Goal: Task Accomplishment & Management: Manage account settings

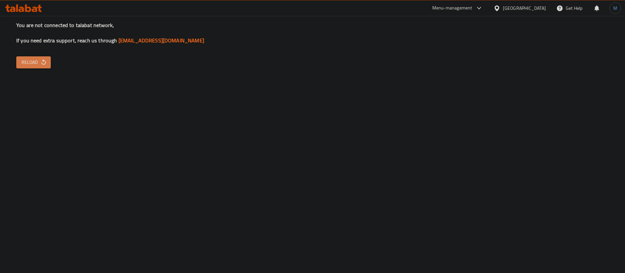
click at [32, 60] on span "Reload" at bounding box center [33, 62] width 24 height 8
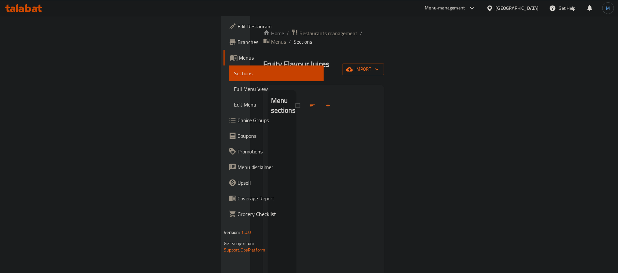
click at [296, 91] on div at bounding box center [337, 226] width 83 height 273
click at [379, 65] on span "import" at bounding box center [362, 69] width 31 height 8
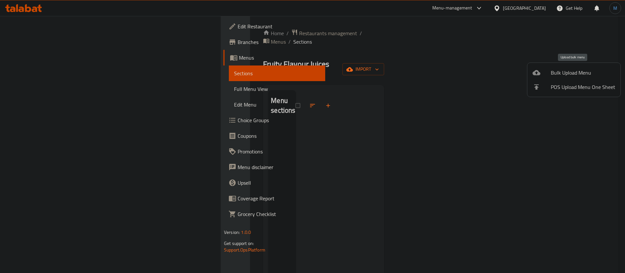
click at [568, 74] on span "Bulk Upload Menu" at bounding box center [583, 73] width 64 height 8
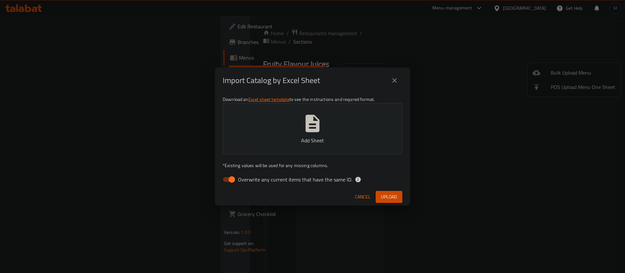
click at [250, 178] on span "Overwrite any current items that have the same ID." at bounding box center [295, 180] width 114 height 8
click at [250, 178] on input "Overwrite any current items that have the same ID." at bounding box center [231, 179] width 37 height 12
checkbox input "false"
drag, startPoint x: 562, startPoint y: 5, endPoint x: 213, endPoint y: 131, distance: 371.5
click at [213, 131] on div "Import Catalog by Excel Sheet Download an Excel sheet template to see the instr…" at bounding box center [312, 136] width 625 height 273
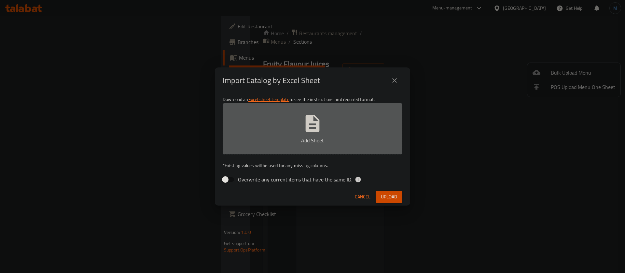
click at [240, 124] on button "Add Sheet" at bounding box center [313, 128] width 180 height 51
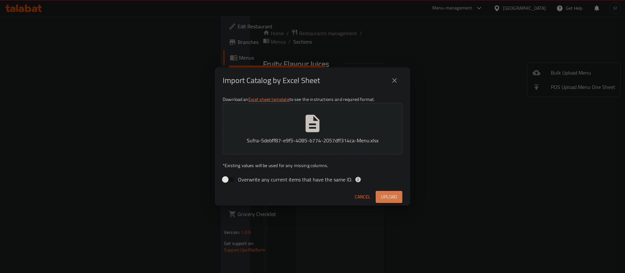
click at [399, 195] on button "Upload" at bounding box center [389, 197] width 27 height 12
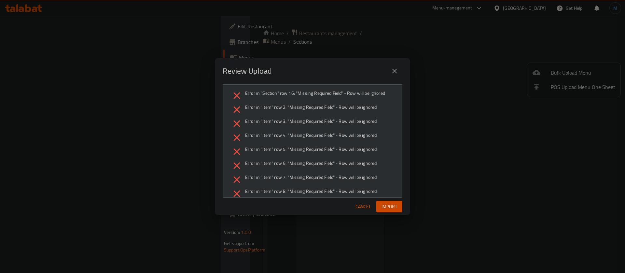
click at [370, 205] on span "Cancel" at bounding box center [364, 207] width 16 height 8
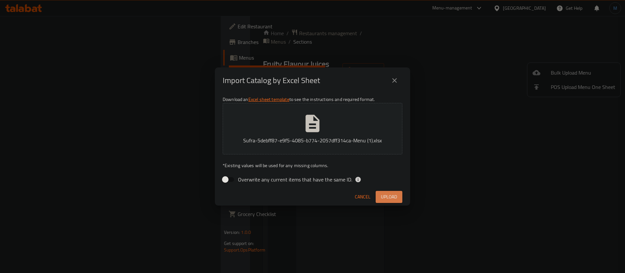
click at [376, 193] on button "Upload" at bounding box center [389, 197] width 27 height 12
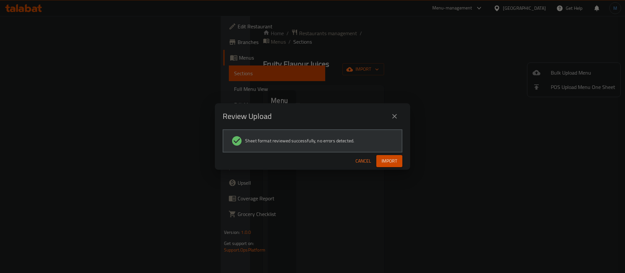
click at [388, 169] on div "Cancel Import" at bounding box center [312, 160] width 195 height 17
click at [388, 162] on span "Import" at bounding box center [390, 161] width 16 height 8
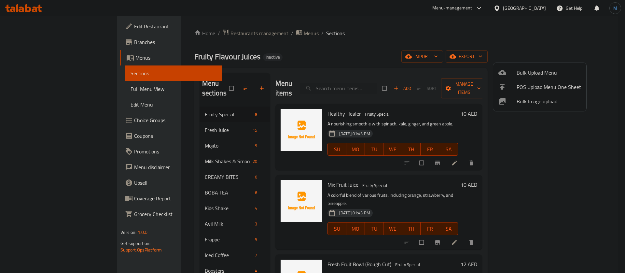
click at [201, 120] on div at bounding box center [312, 136] width 625 height 273
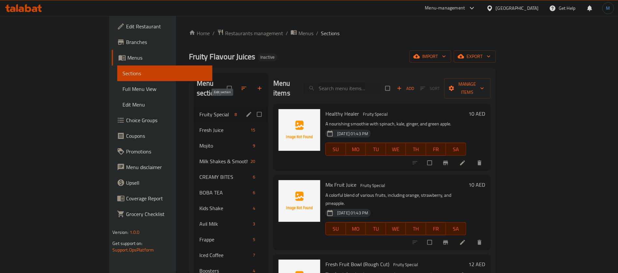
click at [246, 111] on icon "edit" at bounding box center [249, 114] width 7 height 7
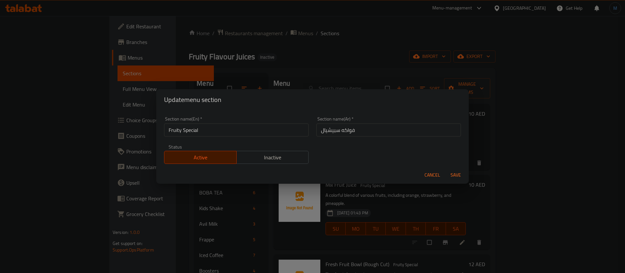
click at [439, 171] on button "Cancel" at bounding box center [432, 175] width 21 height 12
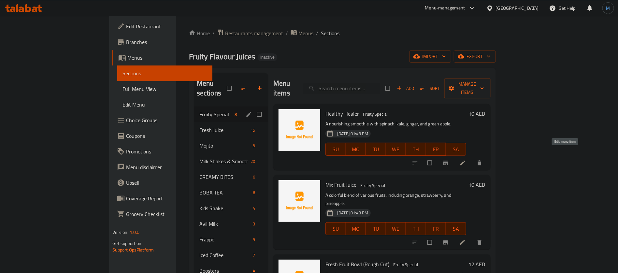
click at [466, 160] on icon at bounding box center [462, 163] width 7 height 7
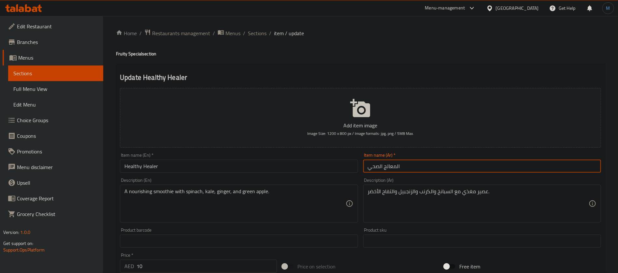
click at [419, 167] on input "المعالج الصحي" at bounding box center [482, 166] width 238 height 13
type input "ع"
type input "ه"
type input "هيلثي هيلر"
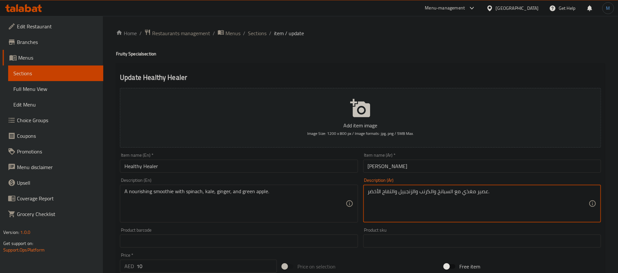
click at [480, 193] on textarea "عصير مغذي مع السبانخ والكرنب والزنجبيل والتفاح الأخضر." at bounding box center [478, 203] width 221 height 31
type textarea "سموثي مغذي مع السبانخ والكرنب والزنجبيل والتفاح الأخضر."
click at [413, 164] on input "هيلثي هيلر" at bounding box center [482, 166] width 238 height 13
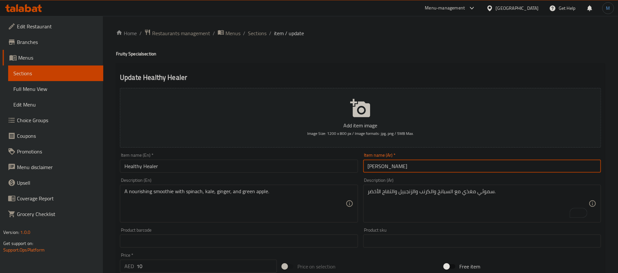
click at [257, 31] on span "Sections" at bounding box center [257, 33] width 19 height 8
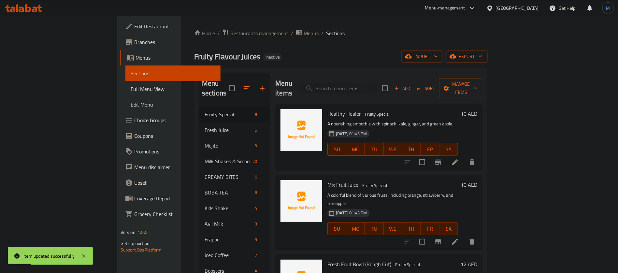
click at [464, 236] on li at bounding box center [455, 242] width 18 height 12
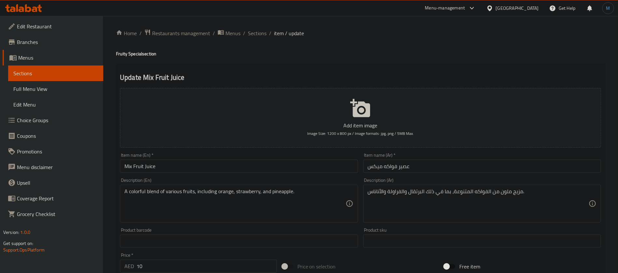
click at [223, 170] on input "Mix Fruit Juice" at bounding box center [239, 166] width 238 height 13
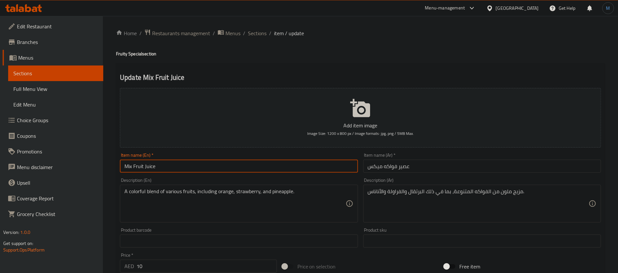
click at [262, 32] on span "Sections" at bounding box center [257, 33] width 19 height 8
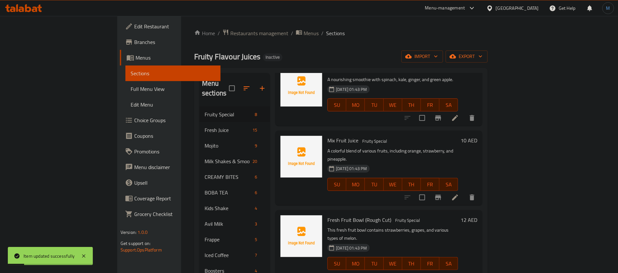
scroll to position [98, 0]
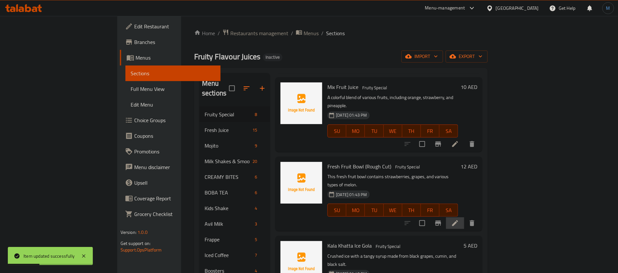
click at [464, 217] on li at bounding box center [455, 223] width 18 height 12
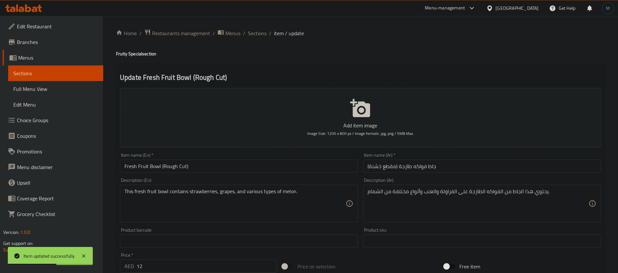
click at [343, 167] on input "Fresh Fruit Bowl (Rough Cut)" at bounding box center [239, 166] width 238 height 13
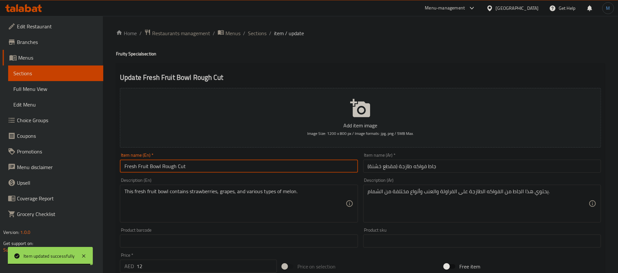
type input "Fresh Fruit Bowl Rough Cut"
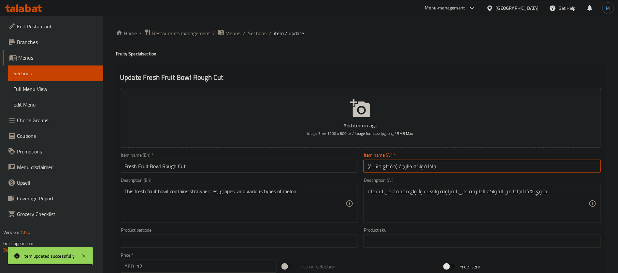
click at [516, 172] on input "جاط فواكه طازجة (مقطع خشنة)" at bounding box center [482, 166] width 238 height 13
type input "جاط فواكه طازجة قطع خشنة"
click at [295, 167] on input "Fresh Fruit Bowl Rough Cut" at bounding box center [239, 166] width 238 height 13
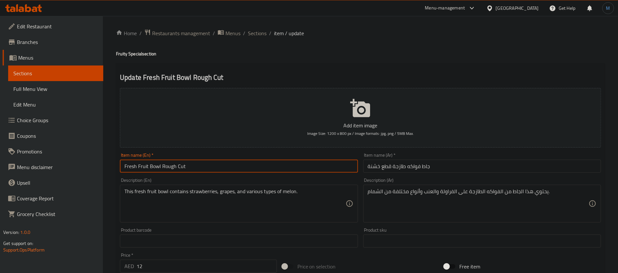
click at [259, 35] on span "Sections" at bounding box center [257, 33] width 19 height 8
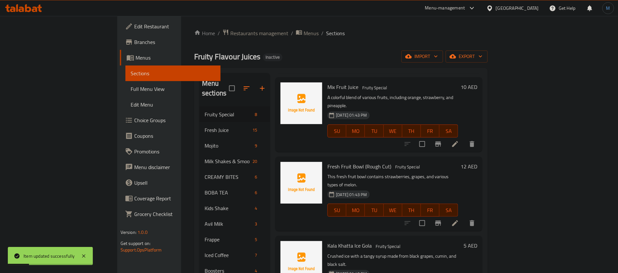
scroll to position [195, 0]
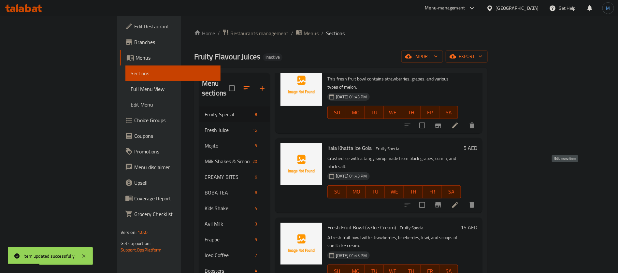
click at [458, 202] on icon at bounding box center [455, 205] width 6 height 6
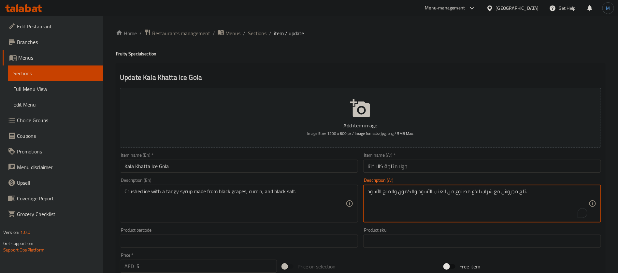
click at [479, 193] on textarea "ثلج مجروش مع شراب لاذع مصنوع من العنب الأسود والكمون والملح الأسود." at bounding box center [478, 203] width 221 height 31
type textarea "ثلج مجروش مع شراب منعش مصنوع من العنب الأسود والكمون والملح الأسود."
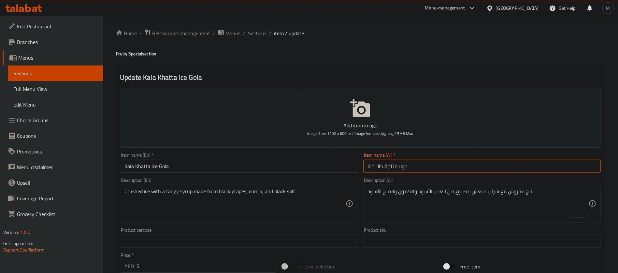
click at [471, 162] on input "جولا مثلجة كالا خاتا" at bounding box center [482, 166] width 238 height 13
click at [249, 34] on span "Sections" at bounding box center [257, 33] width 19 height 8
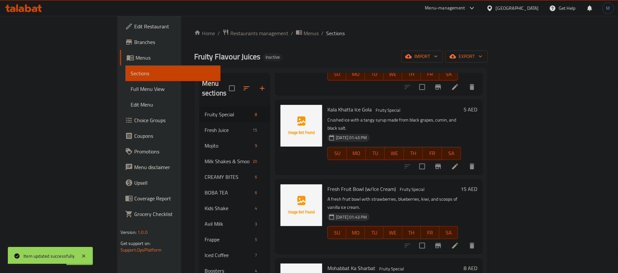
scroll to position [244, 0]
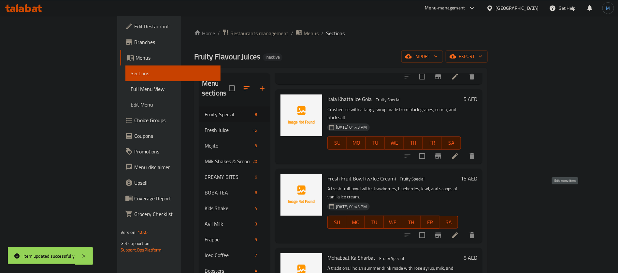
click at [459, 231] on icon at bounding box center [455, 235] width 8 height 8
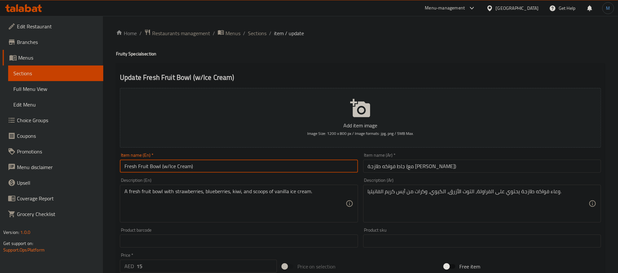
click at [334, 170] on input "Fresh Fruit Bowl (w/Ice Cream)" at bounding box center [239, 166] width 238 height 13
type input "Fresh Fruit Bowl with Ice Cream"
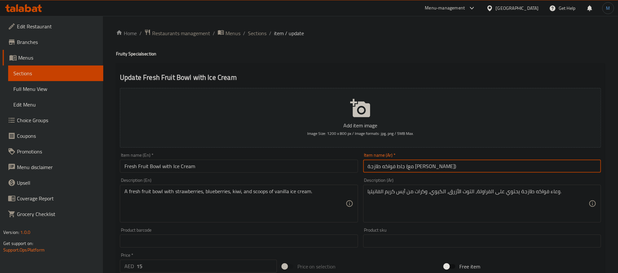
click at [472, 164] on input "جاط فواكه طازجة (مع آيس كريم)" at bounding box center [482, 166] width 238 height 13
type input "جاط فواكه طازجة مع آيس كريم"
click at [300, 168] on input "Fresh Fruit Bowl with Ice Cream" at bounding box center [239, 166] width 238 height 13
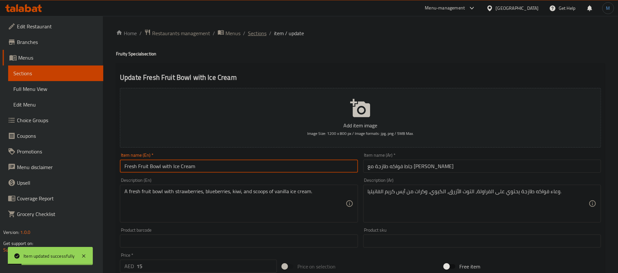
click at [259, 31] on span "Sections" at bounding box center [257, 33] width 19 height 8
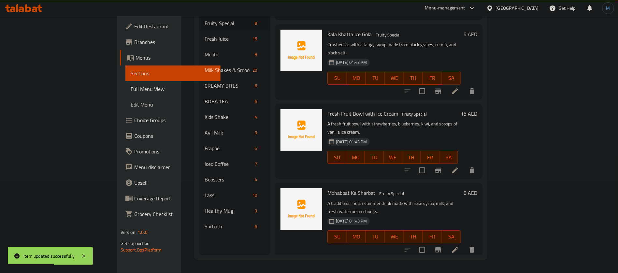
scroll to position [215, 0]
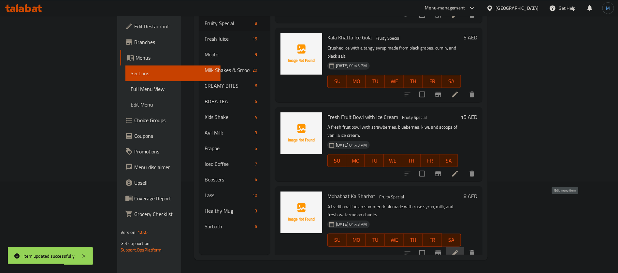
click at [459, 249] on icon at bounding box center [455, 253] width 8 height 8
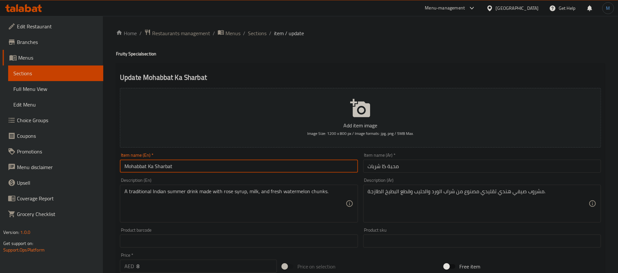
click at [318, 169] on input "Mohabbat Ka Sharbat" at bounding box center [239, 166] width 238 height 13
click at [399, 168] on input "محبة كا شربات" at bounding box center [482, 166] width 238 height 13
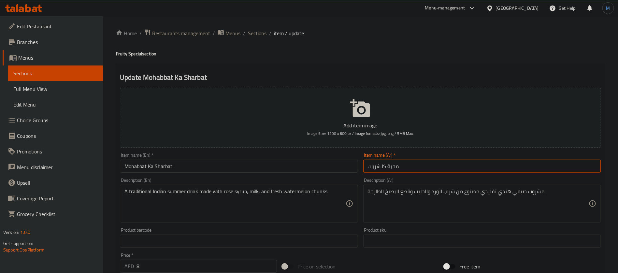
click at [399, 168] on input "محبة كا شربات" at bounding box center [482, 166] width 238 height 13
click at [395, 162] on input "محبة كا شربات" at bounding box center [482, 166] width 238 height 13
type input "محبات كا شربات"
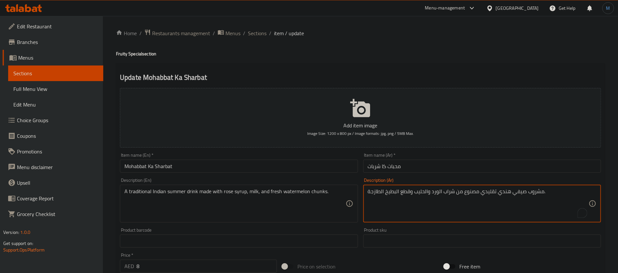
click at [438, 195] on textarea "مشروب صيفي هندي تقليدي مصنوع من شراب الورد والحليب وقطع البطيخ الطازجة." at bounding box center [478, 203] width 221 height 31
type textarea "مشروب صيفي هندي تقليدي مصنوع من شراب روز والحليب وقطع البطيخ الطازجة."
click at [443, 173] on div "Item name (Ar)   * محبات كا شربات Item name (Ar) *" at bounding box center [481, 162] width 243 height 25
click at [442, 171] on input "محبات كا شربات" at bounding box center [482, 166] width 238 height 13
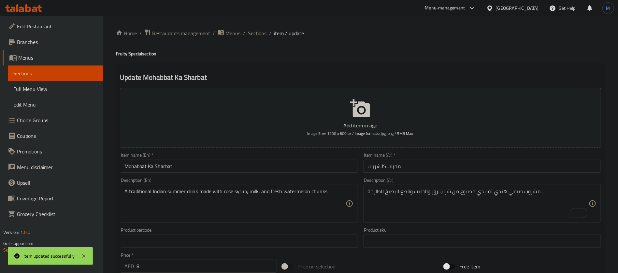
click at [242, 165] on div at bounding box center [309, 136] width 618 height 273
click at [242, 165] on input "Mohabbat Ka Sharbat" at bounding box center [239, 166] width 238 height 13
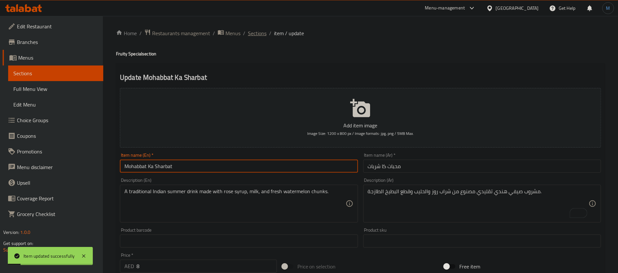
click at [255, 37] on span "Sections" at bounding box center [257, 33] width 19 height 8
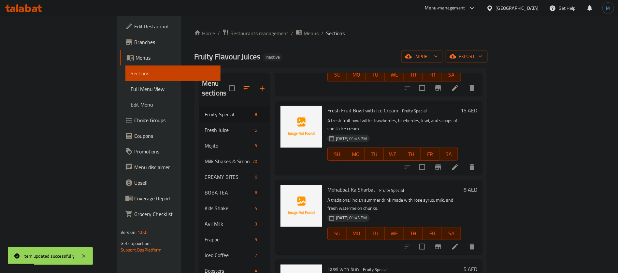
scroll to position [91, 0]
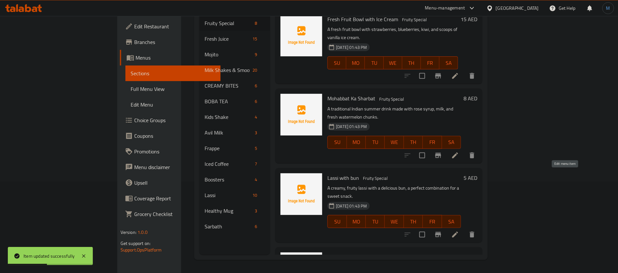
click at [459, 231] on icon at bounding box center [455, 235] width 8 height 8
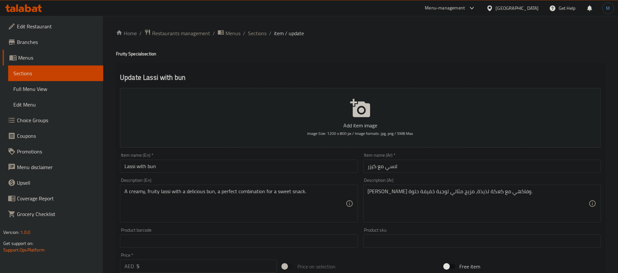
click at [373, 163] on input "لاسي مع كيزر" at bounding box center [482, 166] width 238 height 13
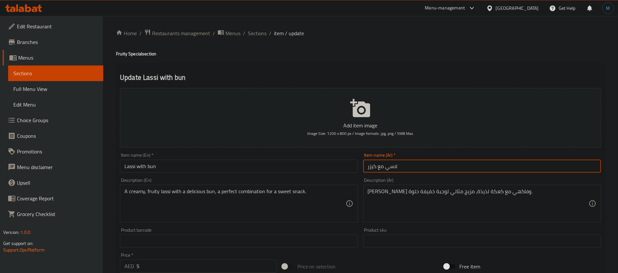
click at [373, 163] on input "لاسي مع كيزر" at bounding box center [482, 166] width 238 height 13
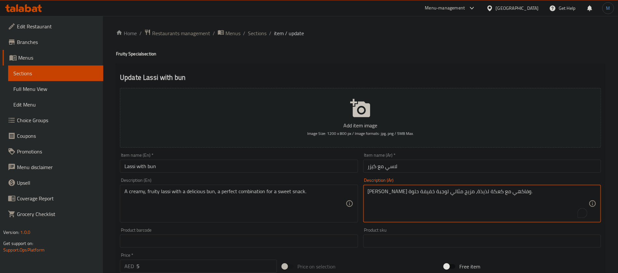
drag, startPoint x: 457, startPoint y: 194, endPoint x: 462, endPoint y: 192, distance: 5.4
click at [457, 194] on textarea "لاسي كريمي وفاكهي مع كعكة لذيذة، مزيج مثالي لوجبة خفيفة حلوة." at bounding box center [478, 203] width 221 height 31
paste textarea "يزر"
type textarea "لاسي كريمي وفاكهي مع كيزر لذيذ، مزيج مثالي لوجبة خفيفة حلوة."
click at [159, 169] on input "Lassi with bun" at bounding box center [239, 166] width 238 height 13
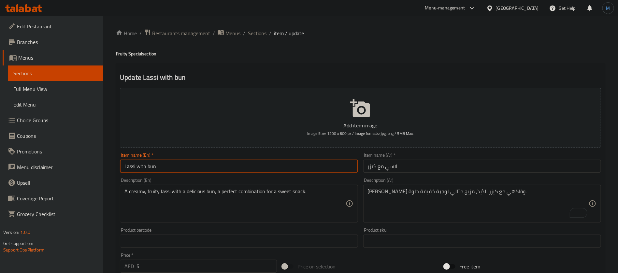
click at [268, 36] on ol "Home / Restaurants management / Menus / Sections / item / update" at bounding box center [360, 33] width 489 height 8
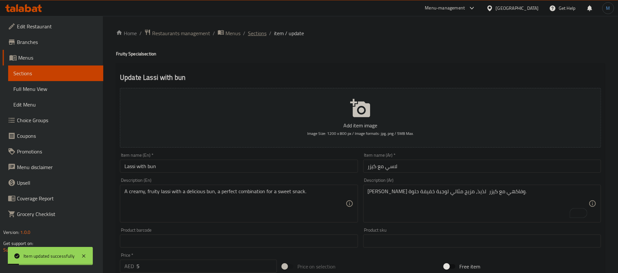
click at [265, 35] on span "Sections" at bounding box center [257, 33] width 19 height 8
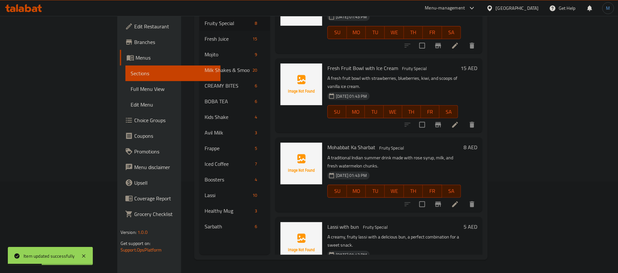
scroll to position [312, 0]
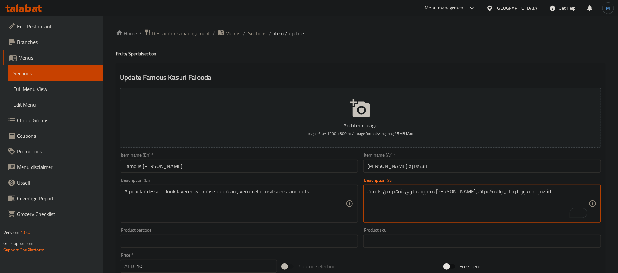
type textarea "مشروب حلوى شهير من طبقات [PERSON_NAME]، الشعيرية، بذور الريحان، والمكسرات."
click at [298, 170] on input "Famous [PERSON_NAME]" at bounding box center [239, 166] width 238 height 13
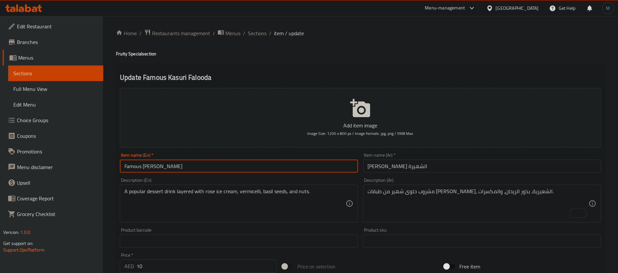
click at [253, 30] on span "Sections" at bounding box center [257, 33] width 19 height 8
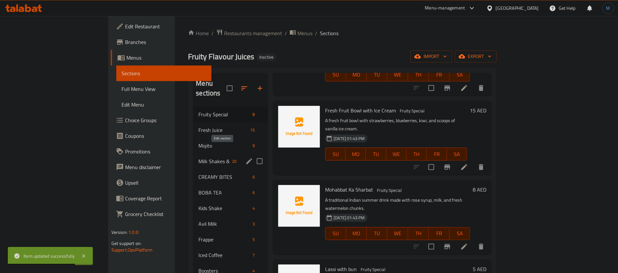
click at [244, 156] on button "edit" at bounding box center [249, 161] width 10 height 10
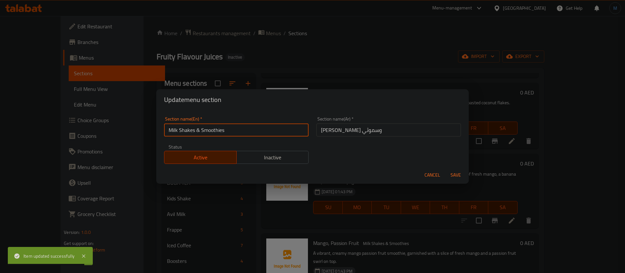
click at [266, 132] on input "Milk Shakes & Smoothies" at bounding box center [236, 129] width 145 height 13
type input "Milk Shakes And Smoothies"
click at [445, 169] on button "Save" at bounding box center [455, 175] width 21 height 12
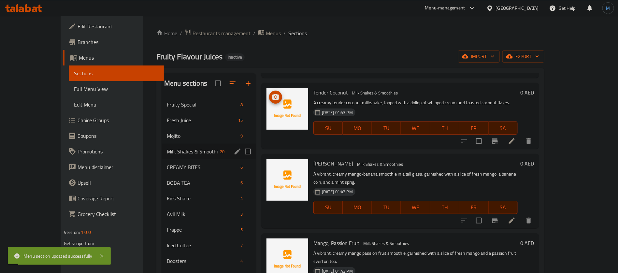
scroll to position [263, 0]
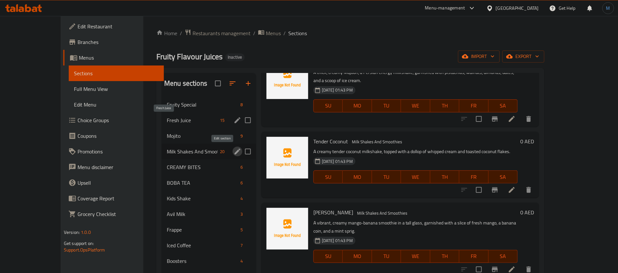
click at [189, 120] on span "Fresh Juice" at bounding box center [192, 120] width 50 height 8
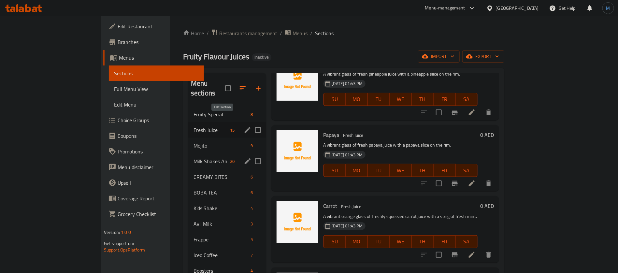
click at [244, 126] on icon "edit" at bounding box center [248, 130] width 8 height 8
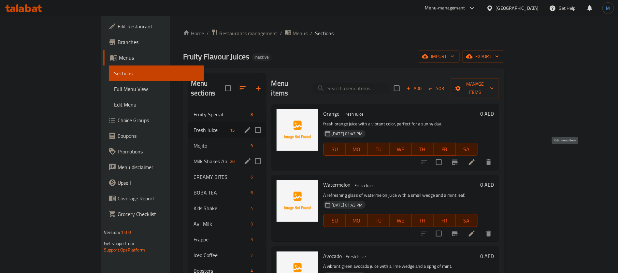
click at [475, 158] on icon at bounding box center [472, 162] width 8 height 8
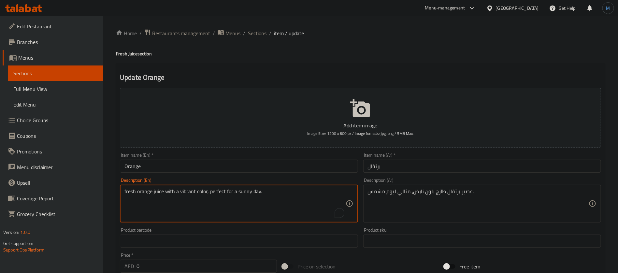
click at [188, 189] on textarea "fresh orange juice with a vibrant color, perfect for a sunny day." at bounding box center [234, 203] width 221 height 31
click at [200, 192] on textarea "fresh orange juice with a vibrant color, perfect for a sunny day." at bounding box center [234, 203] width 221 height 31
type textarea "fresh orange juice with , perfect for a sunny day."
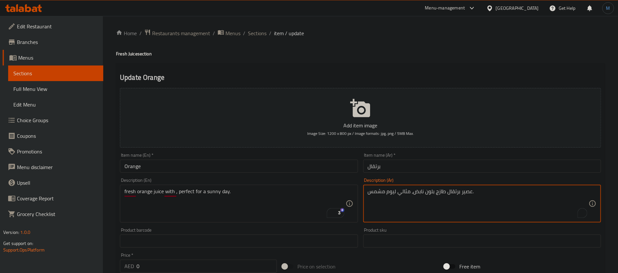
click at [432, 190] on textarea "عصير برتقال طازج بلون نابض، مثالي ليوم مشمس." at bounding box center [478, 203] width 221 height 31
click at [419, 192] on textarea "عصير برتقال طازج بلون نابض، مثالي ليوم مشمس." at bounding box center [478, 203] width 221 height 31
type textarea "عصير برتقال طازج ، مثالي ليوم مشمس."
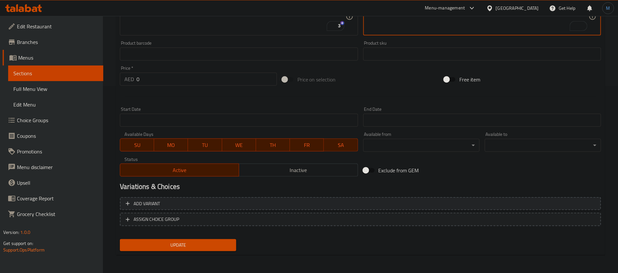
click at [511, 203] on span "Add variant" at bounding box center [360, 204] width 469 height 8
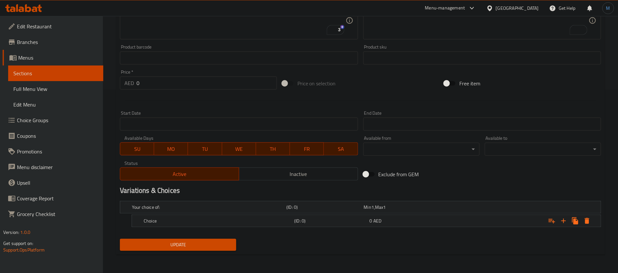
scroll to position [182, 0]
click at [567, 220] on icon "Expand" at bounding box center [563, 222] width 8 height 8
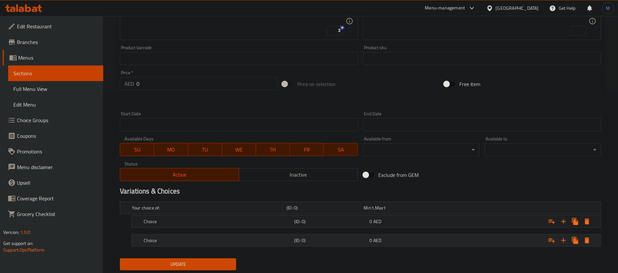
click at [389, 215] on div "Choice (ID: 0) 0 AED" at bounding box center [362, 208] width 463 height 14
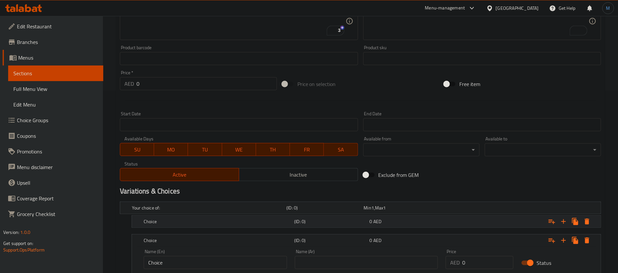
click at [389, 211] on div "0 AED" at bounding box center [401, 207] width 75 height 7
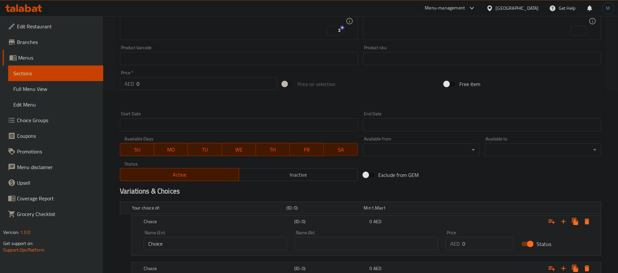
click at [245, 238] on input "Choice" at bounding box center [215, 243] width 143 height 13
click at [245, 239] on input "Choice" at bounding box center [215, 243] width 143 height 13
click at [245, 239] on input "text" at bounding box center [215, 243] width 143 height 13
type input "Medium"
click at [327, 242] on input "text" at bounding box center [366, 243] width 143 height 13
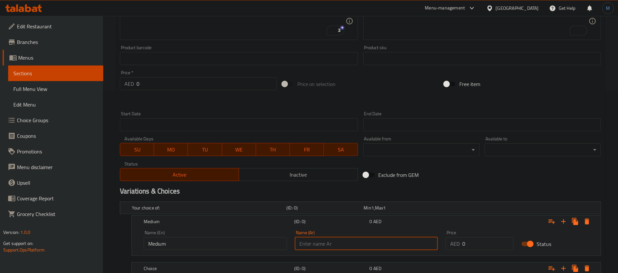
type input "وسط"
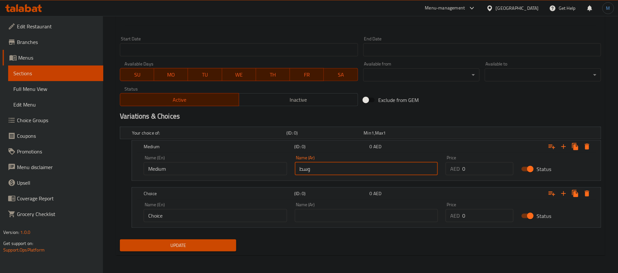
click at [363, 215] on input "text" at bounding box center [366, 215] width 143 height 13
type input "كبير"
click at [229, 225] on div "Name (En) Choice Name (En)" at bounding box center [215, 212] width 151 height 28
click at [229, 212] on input "Choice" at bounding box center [215, 215] width 143 height 13
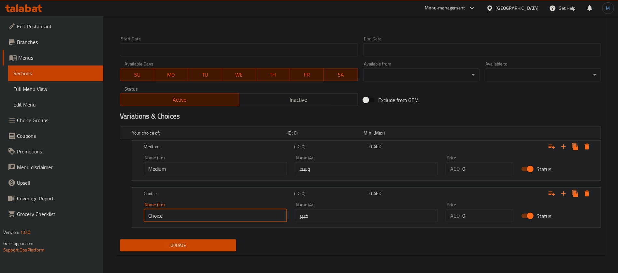
click at [229, 212] on input "Choice" at bounding box center [215, 215] width 143 height 13
click at [229, 212] on input "text" at bounding box center [215, 215] width 143 height 13
type input "Large"
drag, startPoint x: 484, startPoint y: 156, endPoint x: 483, endPoint y: 161, distance: 4.7
click at [484, 157] on div "Price AED 0 Price" at bounding box center [479, 165] width 68 height 20
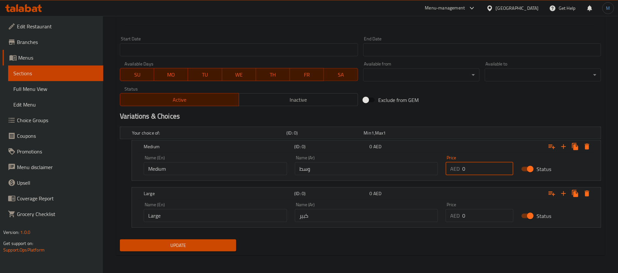
click at [483, 163] on input "0" at bounding box center [487, 168] width 51 height 13
type input "8"
click at [493, 214] on input "0" at bounding box center [487, 215] width 51 height 13
type input "10"
click at [120, 239] on button "Update" at bounding box center [178, 245] width 116 height 12
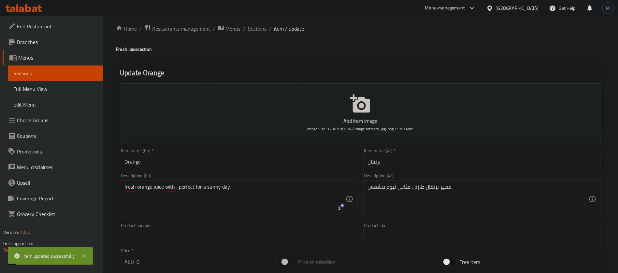
scroll to position [0, 0]
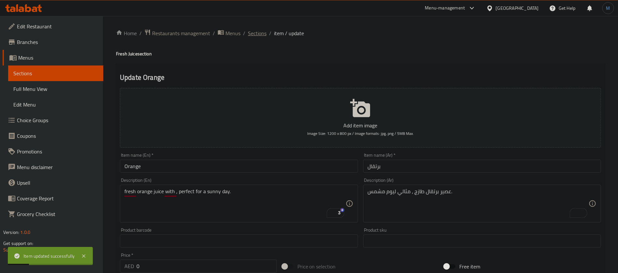
click at [255, 31] on span "Sections" at bounding box center [257, 33] width 19 height 8
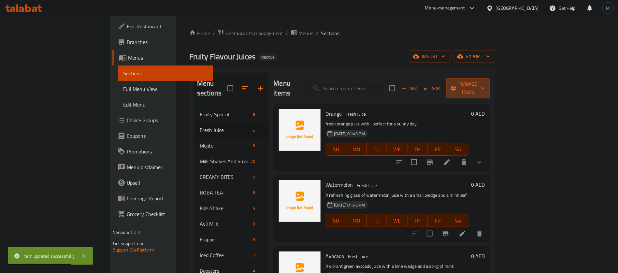
click at [485, 84] on span "Manage items" at bounding box center [467, 88] width 33 height 16
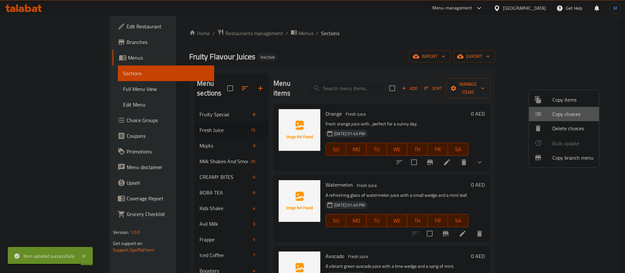
click at [578, 110] on span "Copy choices" at bounding box center [573, 114] width 41 height 8
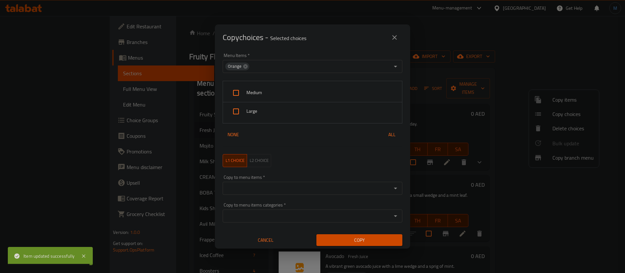
click at [297, 92] on span "Medium" at bounding box center [322, 93] width 150 height 8
checkbox input "true"
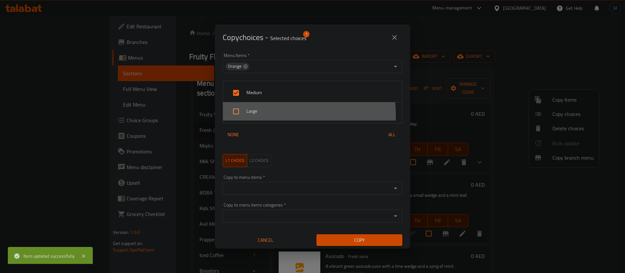
click at [297, 114] on span "Large" at bounding box center [322, 111] width 150 height 8
checkbox input "true"
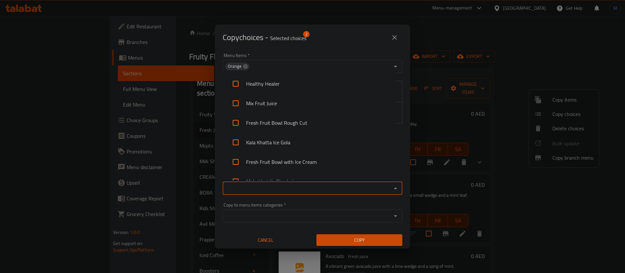
click at [323, 186] on input "Copy to menu items   *" at bounding box center [307, 188] width 165 height 9
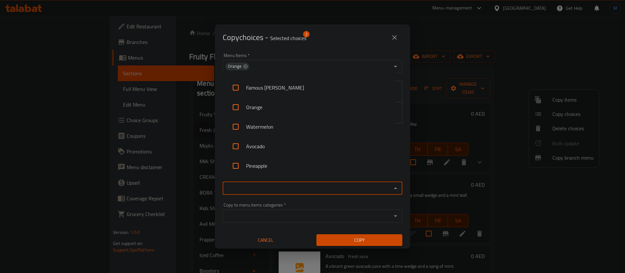
scroll to position [147, 0]
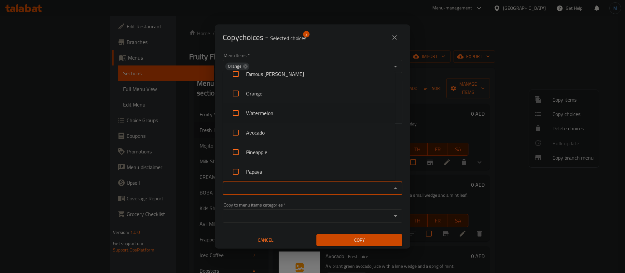
click at [301, 114] on li "Watermelon" at bounding box center [309, 113] width 173 height 20
checkbox input "true"
click at [296, 138] on li "Avocado" at bounding box center [309, 133] width 173 height 20
checkbox input "true"
click at [291, 154] on li "Pineapple" at bounding box center [309, 152] width 173 height 20
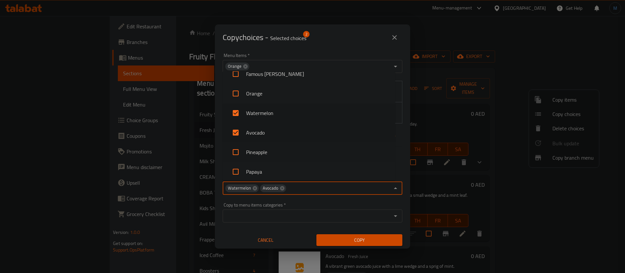
checkbox input "true"
click at [289, 167] on li "Papaya" at bounding box center [309, 172] width 173 height 20
checkbox input "true"
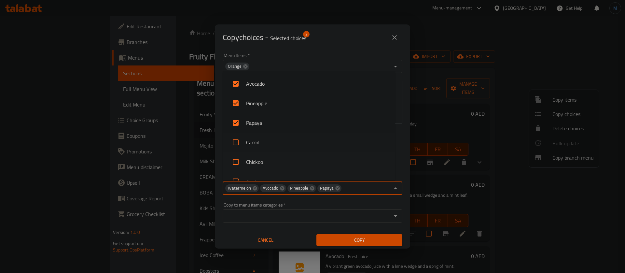
click at [289, 150] on li "Carrot" at bounding box center [309, 143] width 173 height 20
checkbox input "true"
click at [284, 129] on li "Chickoo" at bounding box center [309, 129] width 173 height 20
checkbox input "true"
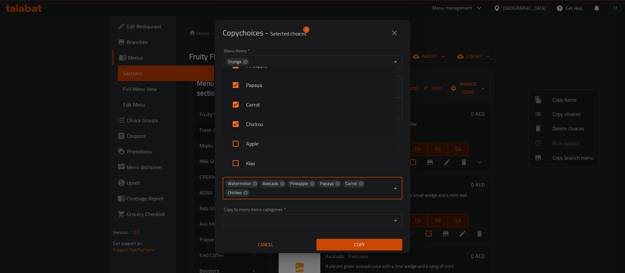
click at [283, 140] on li "Apple" at bounding box center [309, 144] width 173 height 20
checkbox input "true"
click at [277, 171] on li "Kiwi" at bounding box center [309, 163] width 173 height 20
checkbox input "true"
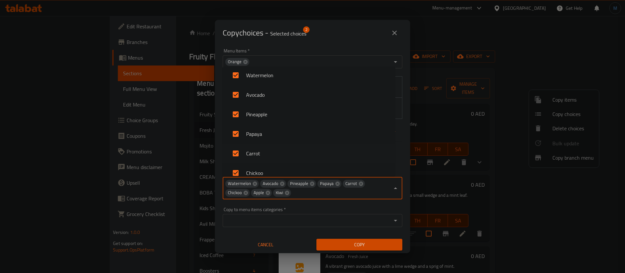
scroll to position [277, 0]
click at [288, 133] on li "Sweet Melon" at bounding box center [309, 134] width 173 height 20
checkbox input "true"
click at [275, 151] on li "Mango" at bounding box center [309, 154] width 173 height 20
checkbox input "true"
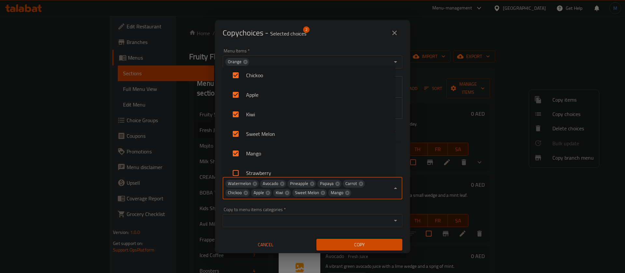
click at [281, 167] on li "Strawberry" at bounding box center [309, 173] width 173 height 20
checkbox input "true"
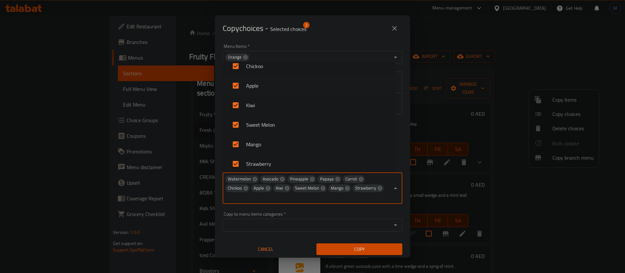
scroll to position [326, 0]
click at [289, 136] on li "Grape" at bounding box center [309, 139] width 173 height 20
checkbox input "true"
click at [267, 111] on li "ABC" at bounding box center [309, 110] width 173 height 20
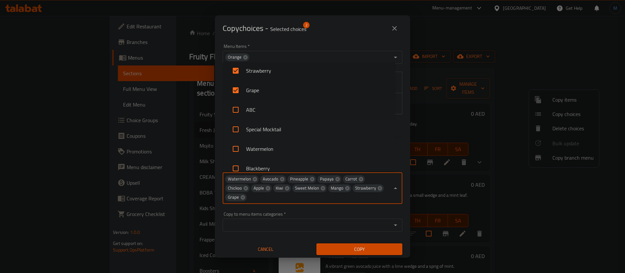
checkbox input "true"
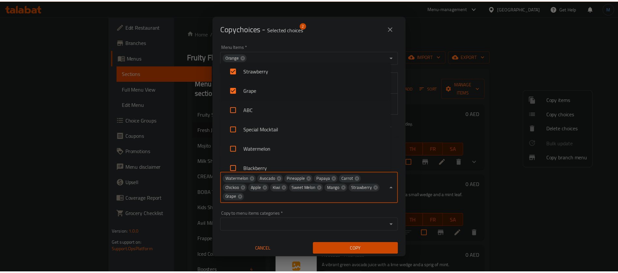
scroll to position [180, 0]
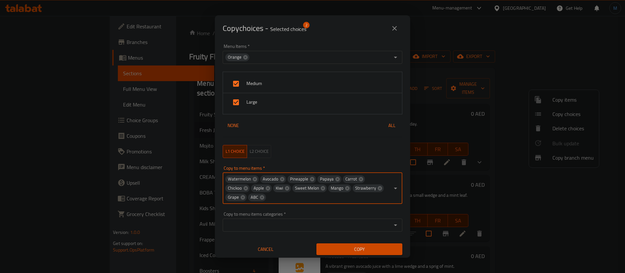
click at [362, 246] on button "Copy" at bounding box center [360, 249] width 86 height 12
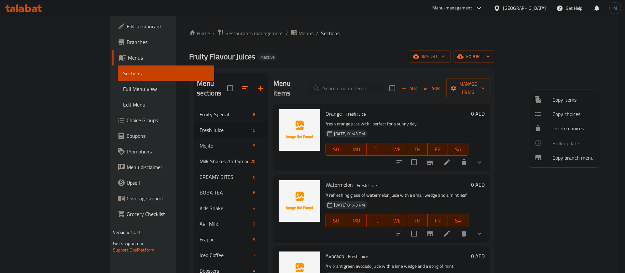
click at [449, 103] on div at bounding box center [312, 136] width 625 height 273
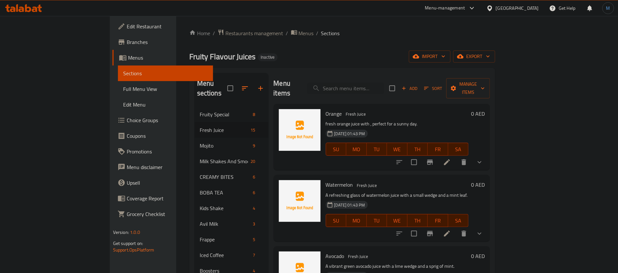
click at [456, 156] on li at bounding box center [447, 162] width 18 height 12
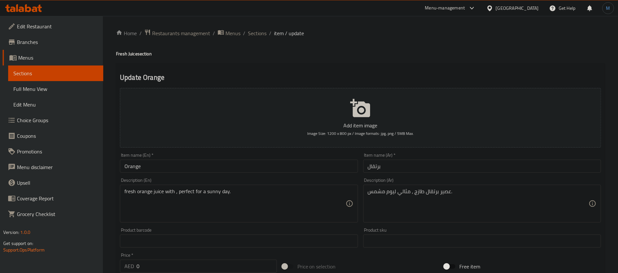
click at [268, 34] on ol "Home / Restaurants management / Menus / Sections / item / update" at bounding box center [360, 33] width 489 height 8
click at [265, 33] on span "Sections" at bounding box center [257, 33] width 19 height 8
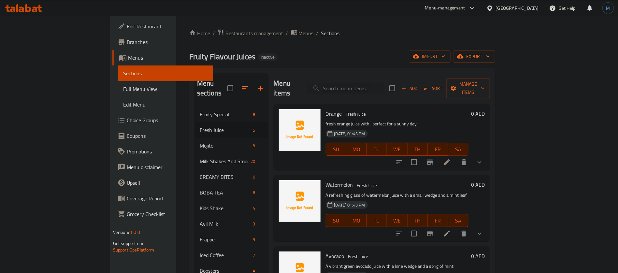
click at [490, 232] on div "Menu items Add Sort Manage items Orange Fresh Juice fresh orange juice with , p…" at bounding box center [379, 209] width 222 height 273
click at [451, 230] on icon at bounding box center [447, 234] width 8 height 8
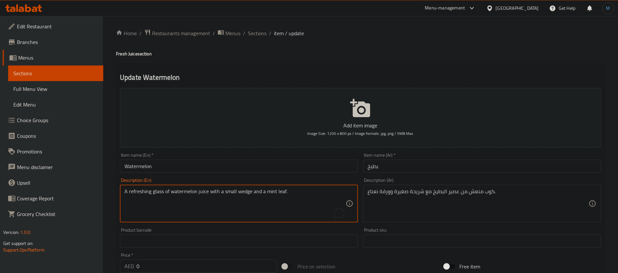
click at [156, 194] on textarea "A refreshing glass of watermelon juice with a small wedge and a mint leaf." at bounding box center [234, 203] width 221 height 31
click at [245, 191] on textarea "A refreshing glass of watermelon juice with a small wedge and a mint leaf." at bounding box center [234, 203] width 221 height 31
drag, startPoint x: 245, startPoint y: 191, endPoint x: 232, endPoint y: 190, distance: 13.4
click at [232, 190] on textarea "A refreshing glass of watermelon juice with a small wedge and a mint leaf." at bounding box center [234, 203] width 221 height 31
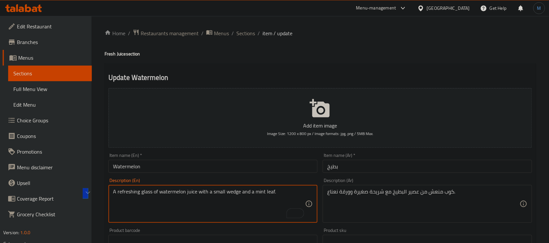
click at [234, 190] on textarea "A refreshing glass of watermelon juice with a small wedge and a mint leaf." at bounding box center [209, 203] width 192 height 31
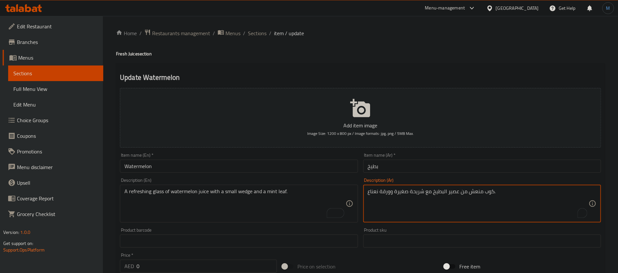
click at [415, 194] on textarea "كوب منعش من عصير البطيخ مع شريحة صغيرة وورقة نعناع." at bounding box center [478, 203] width 221 height 31
paste textarea "ويدجز"
click at [396, 192] on textarea "كوب منعش من عصير البطيخ مع ويدجز صغيرة وورقة نعناع." at bounding box center [478, 203] width 221 height 31
type textarea "كوب منعش من عصير البطيخ مع ويدجز صغير وورقة نعناع."
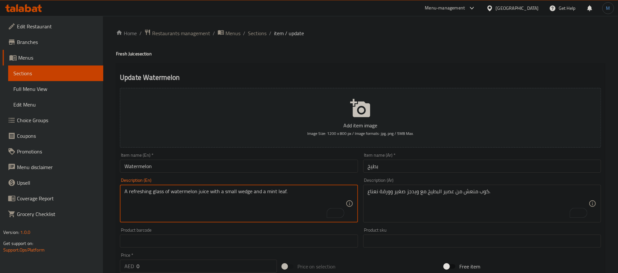
click at [281, 193] on textarea "A refreshing glass of watermelon juice with a small wedge and a mint leaf." at bounding box center [234, 203] width 221 height 31
click at [269, 194] on textarea "A refreshing glass of watermelon juice with a small wedge and a mint leaf." at bounding box center [234, 203] width 221 height 31
click at [290, 174] on div "Item name (En)   * Watermelon Item name (En) *" at bounding box center [238, 162] width 243 height 25
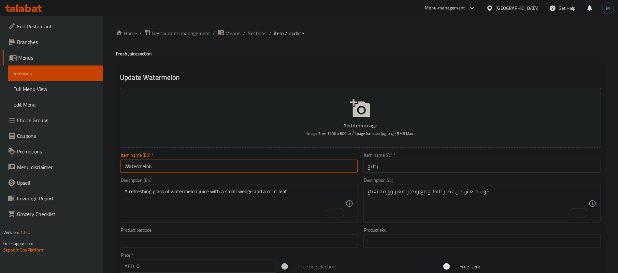
click at [290, 170] on input "Watermelon" at bounding box center [239, 166] width 238 height 13
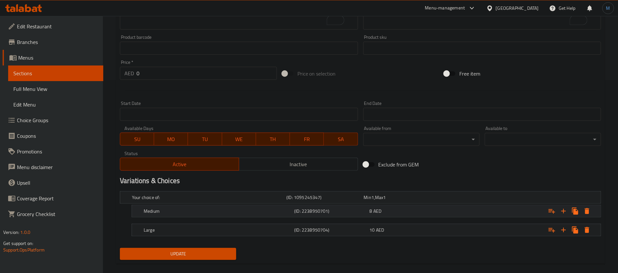
scroll to position [201, 0]
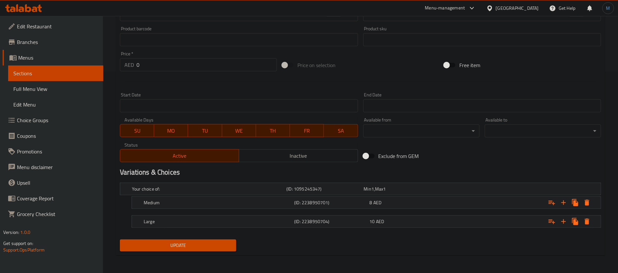
click at [120, 239] on button "Update" at bounding box center [178, 245] width 116 height 12
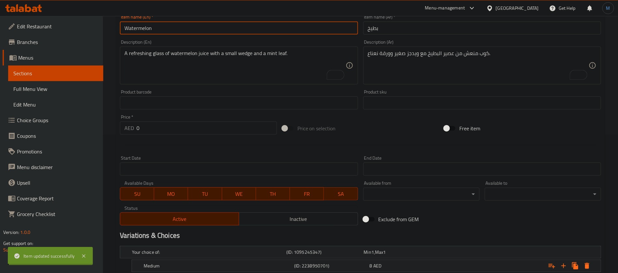
scroll to position [0, 0]
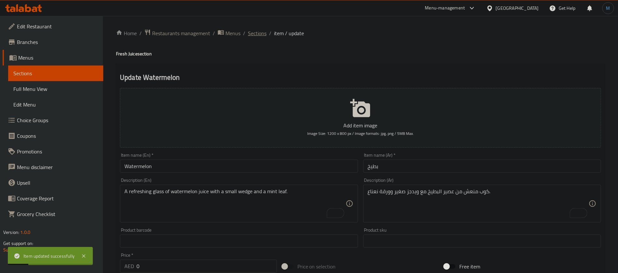
drag, startPoint x: 262, startPoint y: 23, endPoint x: 262, endPoint y: 30, distance: 7.2
click at [262, 23] on div "Home / Restaurants management / Menus / Sections / item / update Fresh Juice se…" at bounding box center [360, 245] width 515 height 459
click at [262, 30] on span "Sections" at bounding box center [257, 33] width 19 height 8
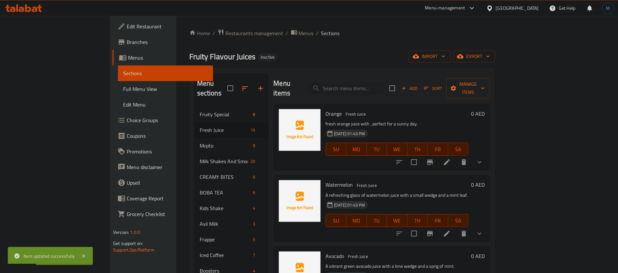
scroll to position [98, 0]
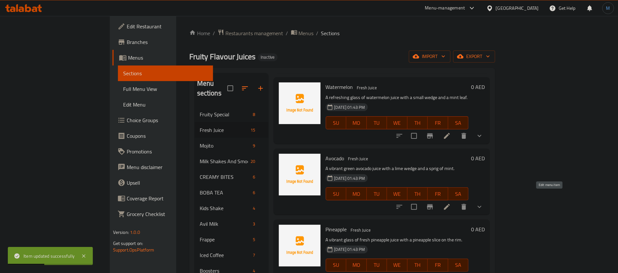
click at [450, 204] on icon at bounding box center [447, 207] width 6 height 6
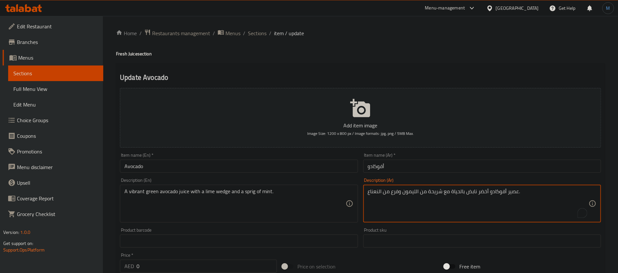
click at [471, 192] on textarea "عصير أفوكادو أخضر نابض بالحياة مع شريحة من الليمون وفرع من النعناع." at bounding box center [478, 203] width 221 height 31
click at [455, 192] on textarea "عصير أفوكادو أخضر نابض بالحياة مع شريحة من الليمون وفرع من النعناع." at bounding box center [478, 203] width 221 height 31
type textarea "عصير أفوكادو أخضر مع شريحة من الليمون وفرع من النعناع."
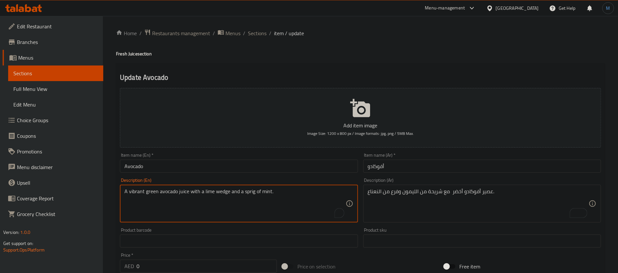
click at [140, 191] on textarea "A vibrant green avocado juice with a lime wedge and a sprig of mint." at bounding box center [234, 203] width 221 height 31
type textarea "green avocado juice with a lime wedge and a sprig of mint."
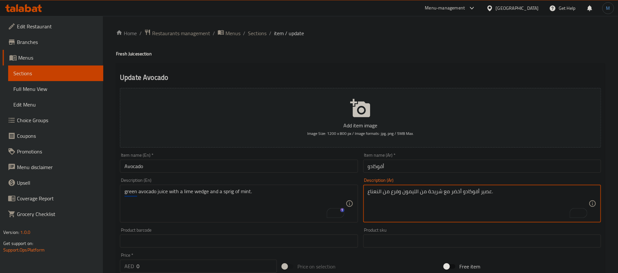
type textarea "عصير أفوكادو أخضر مع شريحة من الليمون وفرع من النعناع."
type textarea "عصير أفوكادو أخضر مع ويدجز من حامض وسبرينج من النعناع."
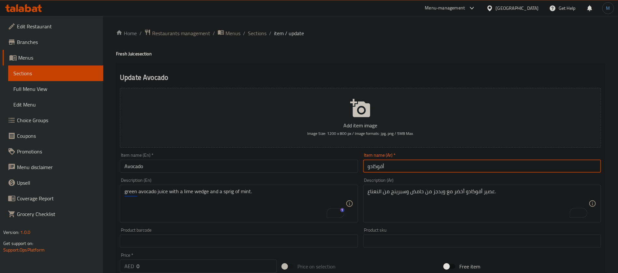
click at [422, 162] on input "أفوكادو" at bounding box center [482, 166] width 238 height 13
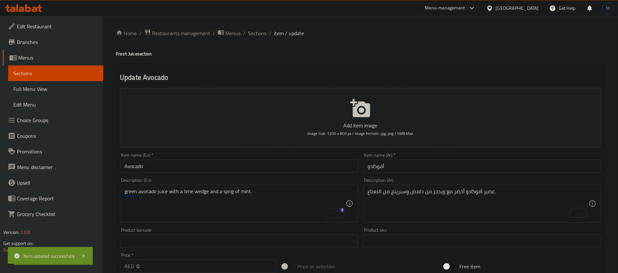
click at [260, 39] on div "Home / Restaurants management / Menus / Sections / item / update Fresh Juice se…" at bounding box center [360, 245] width 489 height 433
click at [260, 34] on span "Sections" at bounding box center [257, 33] width 19 height 8
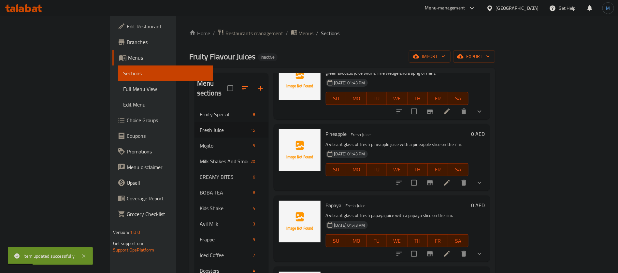
scroll to position [195, 0]
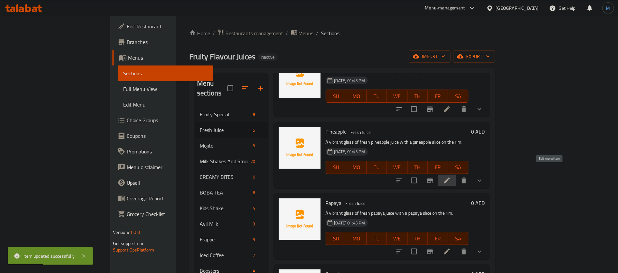
click at [451, 176] on icon at bounding box center [447, 180] width 8 height 8
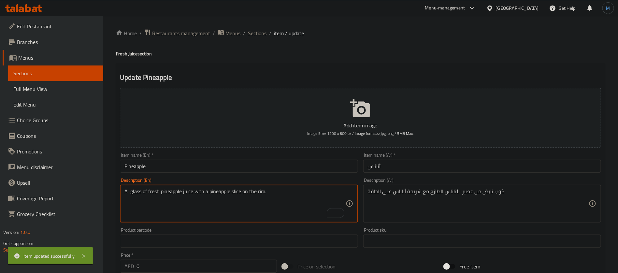
type textarea "A glass of fresh pineapple juice with a pineapple slice on the rim."
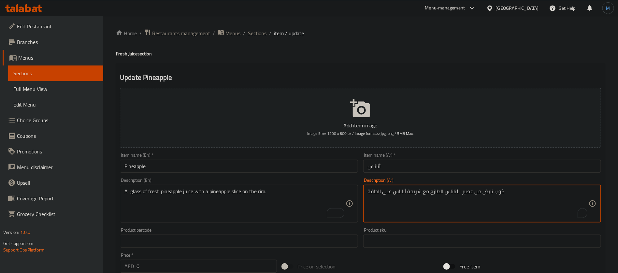
click at [489, 192] on textarea "كوب نابض من عصير الأناناس الطازج مع شريحة أناناس على الحافة." at bounding box center [478, 203] width 221 height 31
type textarea "كوب من عصير الأناناس الطازج مع شريحة أناناس على الحافة."
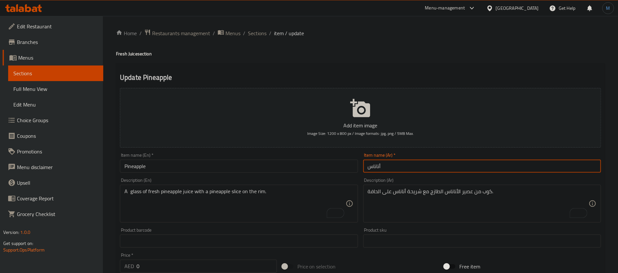
click at [461, 166] on input "أناناس" at bounding box center [482, 166] width 238 height 13
click at [257, 32] on span "Sections" at bounding box center [257, 33] width 19 height 8
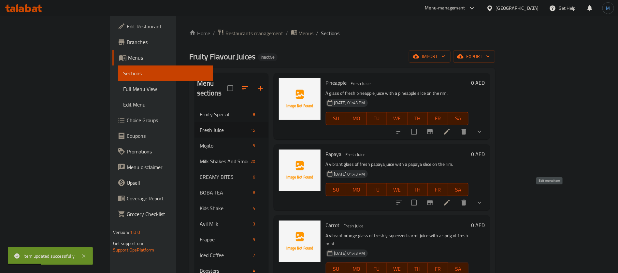
scroll to position [195, 0]
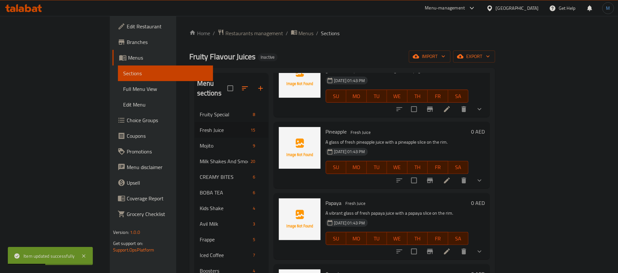
click at [469, 198] on h6 "Papaya Fresh Juice" at bounding box center [397, 202] width 143 height 9
click at [456, 246] on li at bounding box center [447, 252] width 18 height 12
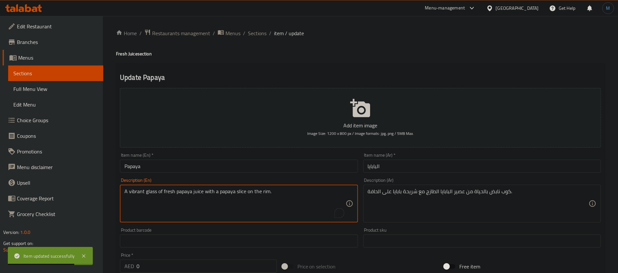
click at [131, 190] on textarea "A vibrant glass of fresh papaya juice with a papaya slice on the rim." at bounding box center [234, 203] width 221 height 31
type textarea "A glass of fresh papaya juice with a papaya slice on the rim."
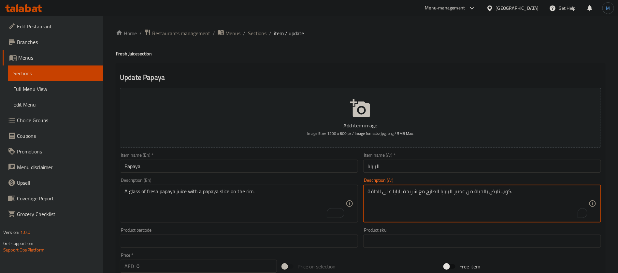
click at [491, 193] on textarea "كوب نابض بالحياة من عصير البابايا الطازج مع شريحة بابايا على الحافة." at bounding box center [478, 203] width 221 height 31
click at [500, 189] on textarea "كوب نابض بالحياة من عصير البابايا الطازج مع شريحة بابايا على الحافة." at bounding box center [478, 203] width 221 height 31
click at [495, 190] on textarea "كوب نابض بالحياة من عصير البابايا الطازج مع شريحة بابايا على الحافة." at bounding box center [478, 203] width 221 height 31
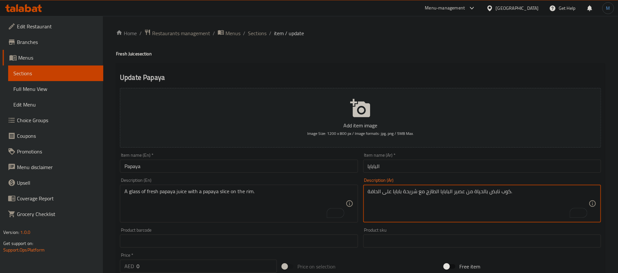
click at [484, 191] on textarea "كوب نابض بالحياة من عصير البابايا الطازج مع شريحة بابايا على الحافة." at bounding box center [478, 203] width 221 height 31
type textarea "كوب من عصير البابايا الطازج مع شريحة بابايا على الحافة."
click at [439, 179] on div "Description (Ar) كوب من عصير البابايا الطازج مع شريحة بابايا على الحافة. Descri…" at bounding box center [482, 200] width 238 height 45
click at [439, 175] on div "Description (Ar) كوب من عصير البابايا الطازج مع شريحة بابايا على الحافة. Descri…" at bounding box center [481, 200] width 243 height 50
click at [440, 172] on input "البابايا" at bounding box center [482, 166] width 238 height 13
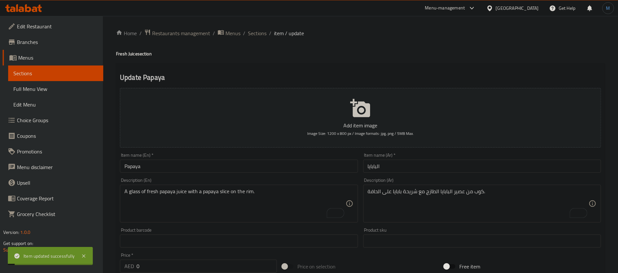
click at [259, 35] on span "Sections" at bounding box center [257, 33] width 19 height 8
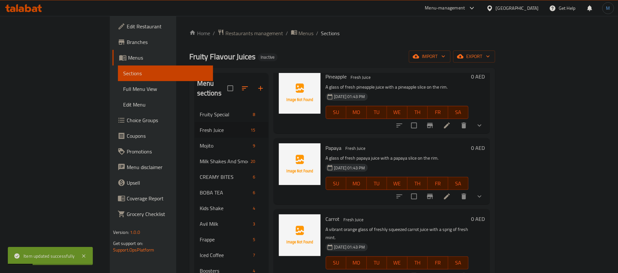
scroll to position [293, 0]
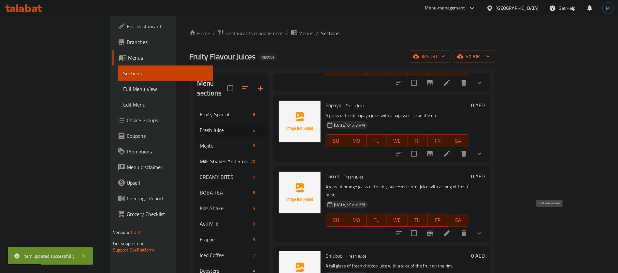
click at [450, 230] on icon at bounding box center [447, 233] width 6 height 6
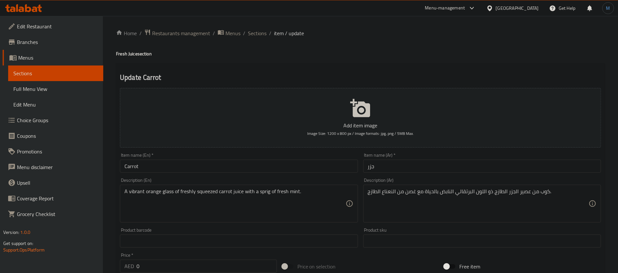
click at [133, 187] on div "A vibrant orange glass of freshly squeezed carrot juice with a sprig of fresh m…" at bounding box center [239, 204] width 238 height 38
click at [139, 190] on textarea "A vibrant orange glass of freshly squeezed carrot juice with a sprig of fresh m…" at bounding box center [234, 203] width 221 height 31
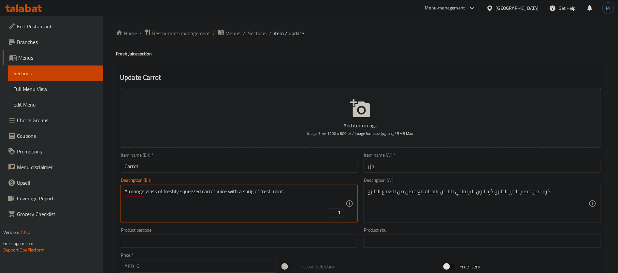
type textarea "A orange glass of freshly squeezed carrot juice with a sprig of fresh mint."
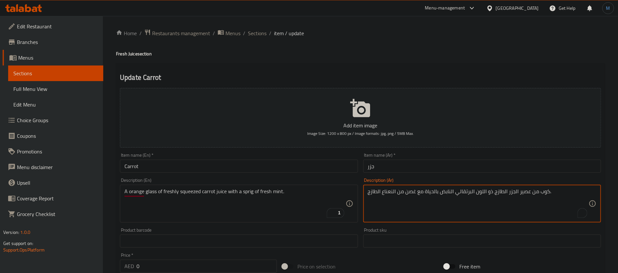
click at [442, 189] on textarea "كوب من عصير الجزر الطازج ذو اللون البرتقالي النابض بالحياة مع غصن من النعناع ال…" at bounding box center [478, 203] width 221 height 31
click at [444, 189] on textarea "كوب من عصير الجزر الطازج ذو اللون البرتقالي النابض بالحياة مع غصن من النعناع ال…" at bounding box center [478, 203] width 221 height 31
click at [435, 190] on textarea "كوب من عصير الجزر الطازج ذو اللون البرتقالي النابض بالحياة مع غصن من النعناع ال…" at bounding box center [478, 203] width 221 height 31
type textarea "كوب من عصير الجزر الطازج ذو اللون البرتقالي مع غصن من النعناع الطازج."
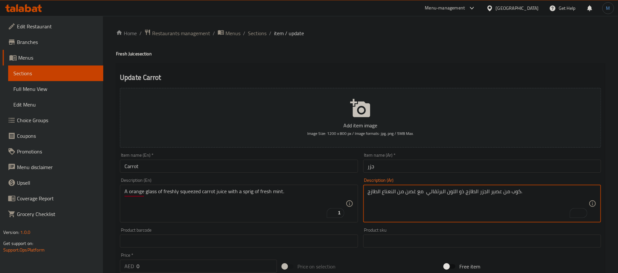
paste textarea "نكهة البرتقال"
click at [410, 195] on textarea "كوب من عصير الجزر المعصور الطازج بنكهة البرتقال مع غصن من النعناع الطازج." at bounding box center [478, 203] width 221 height 31
type textarea "كوب من عصير الجزر المعصور الطازج بنكهة البرتقال مع سبرينج من النعناع الطازج."
click at [165, 164] on input "Carrot" at bounding box center [239, 166] width 238 height 13
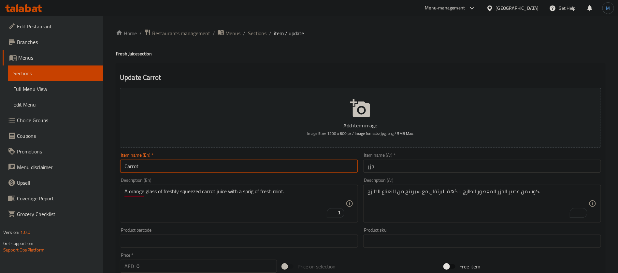
click at [254, 35] on span "Sections" at bounding box center [257, 33] width 19 height 8
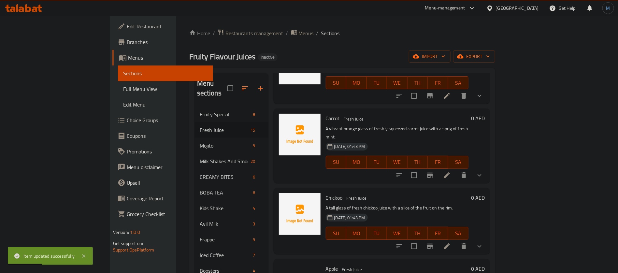
scroll to position [397, 0]
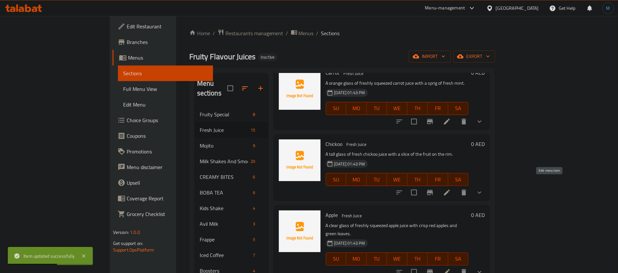
click at [451, 189] on icon at bounding box center [447, 193] width 8 height 8
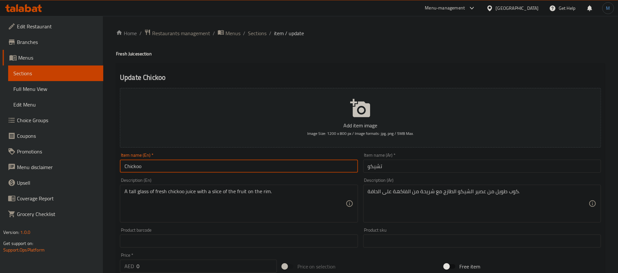
click at [266, 170] on input "Chickoo" at bounding box center [239, 166] width 238 height 13
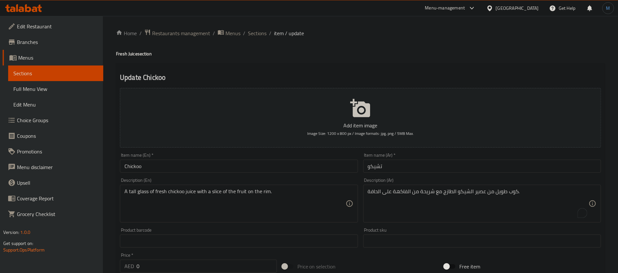
click at [281, 179] on div "Description (En) A tall glass of fresh chickoo juice with a slice of the fruit …" at bounding box center [239, 200] width 238 height 45
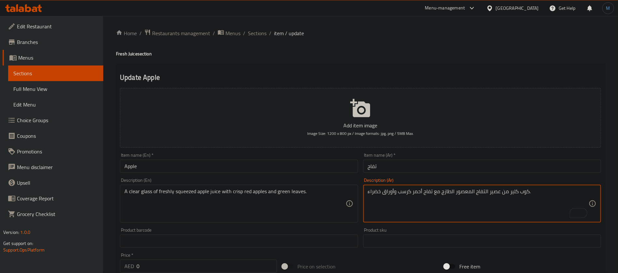
type textarea "كوب كلير من عصير التفاح المعصور الطازج مع تفاح أحمر كرسب وأوراق خضراء."
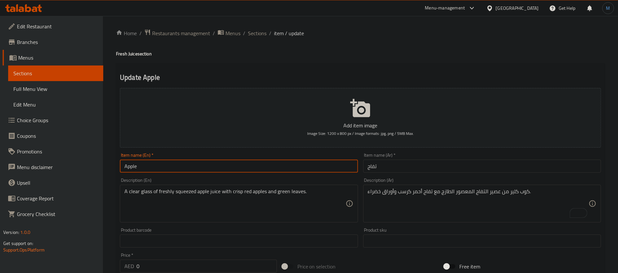
click at [262, 166] on input "Apple" at bounding box center [239, 166] width 238 height 13
click at [259, 31] on span "Sections" at bounding box center [257, 33] width 19 height 8
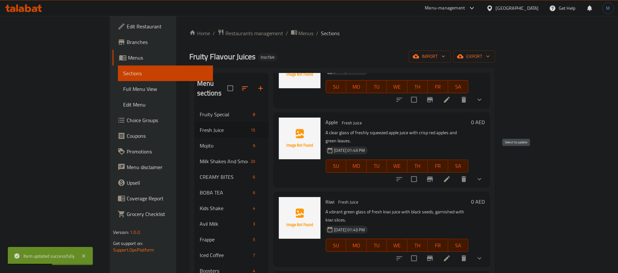
scroll to position [494, 0]
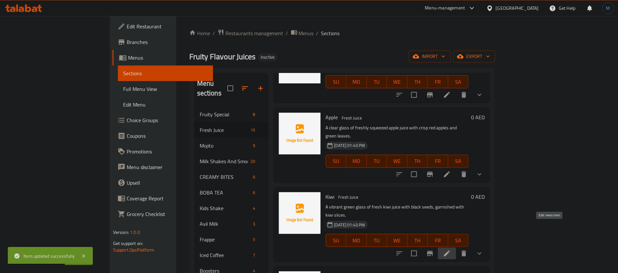
click at [451, 249] on icon at bounding box center [447, 253] width 8 height 8
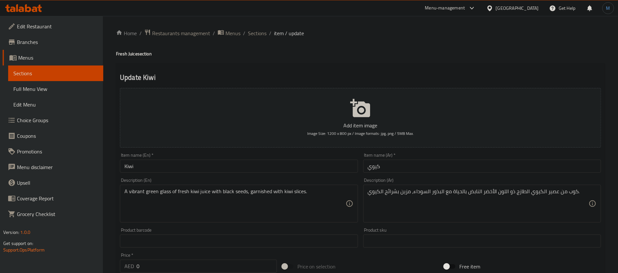
click at [131, 187] on div "A vibrant green glass of fresh kiwi juice with black seeds, garnished with kiwi…" at bounding box center [239, 204] width 238 height 38
click at [143, 194] on textarea "A vibrant green glass of fresh kiwi juice with black seeds, garnished with kiwi…" at bounding box center [234, 203] width 221 height 31
type textarea "A green glass of fresh kiwi juice with black seeds, garnished with kiwi slices."
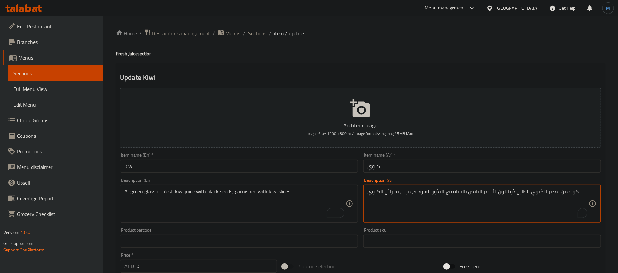
click at [508, 191] on textarea "كوب من عصير الكيوي الطازج ذو اللون الأخضر النابض بالحياة مع البذور السوداء، مزي…" at bounding box center [478, 203] width 221 height 31
click at [511, 192] on textarea "كوب من عصير الكيوي الطازج ذو اللون الأخضر النابض بالحياة مع البذور السوداء، مزي…" at bounding box center [478, 203] width 221 height 31
click at [458, 188] on div "كوب من عصير الكيوي الطازج ذو اللون الأخضر النابض بالحياة مع البذور السوداء، مزي…" at bounding box center [482, 204] width 238 height 38
click at [463, 193] on textarea "كوب من عصير الكيوي الطازج ذو اللون الأخضر النابض بالحياة مع البذور السوداء، مزي…" at bounding box center [478, 203] width 221 height 31
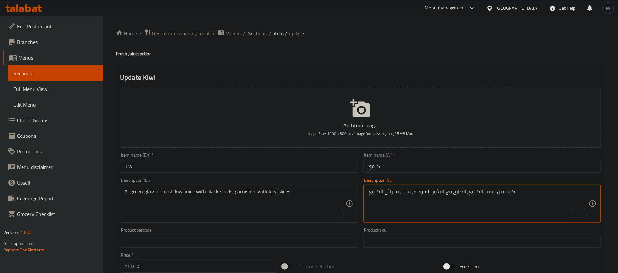
click at [505, 196] on textarea "كوب من عصير الكيوي الطازج مع البذور السوداء، مزين بشرائح الكيوي." at bounding box center [478, 203] width 221 height 31
type textarea "كوب اخضر من عصير الكيوي الطازج مع البذور السوداء، مزين بشرائح الكيوي."
click at [326, 167] on input "Kiwi" at bounding box center [239, 166] width 238 height 13
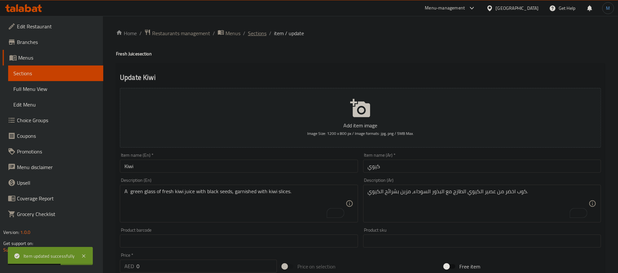
click at [261, 36] on span "Sections" at bounding box center [257, 33] width 19 height 8
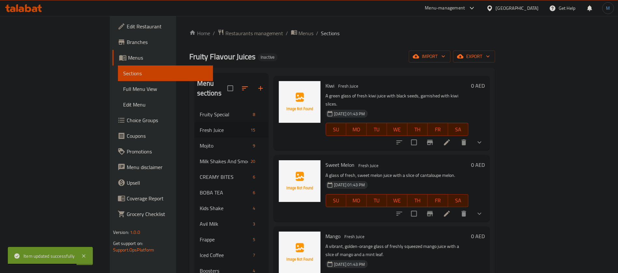
scroll to position [610, 0]
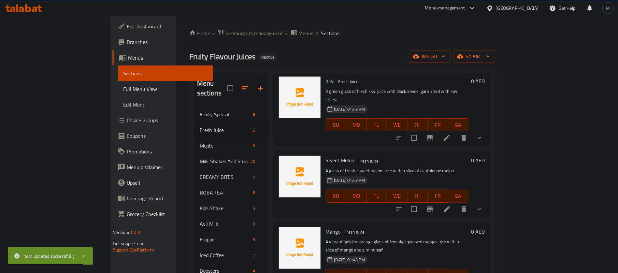
click at [456, 203] on li at bounding box center [447, 209] width 18 height 12
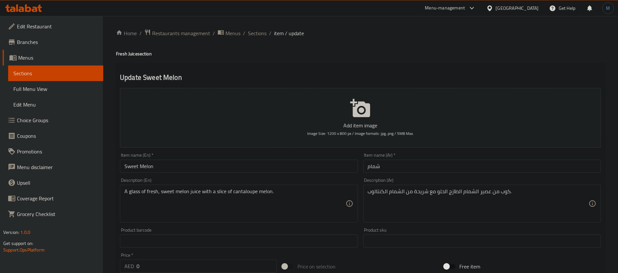
click at [213, 172] on input "Sweet Melon" at bounding box center [239, 166] width 238 height 13
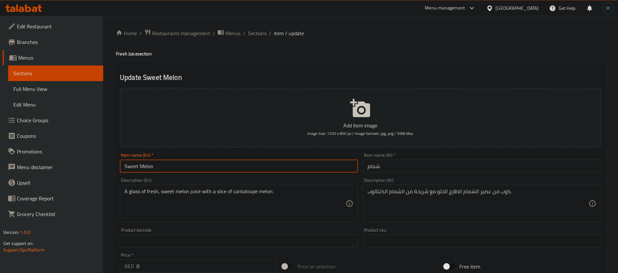
click at [260, 170] on input "Sweet Melon" at bounding box center [239, 166] width 238 height 13
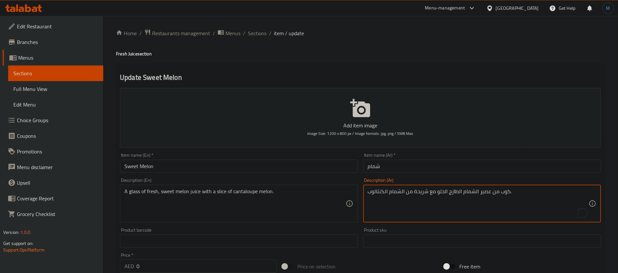
click at [445, 190] on textarea "كوب من عصير الشمام الطازج الحلو مع شريحة من الشمام الكنتالوب." at bounding box center [478, 203] width 221 height 31
type textarea "كوب من عصير الشمام الطازج مع شريحة من الشمام الكنتالوب."
click at [445, 163] on input "شمام" at bounding box center [482, 166] width 238 height 13
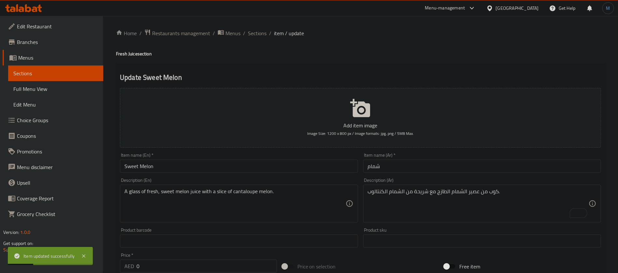
click at [251, 38] on div "Home / Restaurants management / Menus / Sections / item / update Fresh Juice se…" at bounding box center [360, 245] width 489 height 433
click at [251, 37] on span "Sections" at bounding box center [257, 33] width 19 height 8
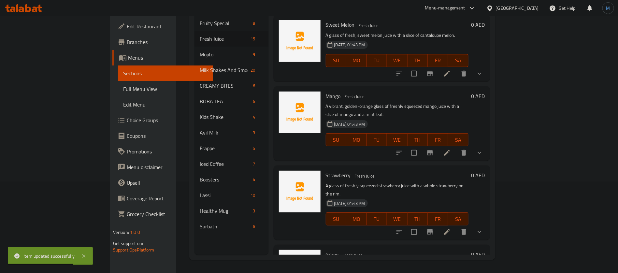
scroll to position [659, 0]
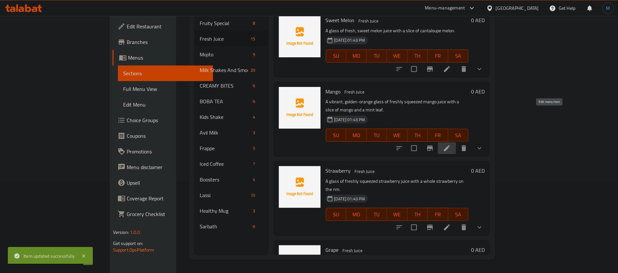
click at [450, 145] on icon at bounding box center [447, 148] width 6 height 6
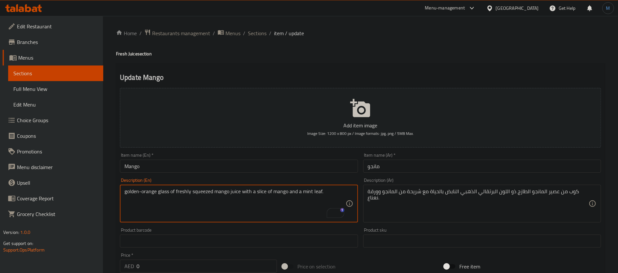
type textarea "golden-orange glass of freshly squeezed mango juice with a slice of mango and a…"
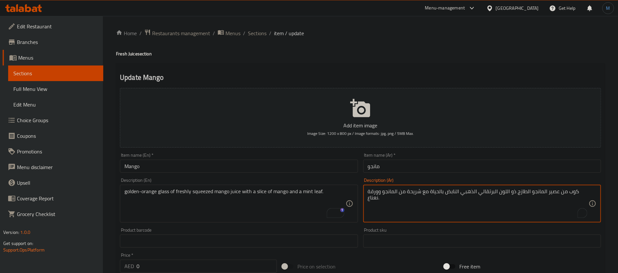
click at [452, 192] on textarea "كوب من عصير المانجو الطازج ذو اللون البرتقالي الذهبي النابض بالحياة مع شريحة من…" at bounding box center [478, 203] width 221 height 31
drag, startPoint x: 452, startPoint y: 192, endPoint x: 444, endPoint y: 195, distance: 9.2
click at [444, 195] on textarea "كوب من عصير المانجو الطازج ذو اللون البرتقالي الذهبي النابض بالحياة مع شريحة من…" at bounding box center [478, 203] width 221 height 31
click at [446, 195] on textarea "كوب من عصير المانجو الطازج ذو اللون البرتقالي الذهبي النابض بالحياة مع شريحة من…" at bounding box center [478, 203] width 221 height 31
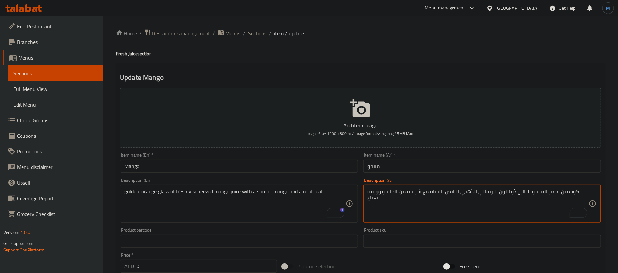
click at [450, 195] on textarea "كوب من عصير المانجو الطازج ذو اللون البرتقالي الذهبي النابض بالحياة مع شريحة من…" at bounding box center [478, 203] width 221 height 31
click at [444, 193] on textarea "كوب من عصير المانجو الطازج ذو اللون البرتقالي الذهبي النابض بالحياة مع شريحة من…" at bounding box center [478, 203] width 221 height 31
click at [435, 192] on textarea "كوب من عصير المانجو الطازج ذو اللون البرتقالي الذهبي النابض بالحياة مع شريحة من…" at bounding box center [478, 203] width 221 height 31
type textarea "كوب من عصير المانجو المعصور الطازج برتقالي ذهبي مع شريحة من المانجو وورقة نعناع."
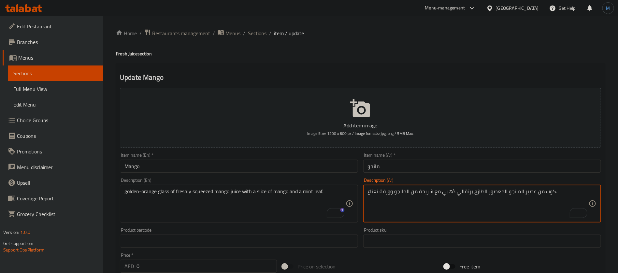
click at [221, 161] on input "Mango" at bounding box center [239, 166] width 238 height 13
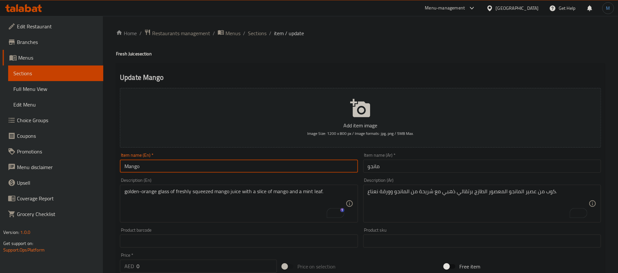
type input "Mango Smoothie"
click at [254, 35] on span "Sections" at bounding box center [257, 33] width 19 height 8
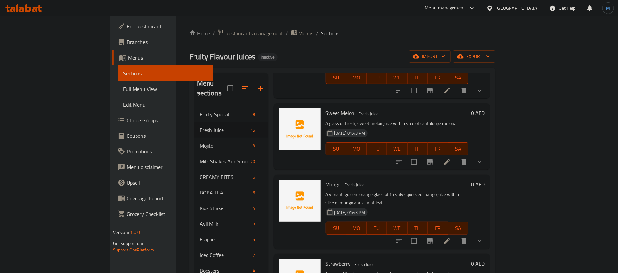
scroll to position [659, 0]
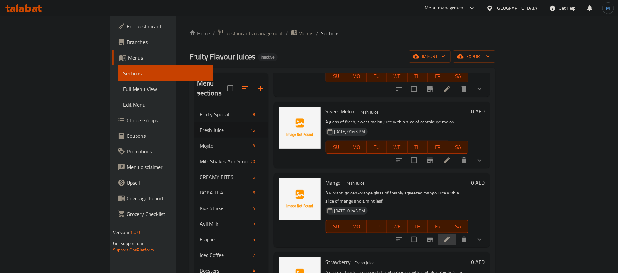
click at [456, 233] on li at bounding box center [447, 239] width 18 height 12
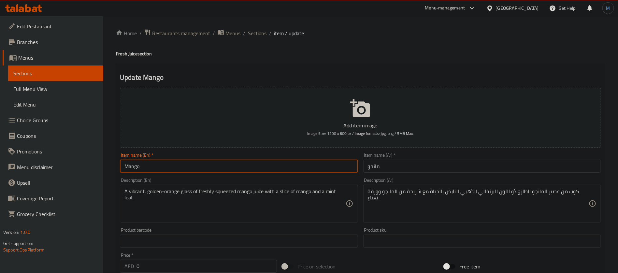
click at [281, 167] on input "Mango" at bounding box center [239, 166] width 238 height 13
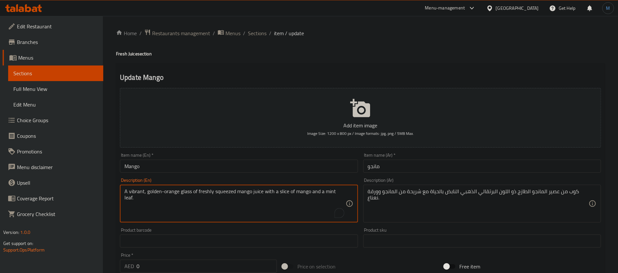
click at [142, 192] on textarea "A vibrant, golden-orange glass of freshly squeezed mango juice with a slice of …" at bounding box center [234, 203] width 221 height 31
type textarea "golden-orange glass of freshly squeezed mango juice with a slice of mango and a…"
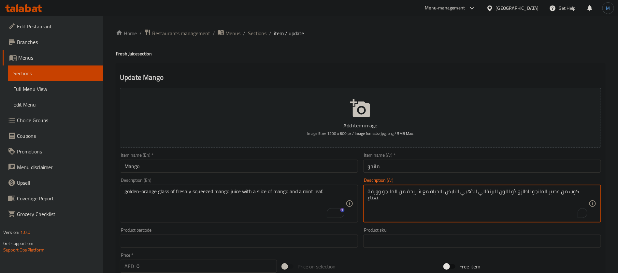
click at [512, 190] on textarea "كوب من عصير المانجو الطازج ذو اللون البرتقالي الذهبي النابض بالحياة مع شريحة من…" at bounding box center [478, 203] width 221 height 31
click at [502, 189] on textarea "كوب من عصير المانجو الطازج ذو اللون البرتقالي الذهبي النابض بالحياة مع شريحة من…" at bounding box center [478, 203] width 221 height 31
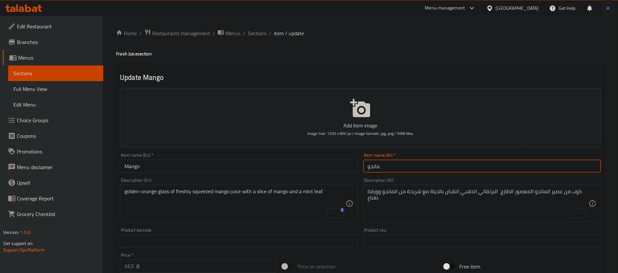
click at [449, 172] on input "مانجو" at bounding box center [482, 166] width 238 height 13
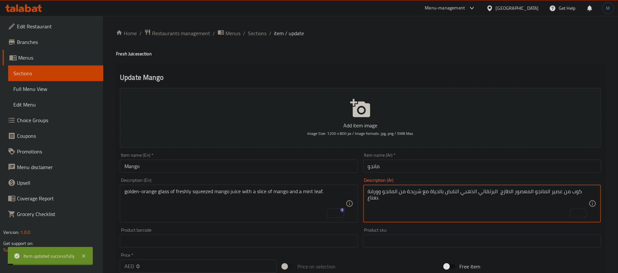
click at [451, 194] on textarea "كوب من عصير المانجو المعصور الطازج البرتقالي الذهبي النابض بالحياة مع شريحة من …" at bounding box center [478, 203] width 221 height 31
click at [434, 193] on textarea "كوب من عصير المانجو المعصور الطازج البرتقالي الذهبي النابض بالحياة مع شريحة من …" at bounding box center [478, 203] width 221 height 31
type textarea "كوب من عصير المانجو المعصور الطازج البرتقالي الذهبي مع شريحة من المانجو وورقة ن…"
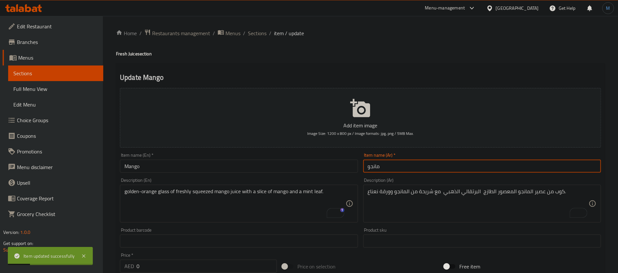
click at [425, 167] on input "مانجو" at bounding box center [482, 166] width 238 height 13
click at [236, 171] on input "Mango" at bounding box center [239, 166] width 238 height 13
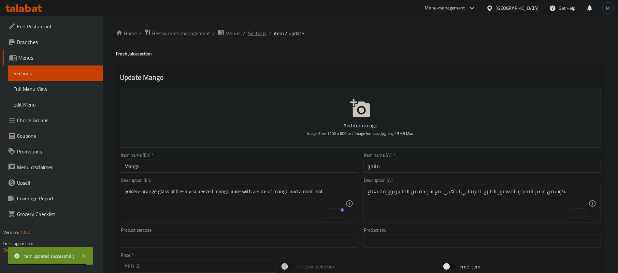
click at [252, 36] on span "Sections" at bounding box center [257, 33] width 19 height 8
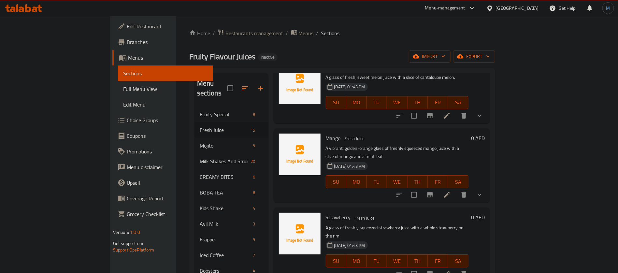
scroll to position [801, 0]
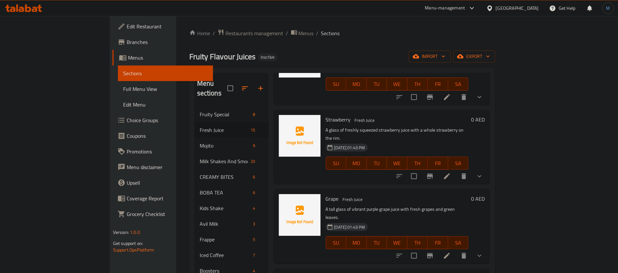
click at [451, 172] on icon at bounding box center [447, 176] width 8 height 8
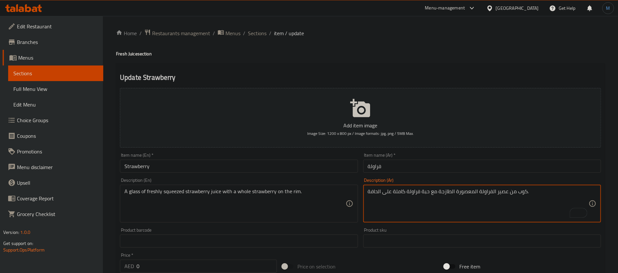
type textarea "كوب من عصير الفراولة المعصورة الطازجة مع حبة فراولة كاملة على الحافة."
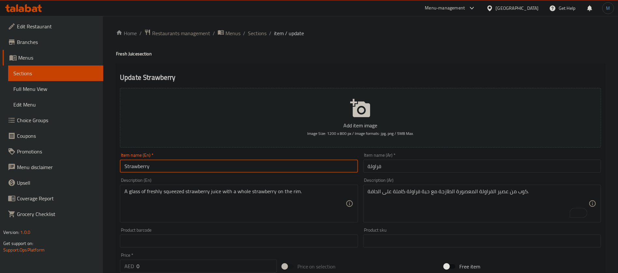
click at [283, 164] on input "Strawberry" at bounding box center [239, 166] width 238 height 13
click at [244, 32] on li "/" at bounding box center [244, 33] width 2 height 8
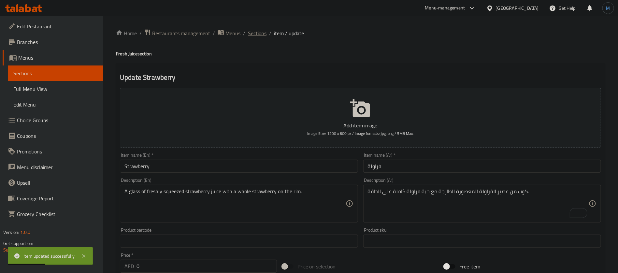
click at [248, 32] on span "Sections" at bounding box center [257, 33] width 19 height 8
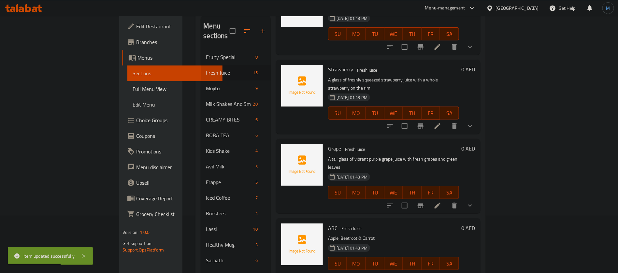
scroll to position [91, 0]
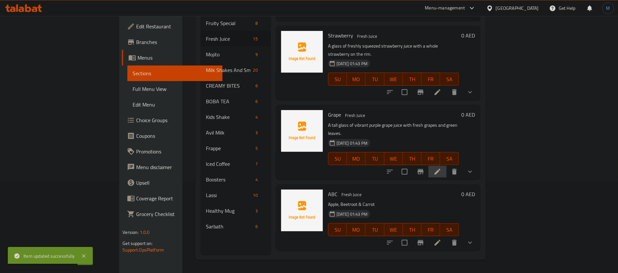
click at [446, 166] on li at bounding box center [437, 172] width 18 height 12
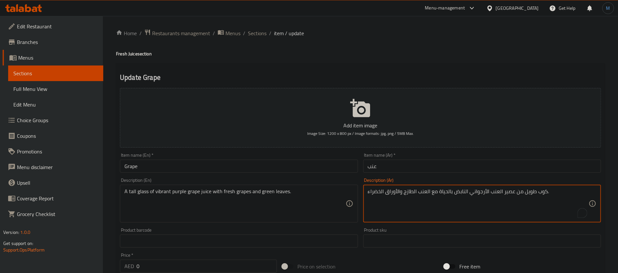
click at [465, 194] on textarea "كوب طويل من عصير العنب الأرجواني النابض بالحياة مع العنب الطازج والأوراق الخضرا…" at bounding box center [478, 203] width 221 height 31
click at [447, 190] on textarea "كوب طويل من عصير العنب الأرجواني النابض بالحياة مع العنب الطازج والأوراق الخضرا…" at bounding box center [478, 203] width 221 height 31
type textarea "كوب طويل من عصير العنب الأرجواني مع العنب الطازج والأوراق الخضراء."
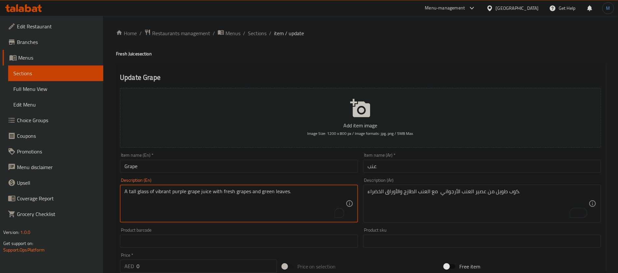
click at [164, 194] on textarea "A tall glass of vibrant purple grape juice with fresh grapes and green leaves." at bounding box center [234, 203] width 221 height 31
type textarea "A tall glass of purple grape juice with fresh grapes and green leaves."
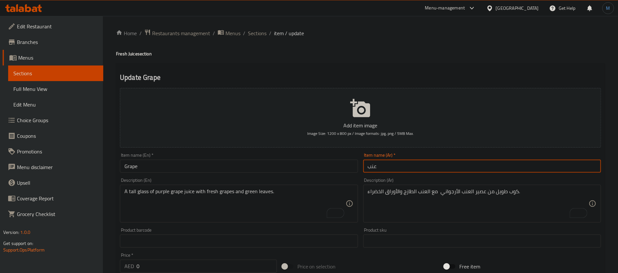
click at [418, 169] on input "عنب" at bounding box center [482, 166] width 238 height 13
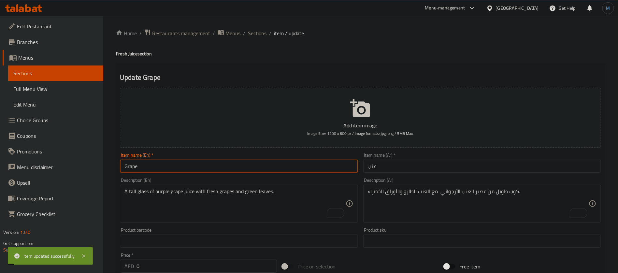
click at [204, 170] on input "Grape" at bounding box center [239, 166] width 238 height 13
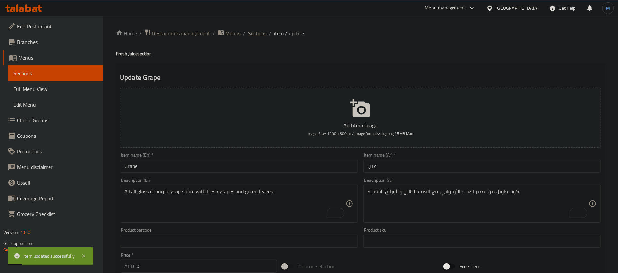
click at [259, 30] on span "Sections" at bounding box center [257, 33] width 19 height 8
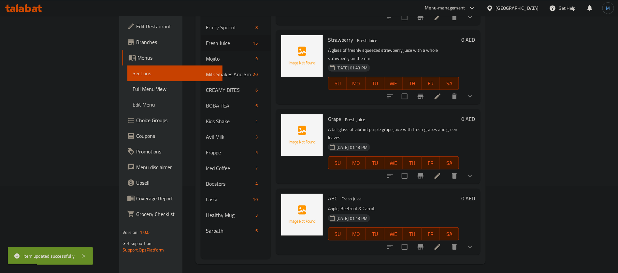
scroll to position [91, 0]
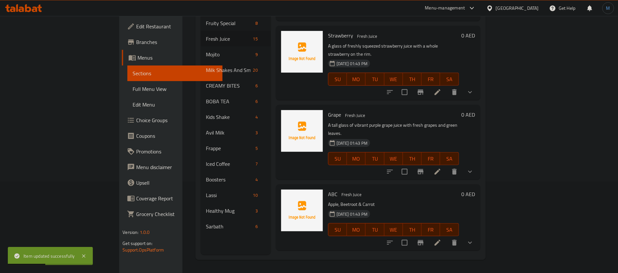
click at [446, 237] on li at bounding box center [437, 243] width 18 height 12
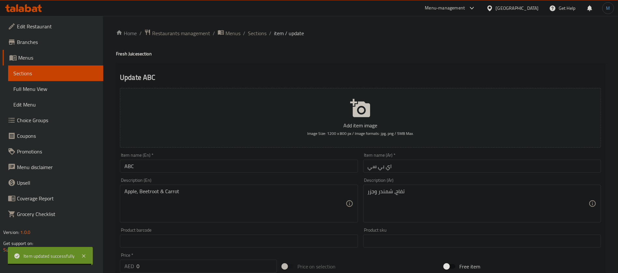
click at [434, 167] on input "اي بي سي" at bounding box center [482, 166] width 238 height 13
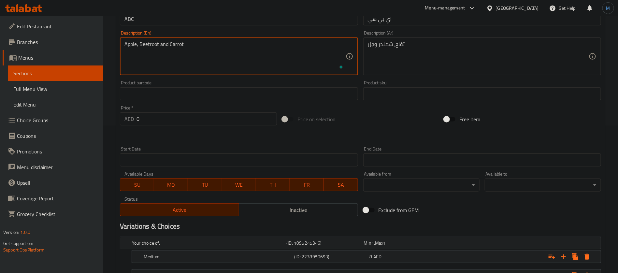
scroll to position [201, 0]
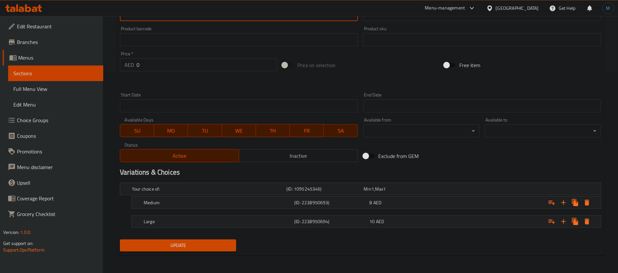
type textarea "Apple, Beetroot and Carrot"
drag, startPoint x: 178, startPoint y: 233, endPoint x: 180, endPoint y: 236, distance: 3.5
click at [178, 233] on nav at bounding box center [360, 231] width 481 height 5
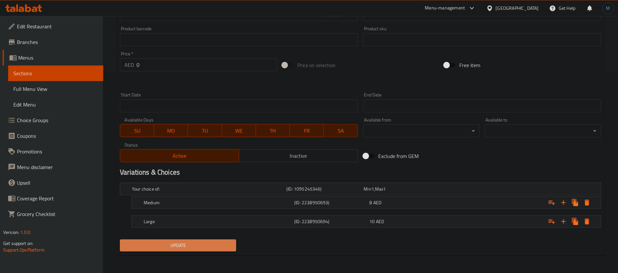
click at [185, 249] on button "Update" at bounding box center [178, 245] width 116 height 12
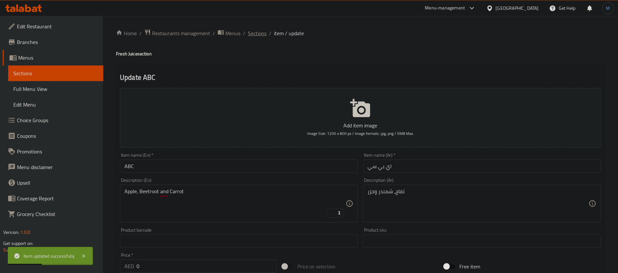
click at [260, 35] on span "Sections" at bounding box center [257, 33] width 19 height 8
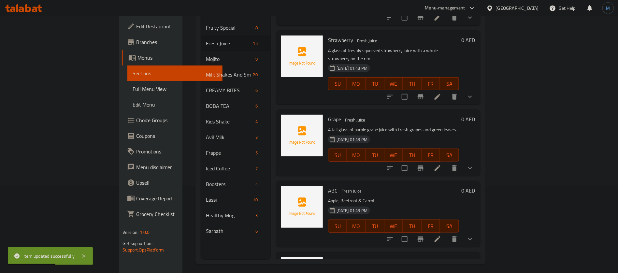
scroll to position [91, 0]
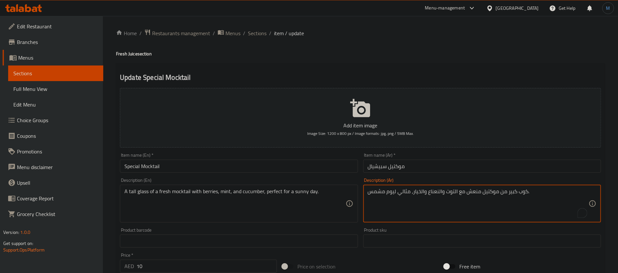
click at [516, 193] on textarea "كوب كبير من موكتيل منعش مع التوت والنعناع والخيار، مثالي ليوم مشمس." at bounding box center [478, 203] width 221 height 31
type textarea "كوب طوبل من موكتيل طازج مع التوت والنعناع والخيار، مثالي ليوم مشمس."
click at [308, 159] on div "Item name (En)   * Special Mocktail Item name (En) *" at bounding box center [239, 163] width 238 height 20
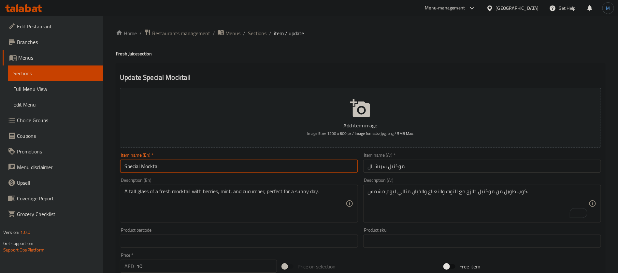
click at [307, 167] on input "Special Mocktail" at bounding box center [239, 166] width 238 height 13
drag, startPoint x: 246, startPoint y: 30, endPoint x: 252, endPoint y: 32, distance: 6.8
click at [249, 31] on ol "Home / Restaurants management / Menus / Sections / item / update" at bounding box center [360, 33] width 489 height 8
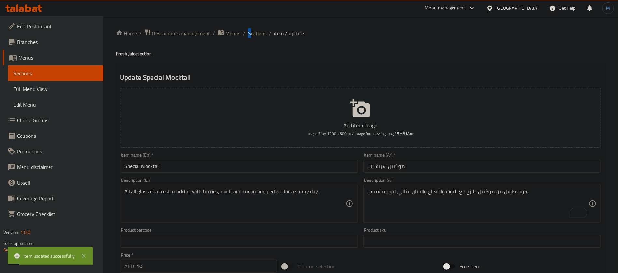
click at [252, 32] on span "Sections" at bounding box center [257, 33] width 19 height 8
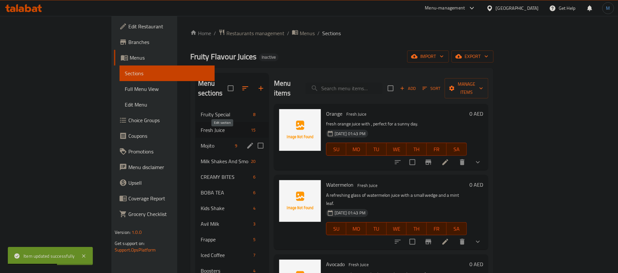
click at [247, 143] on icon "edit" at bounding box center [250, 146] width 6 height 6
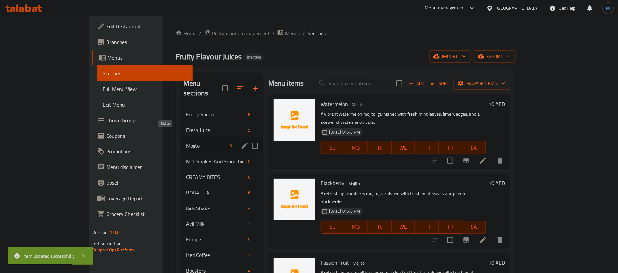
click at [186, 142] on span "Mojito" at bounding box center [206, 146] width 41 height 8
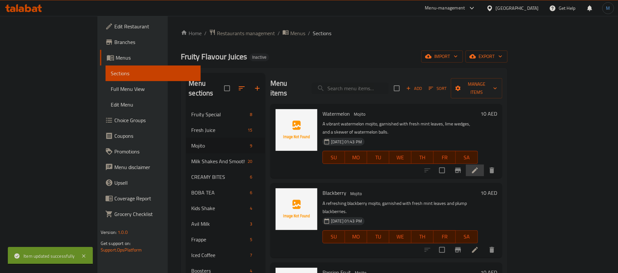
click at [484, 164] on li at bounding box center [475, 170] width 18 height 12
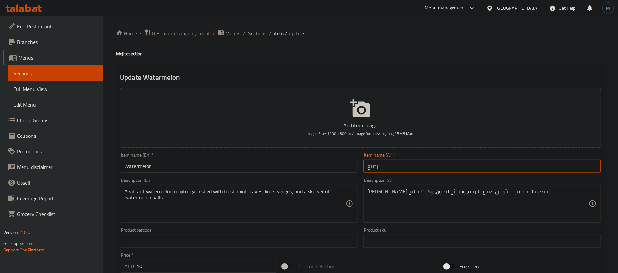
click at [399, 164] on input "بطيخ" at bounding box center [482, 166] width 238 height 13
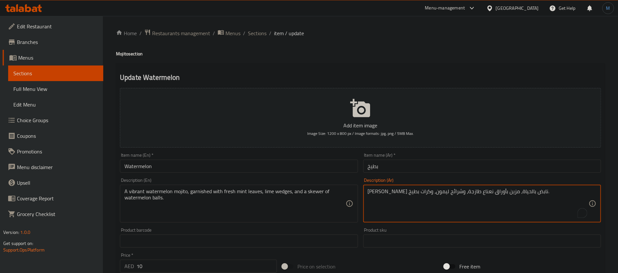
click at [500, 195] on textarea "موهيتو بطيخ نابض بالحياة، مزين بأوراق نعناع طازجة، وشرائح ليمون، وكرات بطيخ." at bounding box center [478, 203] width 221 height 31
click at [491, 193] on textarea "موهيتو بطيخ نابض بالحياة، مزين بأوراق نعناع طازجة، وشرائح ليمون، وكرات بطيخ." at bounding box center [478, 203] width 221 height 31
type textarea "موهيتو بطيخ ، مزين بأوراق نعناع طازجة، وشرائح ليمون، وكرات بطيخ."
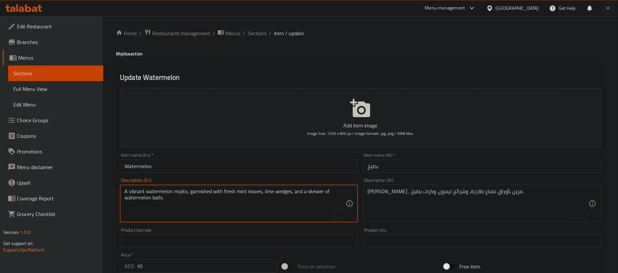
click at [141, 195] on textarea "A vibrant watermelon mojito, garnished with fresh mint leaves, lime wedges, and…" at bounding box center [234, 203] width 221 height 31
click at [259, 195] on textarea "watermelon mojito, garnished with fresh mint leaves, lime wedges, and a skewer …" at bounding box center [234, 203] width 221 height 31
type textarea "watermelon mojito, garnished with fresh mint leaves, lime wedges, and a skewer …"
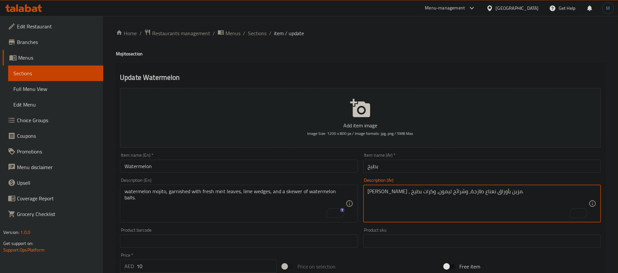
click at [419, 191] on textarea "موهيتو بطيخ ، مزين بأوراق نعناع طازجة، وشرائح ليمون، وكرات بطيخ." at bounding box center [478, 203] width 221 height 31
click at [403, 194] on textarea "موهيتو بطيخ ، مزين بأوراق نعناع طازجة، وشرائح ليمون، وكرات بطيخ." at bounding box center [478, 203] width 221 height 31
paste textarea "يدجز"
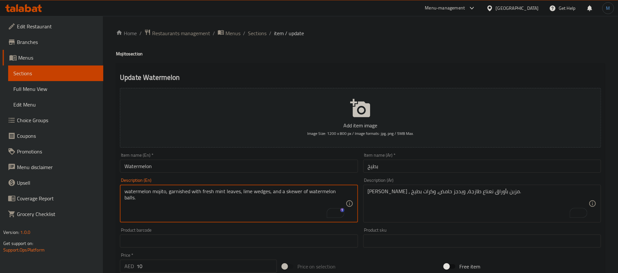
click at [290, 194] on textarea "watermelon mojito, garnished with fresh mint leaves, lime wedges, and a skewer …" at bounding box center [234, 203] width 221 height 31
click at [127, 197] on textarea "watermelon mojito, garnished with fresh mint leaves, lime wedges, and a skewer …" at bounding box center [234, 203] width 221 height 31
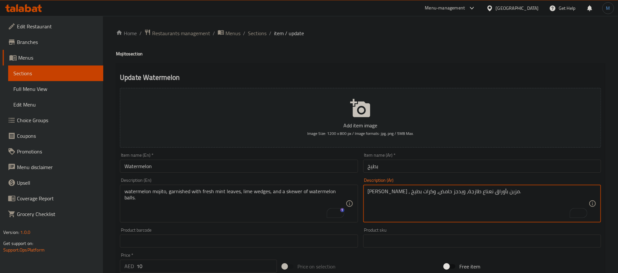
click at [388, 192] on textarea "موهيتو بطيخ ، مزين بأوراق نعناع طازجة، ويدجز حامض، وكرات بطيخ." at bounding box center [478, 203] width 221 height 31
click at [374, 190] on textarea "موهيتو بطيخ ، مزين بأوراق نعناع طازجة، ويدجز حامض، وكرات بطيخ." at bounding box center [478, 203] width 221 height 31
paste textarea "سيخ من كرات ال"
type textarea "موهيتو بطيخ ، مزين بأوراق نعناع طازجة، ويدجز حامض، سيخ من كرات البطيخ."
click at [397, 167] on input "بطيخ" at bounding box center [482, 166] width 238 height 13
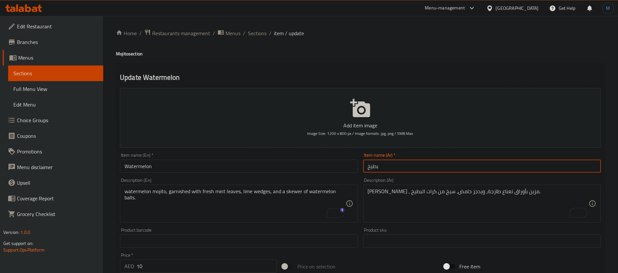
click at [119, 50] on h4 "Mojito section" at bounding box center [360, 53] width 489 height 7
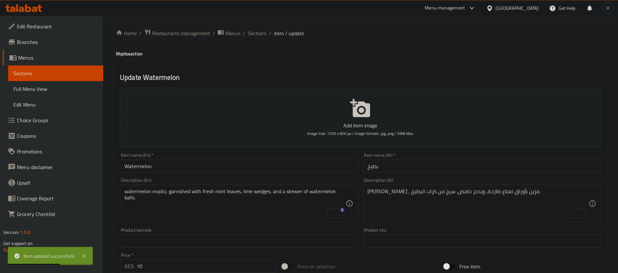
click at [119, 51] on h4 "Mojito section" at bounding box center [360, 53] width 489 height 7
copy h4 "Mojito"
click at [172, 159] on div "Item name (En)   * Watermelon Item name (En) *" at bounding box center [239, 163] width 238 height 20
click at [174, 163] on input "Watermelon" at bounding box center [239, 166] width 238 height 13
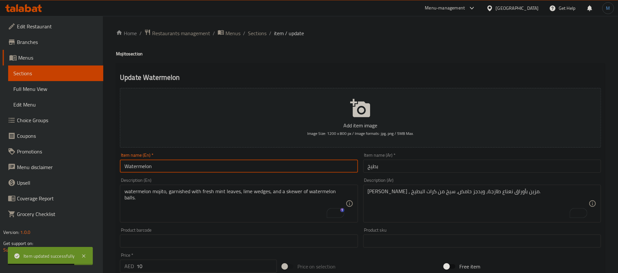
paste input "Mojito"
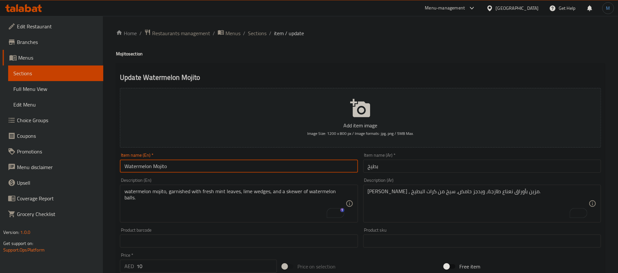
type input "Watermelon Mojito"
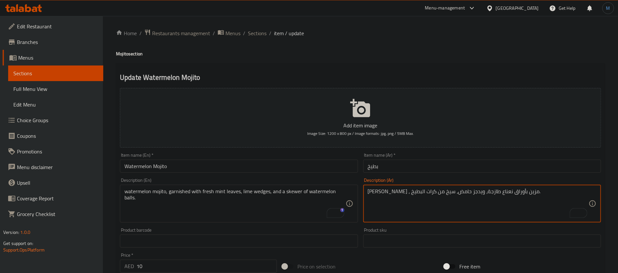
click at [523, 195] on textarea "موهيتو بطيخ ، مزين بأوراق نعناع طازجة، ويدجز حامض، سيخ من كرات البطيخ." at bounding box center [478, 203] width 221 height 31
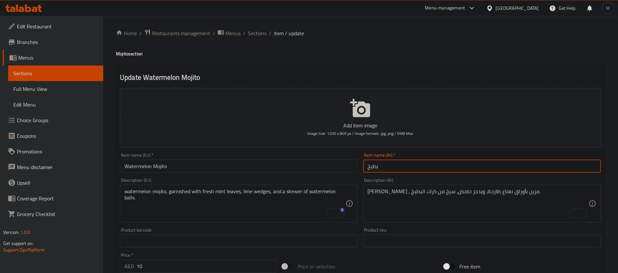
click at [429, 168] on input "بطيخ" at bounding box center [482, 166] width 238 height 13
paste input "موهيتو"
type input "موهيتو بطيخ"
click at [255, 32] on span "Sections" at bounding box center [257, 33] width 19 height 8
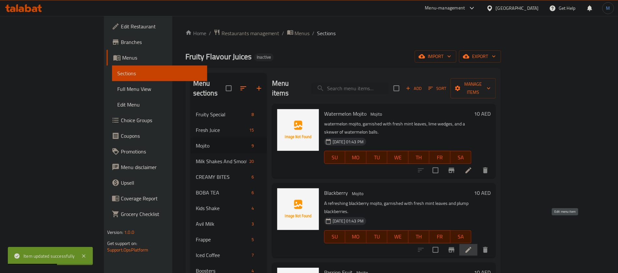
click at [472, 246] on icon at bounding box center [468, 250] width 8 height 8
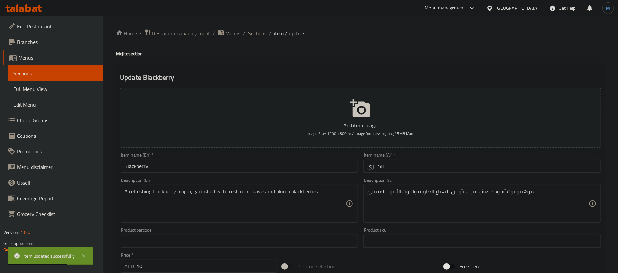
click at [394, 170] on input "بلاكبيري" at bounding box center [482, 166] width 238 height 13
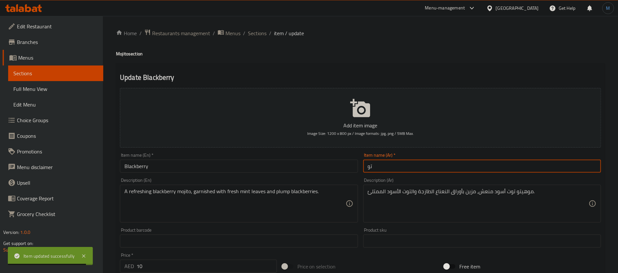
type input "توت"
paste input "موهيتو"
type input "موهيتو توت اسود"
click at [123, 56] on h4 "Mojito section" at bounding box center [360, 53] width 489 height 7
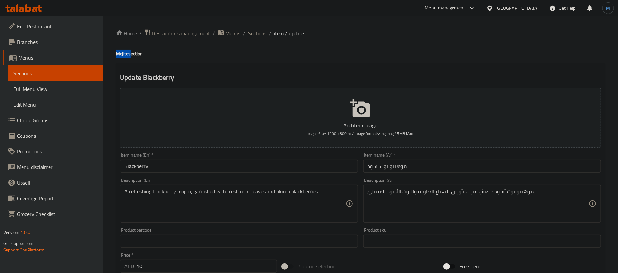
click at [123, 56] on h4 "Mojito section" at bounding box center [360, 53] width 489 height 7
copy h4 "Mojito"
click at [163, 166] on input "Blackberry" at bounding box center [239, 166] width 238 height 13
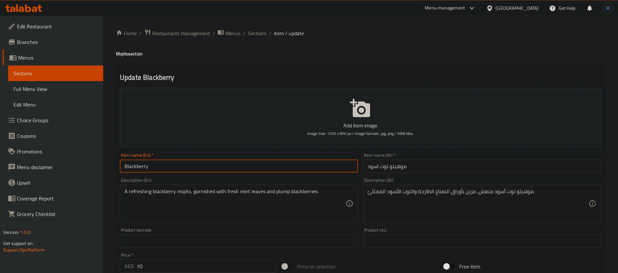
paste input "Mojito"
type input "Blackberry Mojito"
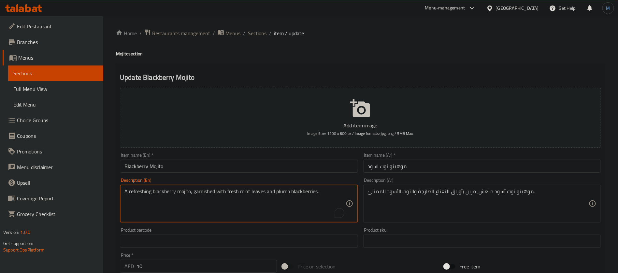
click at [285, 191] on textarea "A refreshing blackberry mojito, garnished with fresh mint leaves and plump blac…" at bounding box center [234, 203] width 221 height 31
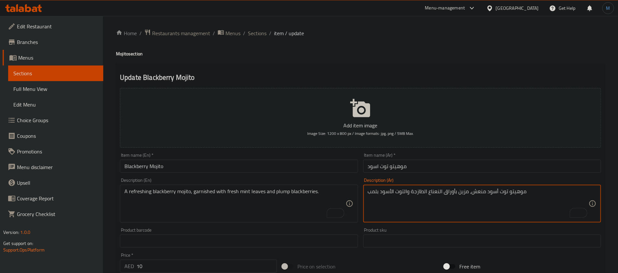
type textarea "موهيتو توت أسود منعش، مزين بأوراق النعناع الطازجة والتوت الأسود بلمب"
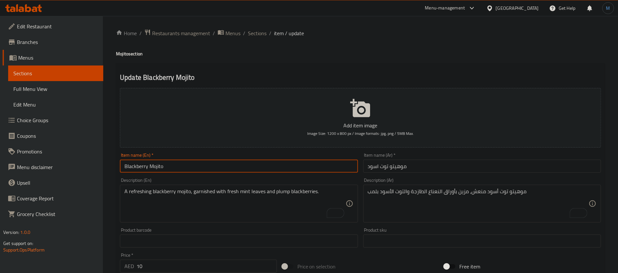
click at [311, 165] on input "Blackberry Mojito" at bounding box center [239, 166] width 238 height 13
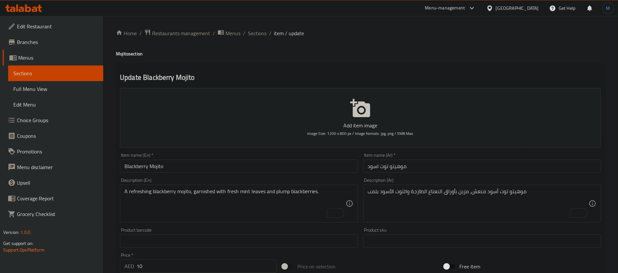
click at [251, 27] on div "Home / Restaurants management / Menus / Sections / item / update Mojito section…" at bounding box center [360, 238] width 515 height 444
click at [255, 34] on span "Sections" at bounding box center [257, 33] width 19 height 8
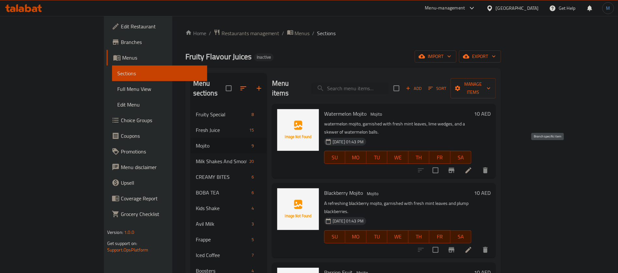
scroll to position [49, 0]
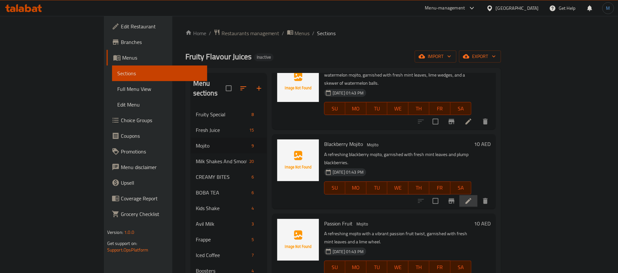
click at [477, 195] on li at bounding box center [468, 201] width 18 height 12
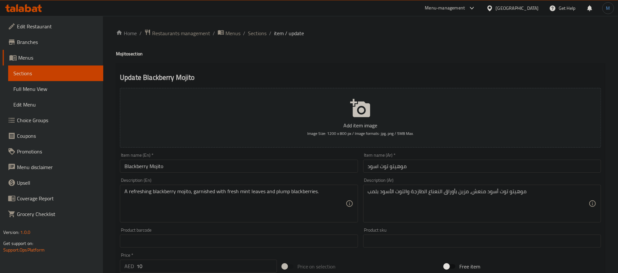
click at [396, 164] on input "موهيتو توت اسود" at bounding box center [482, 166] width 238 height 13
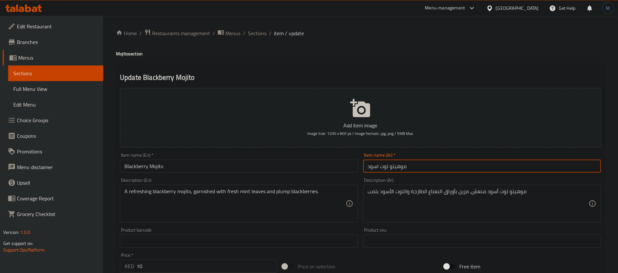
click at [396, 164] on input "موهيتو توت اسود" at bounding box center [482, 166] width 238 height 13
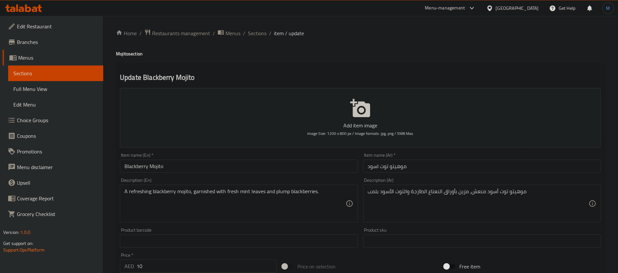
click at [249, 28] on div "Home / Restaurants management / Menus / Sections / item / update Mojito section…" at bounding box center [360, 238] width 515 height 444
click at [253, 31] on span "Sections" at bounding box center [257, 33] width 19 height 8
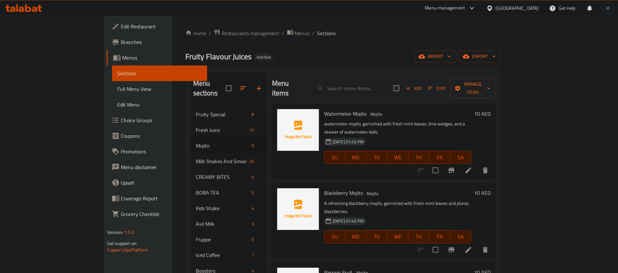
scroll to position [49, 0]
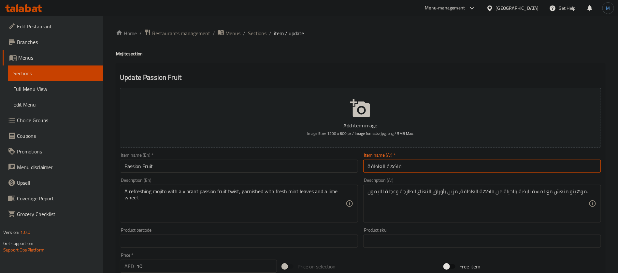
click at [458, 163] on input "فاكهة العاطفة" at bounding box center [482, 166] width 238 height 13
paste input "موهيتو"
type input "موهيتو فاكهة العاطفة"
click at [181, 169] on input "Passion Fruit" at bounding box center [239, 166] width 238 height 13
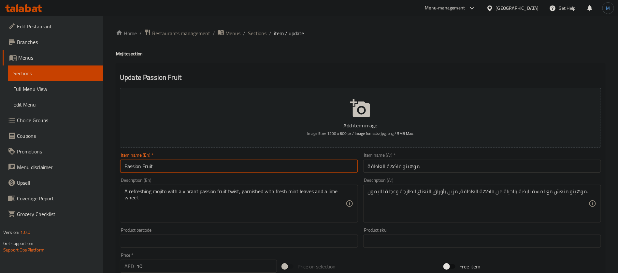
click at [117, 56] on h4 "Mojito section" at bounding box center [360, 53] width 489 height 7
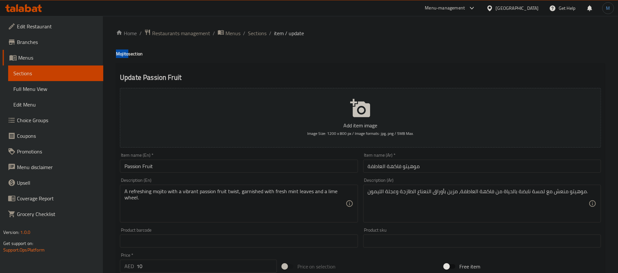
click at [117, 56] on h4 "Mojito section" at bounding box center [360, 53] width 489 height 7
copy h4 "Mojito"
click at [190, 164] on input "Passion Fruit" at bounding box center [239, 166] width 238 height 13
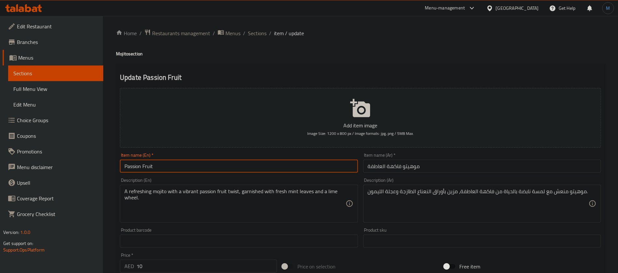
paste input "Mojito"
click at [147, 167] on input "Passion Fruit Mojito" at bounding box center [239, 166] width 238 height 13
click at [130, 166] on input "Passion Fruit Mojito" at bounding box center [239, 166] width 238 height 13
type input "Passion Fruit Mojito"
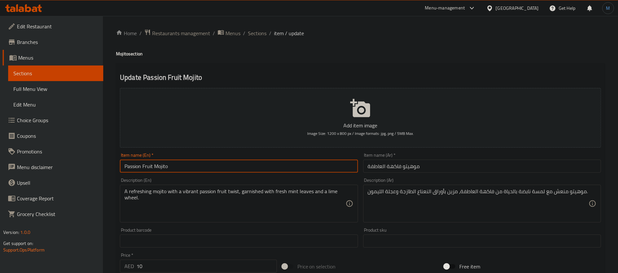
click at [391, 169] on input "موهيتو فاكهة العاطفة" at bounding box center [482, 166] width 238 height 13
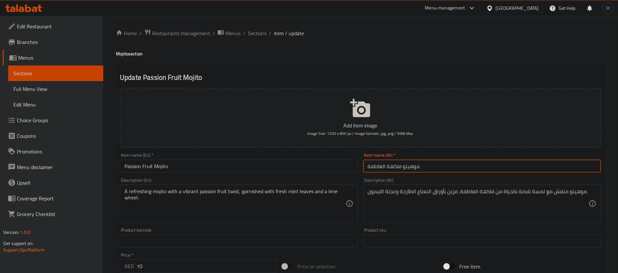
click at [391, 169] on input "موهيتو فاكهة العاطفة" at bounding box center [482, 166] width 238 height 13
click at [374, 165] on input "موهيتو فاكهة العاطفة" at bounding box center [482, 166] width 238 height 13
paste input "باشون فروت"
type input "موهيتو باشون فروت"
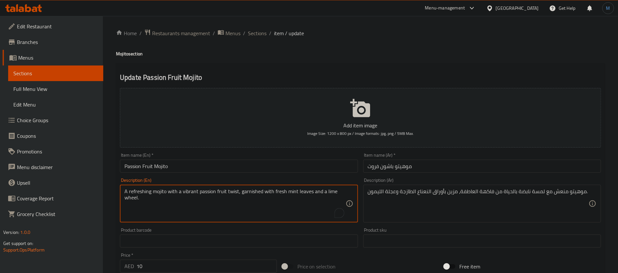
click at [191, 197] on textarea "A refreshing mojito with a vibrant passion fruit twist, garnished with fresh mi…" at bounding box center [234, 203] width 221 height 31
click at [191, 191] on textarea "A refreshing mojito with a vibrant passion fruit twist, garnished with fresh mi…" at bounding box center [234, 203] width 221 height 31
type textarea "A refreshing mojito with passion fruit twist, garnished with fresh mint leaves …"
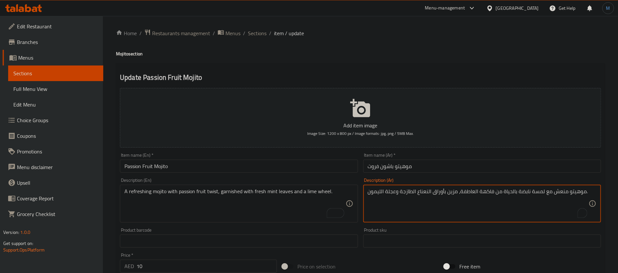
click at [530, 187] on div "موهيتو منعش مع لمسة نابضة بالحياة من فاكهة العاطفة، مزين بأوراق النعناع الطازجة…" at bounding box center [482, 204] width 238 height 38
click at [534, 197] on textarea "موهيتو منعش مع لمسة نابضة بالحياة من فاكهة العاطفة، مزين بأوراق النعناع الطازجة…" at bounding box center [478, 203] width 221 height 31
click at [472, 190] on textarea "موهيتو منعش مع لمسة نابضة بالحياة من فاكهة العاطفة، مزين بأوراق النعناع الطازجة…" at bounding box center [478, 203] width 221 height 31
click at [393, 166] on input "موهيتو باشون فروت" at bounding box center [482, 166] width 238 height 13
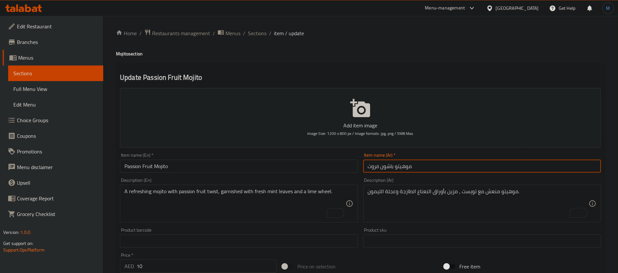
click at [393, 166] on input "موهيتو باشون فروت" at bounding box center [482, 166] width 238 height 13
click at [377, 167] on input "موهيتو باشون فروت" at bounding box center [482, 166] width 238 height 13
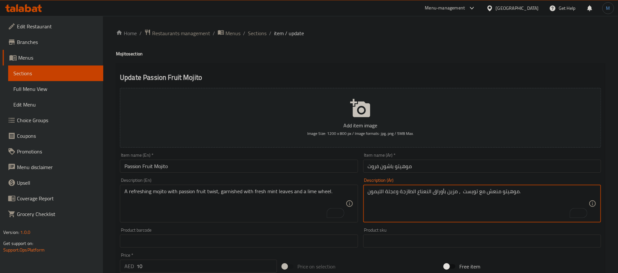
paste textarea "باشون فروت"
type textarea "موهيتو منعش مع تويست باشون فروت، مزين بأوراق النعناع الطازجة وعجلة الليمون."
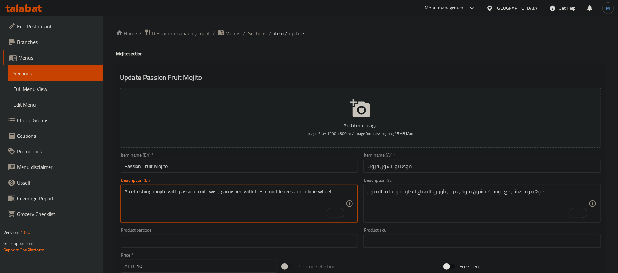
drag, startPoint x: 311, startPoint y: 191, endPoint x: 317, endPoint y: 193, distance: 6.7
click at [317, 193] on textarea "A refreshing mojito with passion fruit twist, garnished with fresh mint leaves …" at bounding box center [234, 203] width 221 height 31
click at [322, 188] on textarea "A refreshing mojito with passion fruit twist, garnished with fresh mint leaves …" at bounding box center [234, 203] width 221 height 31
click at [312, 189] on textarea "A refreshing mojito with passion fruit twist, garnished with fresh mint leaves …" at bounding box center [234, 203] width 221 height 31
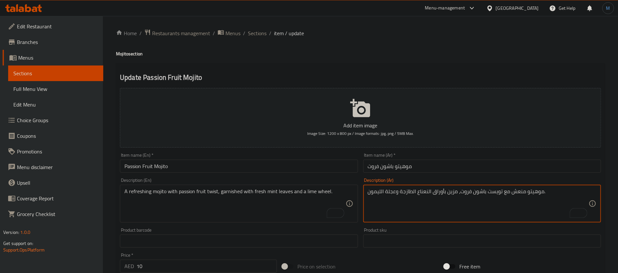
click at [394, 193] on textarea "موهيتو منعش مع تويست باشون فروت، مزين بأوراق النعناع الطازجة وعجلة الليمون." at bounding box center [478, 203] width 221 height 31
type textarea "موهيتو منعش مع تويست باشون فروت، مزين بأوراق النعناع الطازجة وييل حامض"
click at [195, 155] on div "Item name (En)   * Passion Fruit Mojito Item name (En) *" at bounding box center [239, 163] width 238 height 20
click at [196, 159] on div "Item name (En)   * Passion Fruit Mojito Item name (En) *" at bounding box center [239, 163] width 238 height 20
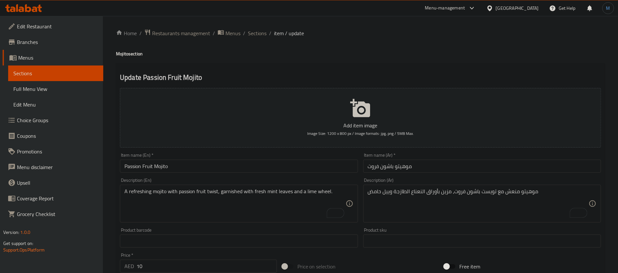
click at [203, 169] on input "Passion Fruit Mojito" at bounding box center [239, 166] width 238 height 13
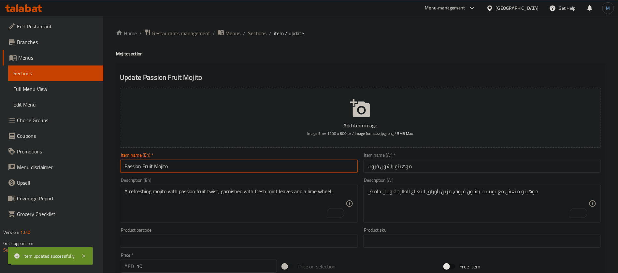
click at [410, 169] on input "موهيتو باشون فروت" at bounding box center [482, 166] width 238 height 13
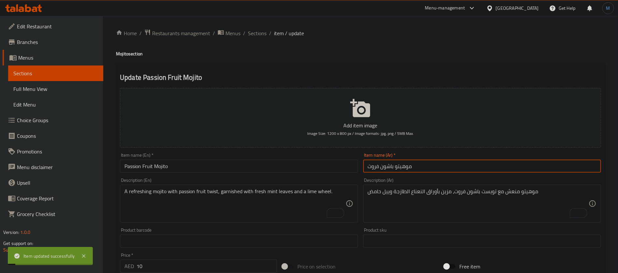
click at [410, 169] on input "موهيتو باشون فروت" at bounding box center [482, 166] width 238 height 13
click at [251, 24] on div "Home / Restaurants management / Menus / Sections / item / update Mojito section…" at bounding box center [360, 238] width 515 height 444
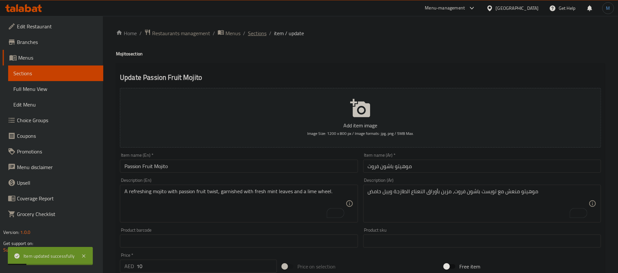
click at [259, 30] on span "Sections" at bounding box center [257, 33] width 19 height 8
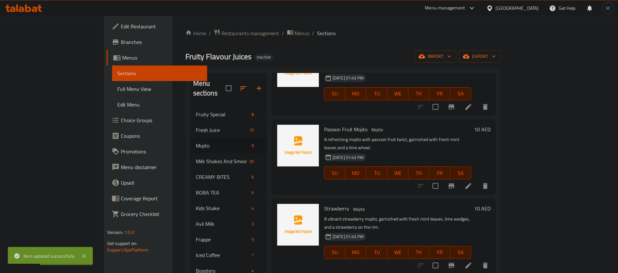
scroll to position [147, 0]
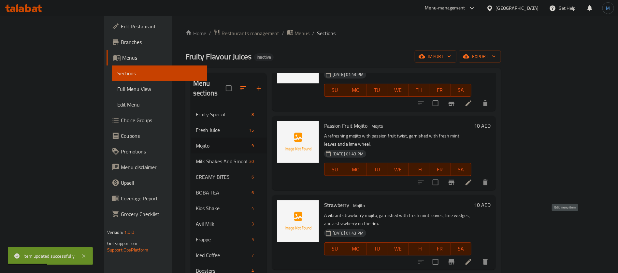
click at [472, 258] on icon at bounding box center [468, 262] width 8 height 8
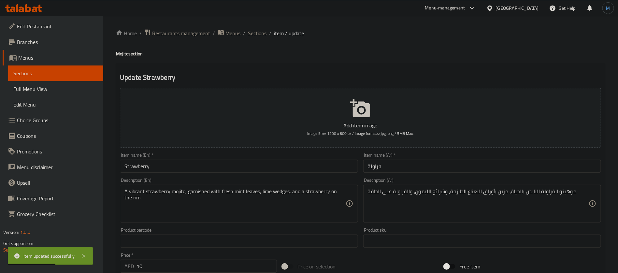
click at [436, 168] on input "فراولة" at bounding box center [482, 166] width 238 height 13
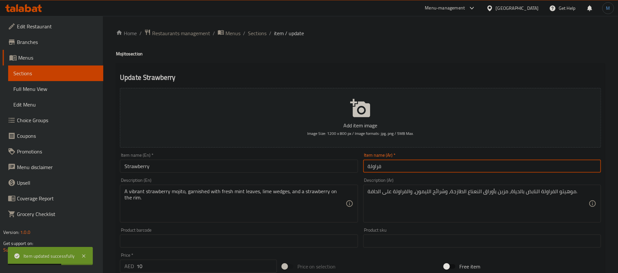
paste input "موهيتو"
type input "موهيتو فراولة"
click at [122, 55] on h4 "Mojito section" at bounding box center [360, 53] width 489 height 7
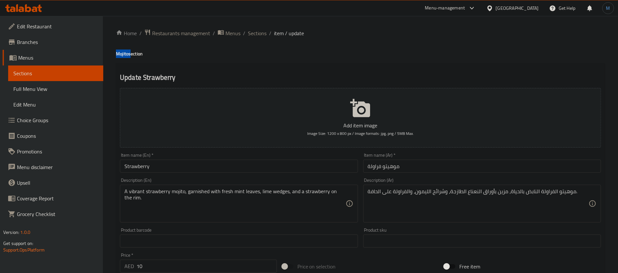
click at [122, 55] on h4 "Mojito section" at bounding box center [360, 53] width 489 height 7
copy h4 "Mojito"
click at [177, 175] on div "Item name (En)   * Strawberry Item name (En) *" at bounding box center [238, 162] width 243 height 25
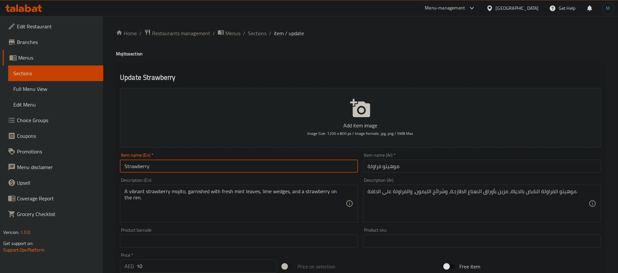
click at [177, 170] on input "Strawberry" at bounding box center [239, 166] width 238 height 13
paste input "Mojito"
type input "Strawberry Mojito"
click at [131, 190] on textarea "A vibrant strawberry mojito, garnished with fresh mint leaves, lime wedges, and…" at bounding box center [234, 203] width 221 height 31
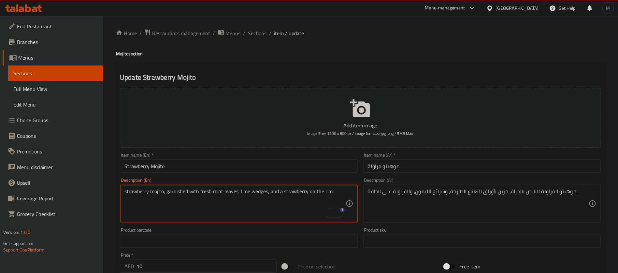
type textarea "strawberry mojito, garnished with fresh mint leaves, lime wedges, and a strawbe…"
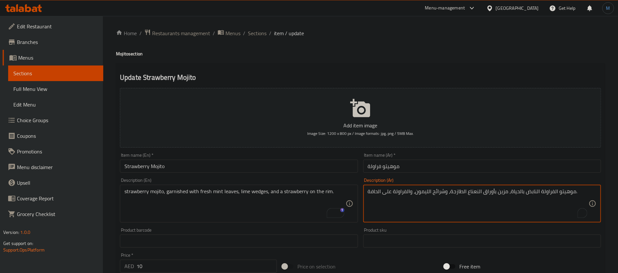
click at [528, 192] on textarea "موهيتو الفراولة النابض بالحياة، مزين بأوراق النعناع الطازجة، وشرائح الليمون، وا…" at bounding box center [478, 203] width 221 height 31
click at [519, 191] on textarea "موهيتو الفراولة النابض بالحياة، مزين بأوراق النعناع الطازجة، وشرائح الليمون، وا…" at bounding box center [478, 203] width 221 height 31
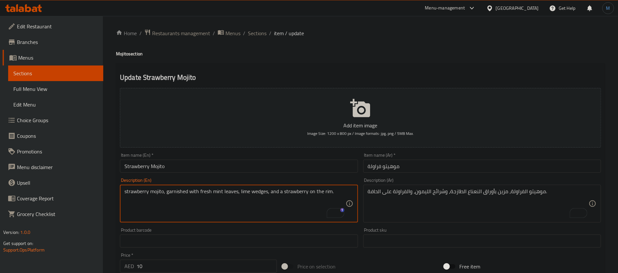
click at [258, 193] on textarea "strawberry mojito, garnished with fresh mint leaves, lime wedges, and a strawbe…" at bounding box center [234, 203] width 221 height 31
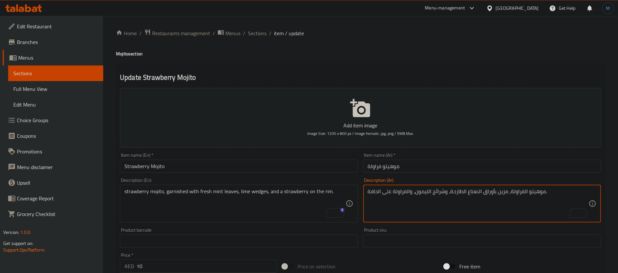
click at [437, 191] on textarea "موهيتو الفراولة، مزين بأوراق النعناع الطازجة، وشرائح الليمون، والفراولة على الح…" at bounding box center [478, 203] width 221 height 31
click at [424, 192] on textarea "موهيتو الفراولة، مزين بأوراق النعناع الطازجة، وشرائح الليمون، والفراولة على الح…" at bounding box center [478, 203] width 221 height 31
paste textarea "يدجز"
type textarea "موهيتو الفراولة، مزين بأوراق النعناع الطازجة، ويدجز حامض، والفراولة على الحافة."
click at [315, 176] on div "Description (En) strawberry mojito, garnished with fresh mint leaves, lime wedg…" at bounding box center [238, 200] width 243 height 50
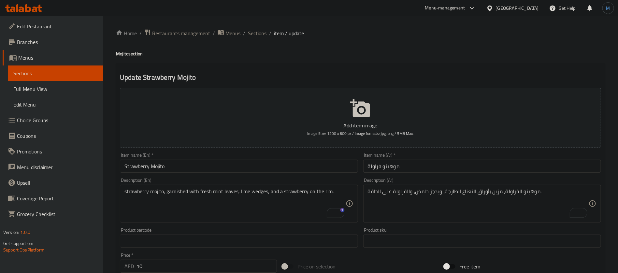
click at [315, 173] on input "Strawberry Mojito" at bounding box center [239, 166] width 238 height 13
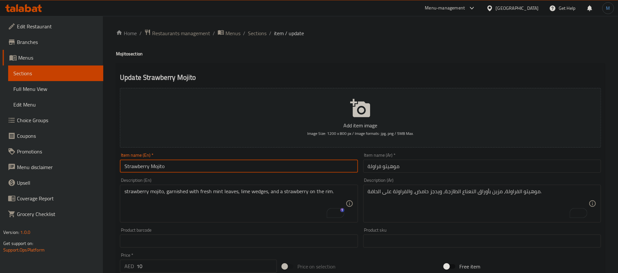
click at [402, 165] on input "موهيتو فراولة" at bounding box center [482, 166] width 238 height 13
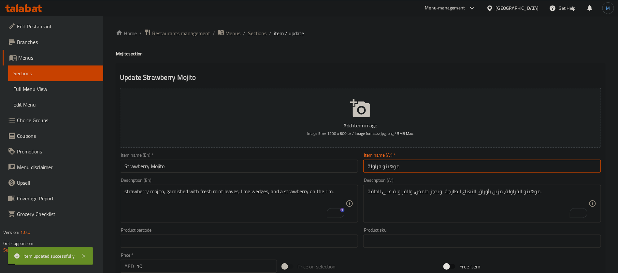
click at [402, 165] on input "موهيتو فراولة" at bounding box center [482, 166] width 238 height 13
click at [392, 166] on input "موهيتو فراولة" at bounding box center [482, 166] width 238 height 13
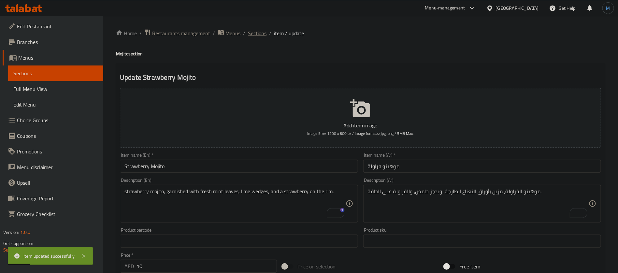
click at [251, 34] on span "Sections" at bounding box center [257, 33] width 19 height 8
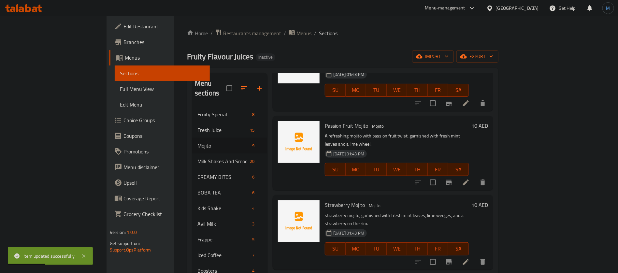
scroll to position [195, 0]
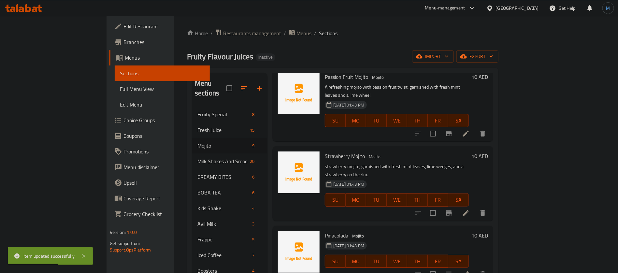
click at [475, 268] on li at bounding box center [466, 274] width 18 height 12
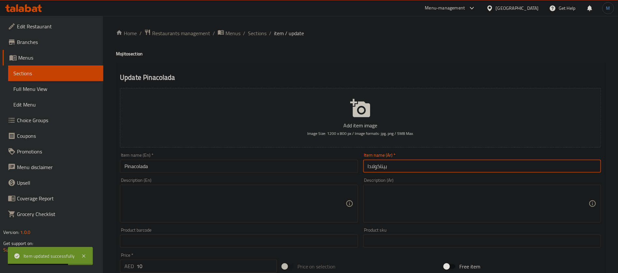
click at [419, 162] on input "بيناكولادا" at bounding box center [482, 166] width 238 height 13
paste input "موهيتو"
type input "[PERSON_NAME]"
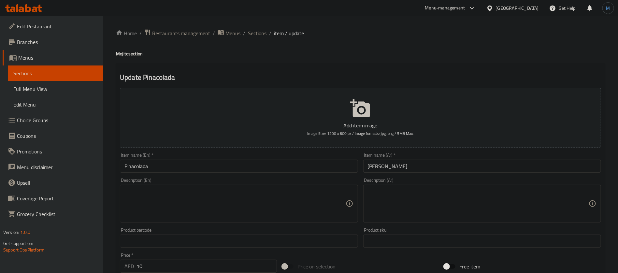
click at [119, 53] on h4 "Mojito section" at bounding box center [360, 53] width 489 height 7
copy h4 "Mojito"
click at [188, 169] on input "Pinacolada" at bounding box center [239, 166] width 238 height 13
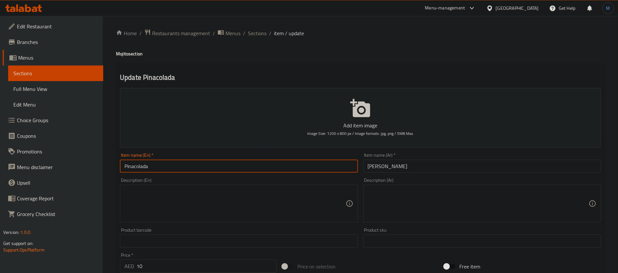
paste input "Mojito"
paste input "[PERSON_NAME]"
type input "[PERSON_NAME] [PERSON_NAME]"
click at [260, 202] on textarea at bounding box center [234, 203] width 221 height 31
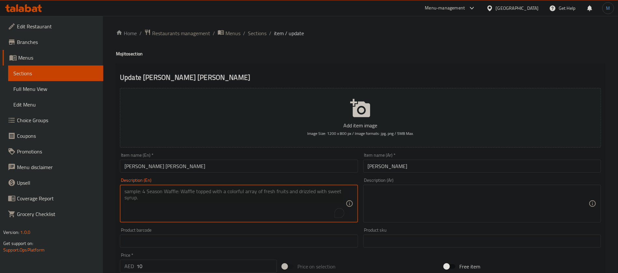
paste textarea "A vibrant piña colada mojito, garnished with a pineapple wedge and a sprig of m…"
type textarea "A vibrant piña colada mojito, garnished with a pineapple wedge and a sprig of m…"
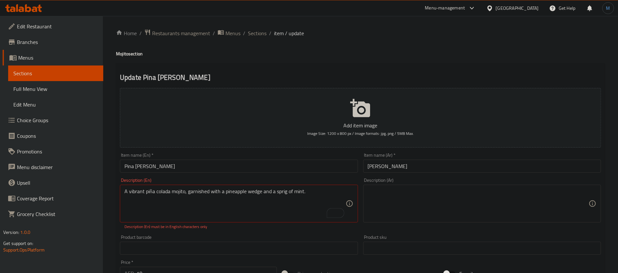
click at [454, 221] on div "Description (Ar)" at bounding box center [482, 204] width 238 height 38
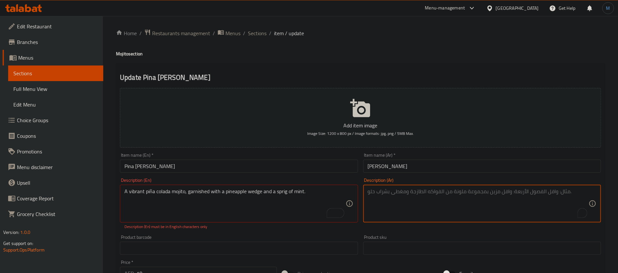
paste textarea "مشروب موخيتو بينا كولادا نابض بالحياة، مزين بقطعة أناناس وفرع من النعناع."
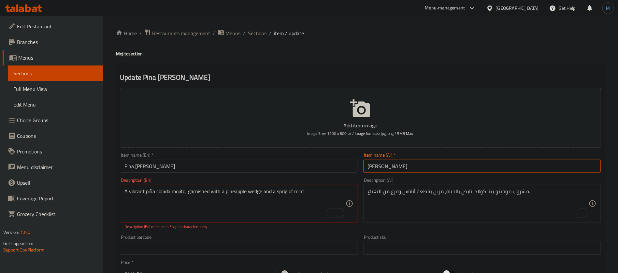
click at [402, 169] on input "[PERSON_NAME]" at bounding box center [482, 166] width 238 height 13
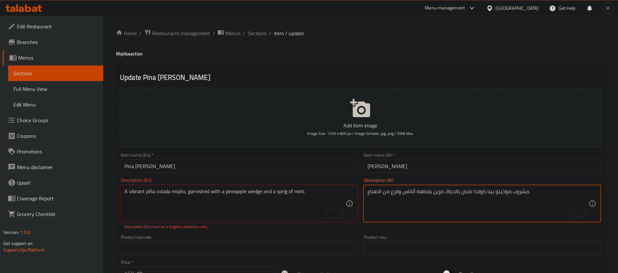
click at [522, 194] on textarea "مشروب موخيتو بينا كولادا نابض بالحياة، مزين بقطعة أناناس وفرع من النعناع." at bounding box center [478, 203] width 221 height 31
paste textarea "وهيتو"
type textarea "موهيتو موخيتو بينا كولادا نابض بالحياة، مزين بقطعة أناناس وفرع من النعناع."
click at [399, 165] on input "[PERSON_NAME]" at bounding box center [482, 166] width 238 height 13
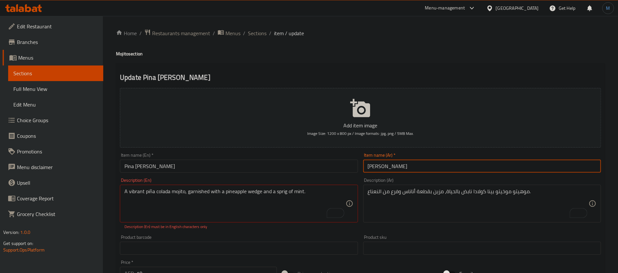
click at [399, 165] on input "[PERSON_NAME]" at bounding box center [482, 166] width 238 height 13
click at [385, 167] on input "[PERSON_NAME]" at bounding box center [482, 166] width 238 height 13
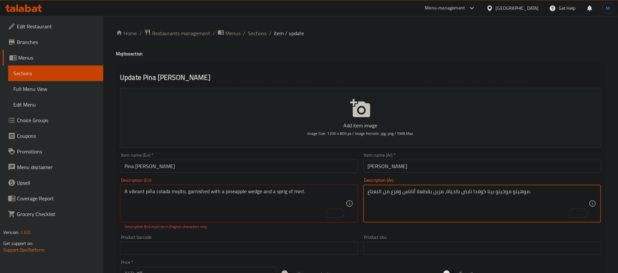
click at [523, 193] on textarea "موهيتو موخيتو بينا كولادا نابض بالحياة، مزين بقطعة أناناس وفرع من النعناع." at bounding box center [478, 203] width 221 height 31
click at [380, 164] on input "[PERSON_NAME]" at bounding box center [482, 166] width 238 height 13
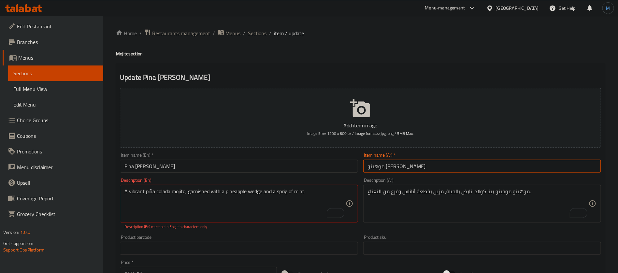
type input "موهيتو [PERSON_NAME]"
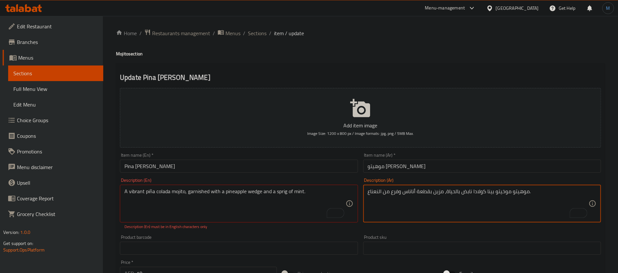
click at [526, 197] on textarea "موهيتو موخيتو بينا كولادا نابض بالحياة، مزين بقطعة أناناس وفرع من النعناع." at bounding box center [478, 203] width 221 height 31
click at [472, 191] on textarea "موهيتو موخيتو بينا كولادا نابض بالحياة، مزين بقطعة أناناس وفرع من النعناع." at bounding box center [478, 203] width 221 height 31
click at [484, 191] on textarea "موهيتو موخيتو بينا كولادا نابض بالحياة، مزين بقطعة أناناس وفرع من النعناع." at bounding box center [478, 203] width 221 height 31
click at [477, 190] on textarea "موهيتو موخيتو بينا كولادا نابض بالحياة، مزين بقطعة أناناس وفرع من النعناع." at bounding box center [478, 203] width 221 height 31
click at [478, 192] on textarea "موهيتو موخيتو بينا كولادا نابض بالحياة، مزين بقطعة أناناس وفرع من النعناع." at bounding box center [478, 203] width 221 height 31
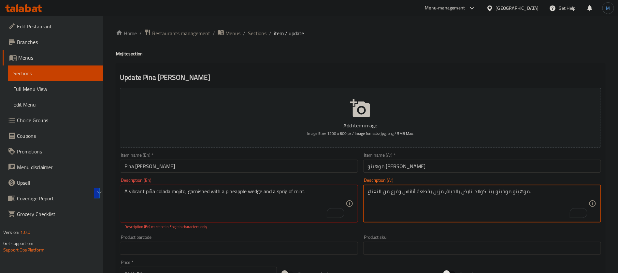
click at [484, 192] on textarea "موهيتو موخيتو بينا كولادا نابض بالحياة، مزين بقطعة أناناس وفرع من النعناع." at bounding box center [478, 203] width 221 height 31
click at [525, 192] on textarea "موهيتو موخيتو بينا كولادا نابض بالحياة، مزين بقطعة أناناس وفرع من النعناع." at bounding box center [478, 203] width 221 height 31
paste textarea "To enrich screen reader interactions, please activate Accessibility in Grammarl…"
click at [464, 189] on textarea "موهيتو بينا كولادا نابض بالحياة، مزين بقطعة أناناس وفرع من النعناع." at bounding box center [478, 203] width 221 height 31
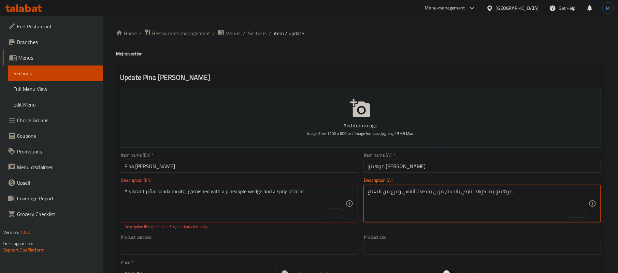
click at [465, 188] on textarea "موهيتو بينا كولادا نابض بالحياة، مزين بقطعة أناناس وفرع من النعناع." at bounding box center [478, 203] width 221 height 31
click at [455, 190] on textarea "موهيتو بينا كولادا نابض بالحياة، مزين بقطعة أناناس وفرع من النعناع." at bounding box center [478, 203] width 221 height 31
type textarea "موهيتو بينا كولادا ، مزين بقطعة أناناس وفرع من النعناع."
click at [136, 167] on input "Pina [PERSON_NAME]" at bounding box center [239, 166] width 238 height 13
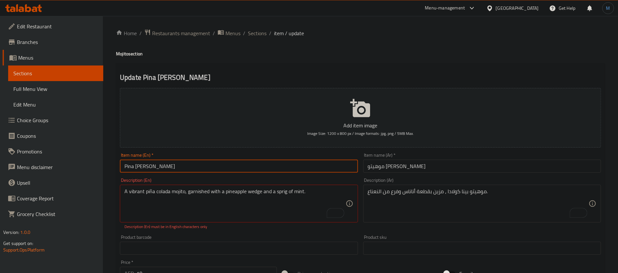
click at [136, 167] on input "Pina [PERSON_NAME]" at bounding box center [239, 166] width 238 height 13
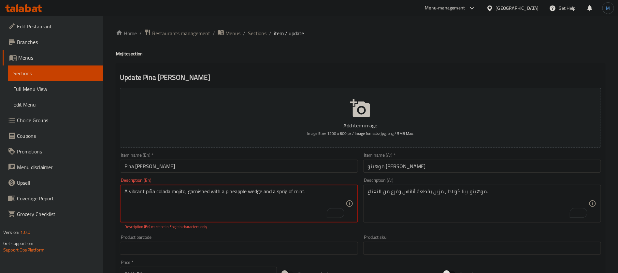
click at [179, 191] on textarea "A vibrant piña colada mojito, garnished with a pineapple wedge and a sprig of m…" at bounding box center [234, 203] width 221 height 31
click at [127, 192] on textarea "A vibrant piña colada mojito, garnished with a pineapple wedge and a sprig of m…" at bounding box center [234, 203] width 221 height 31
click at [126, 191] on textarea "A vibrant piña colada mojito, garnished with a pineapple wedge and a sprig of m…" at bounding box center [234, 203] width 221 height 31
click at [124, 193] on textarea "A vibrant piña colada mojito, garnished with a pineapple wedge and a sprig of m…" at bounding box center [234, 203] width 221 height 31
paste textarea "Pina Colada M"
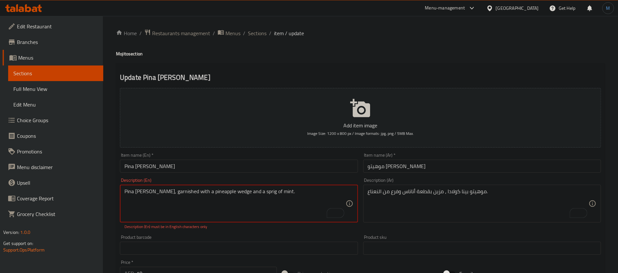
type textarea "Pina [PERSON_NAME], garnished with a pineapple wedge and a sprig of mint."
click at [240, 182] on div "Description (En) Pina Colada Mojito, garnished with a pineapple wedge and a spr…" at bounding box center [239, 204] width 238 height 52
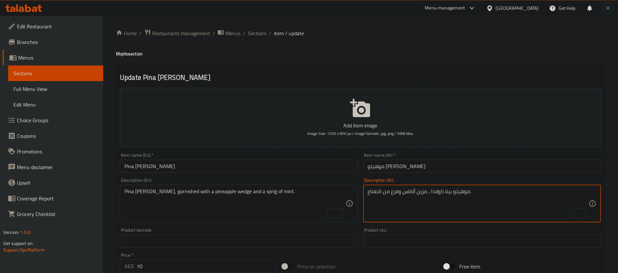
paste textarea "ويدجز"
type textarea "موهيتو [PERSON_NAME] ، مزين ويدجز أناناس وسبرينج من النعناع."
click at [320, 171] on input "Pina [PERSON_NAME]" at bounding box center [239, 166] width 238 height 13
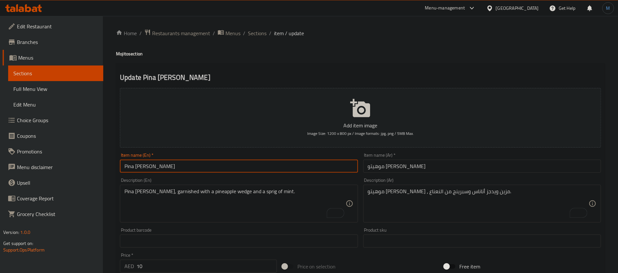
click at [257, 34] on span "Sections" at bounding box center [257, 33] width 19 height 8
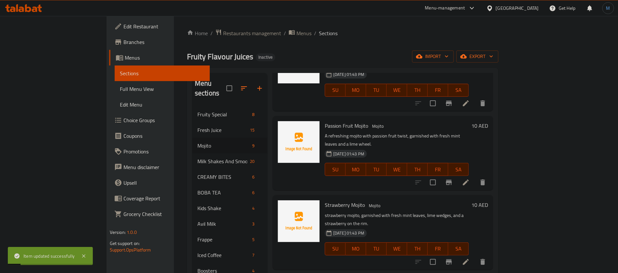
scroll to position [195, 0]
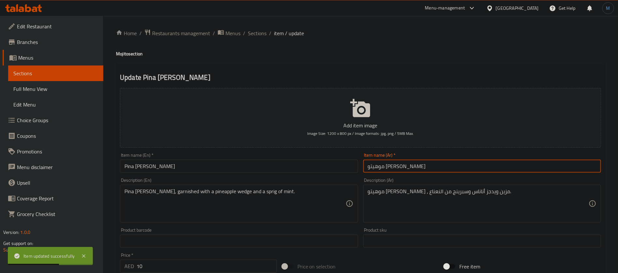
click at [395, 167] on input "موهيتو بينا كولادا" at bounding box center [482, 166] width 238 height 13
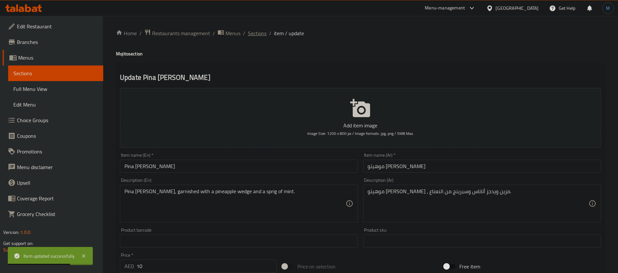
click at [250, 36] on span "Sections" at bounding box center [257, 33] width 19 height 8
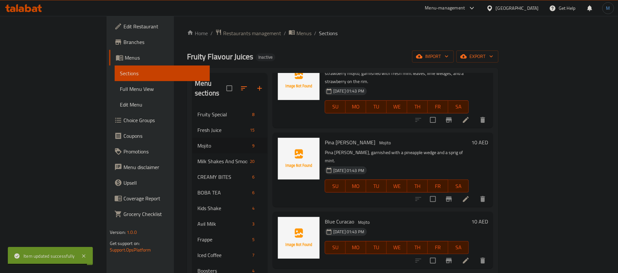
scroll to position [293, 0]
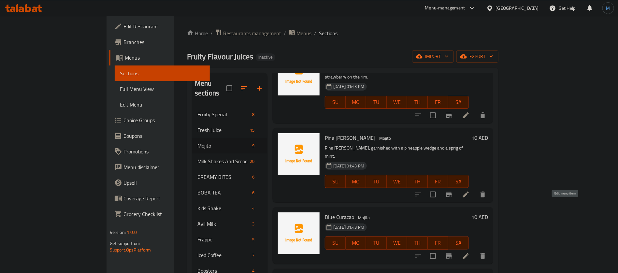
click at [470, 252] on icon at bounding box center [466, 256] width 8 height 8
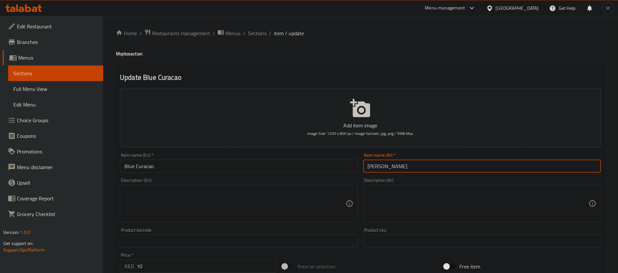
click at [419, 169] on input "[PERSON_NAME]" at bounding box center [482, 166] width 238 height 13
paste input "موهيتو"
type input "[PERSON_NAME] كوراساو"
click at [245, 206] on textarea at bounding box center [234, 203] width 221 height 31
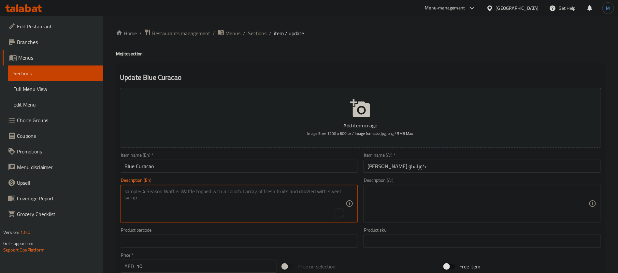
paste textarea "A vibrant blue mojito, made with blue curaçao, garnished with fresh mint and a …"
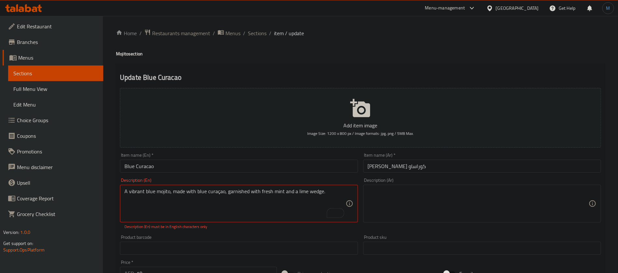
paste textarea "To enrich screen reader interactions, please activate Accessibility in Grammarl…"
type textarea "blue mojito, made with blue curaçao, garnished with fresh mint and a lime wedge."
click at [474, 203] on textarea at bounding box center [478, 203] width 221 height 31
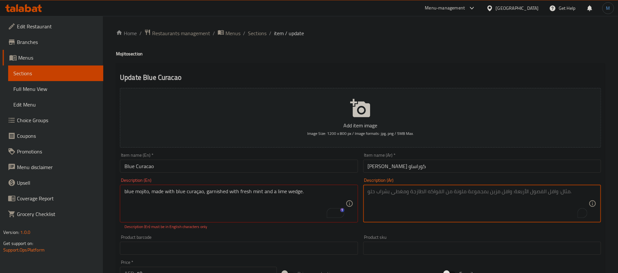
paste textarea "موخيتو أزرق، مصنوع من الكوراساو الأزرق، مزين بالنعناع الطازج وشريحة من الليمون."
click at [409, 166] on input "[PERSON_NAME] كوراساو" at bounding box center [482, 166] width 238 height 13
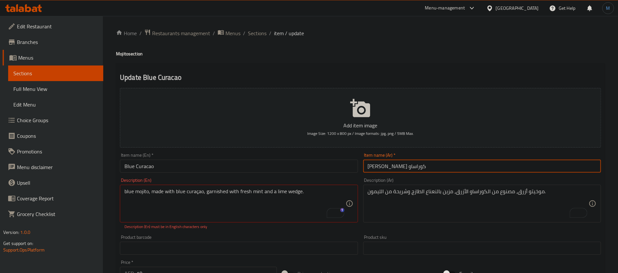
click at [409, 166] on input "[PERSON_NAME] كوراساو" at bounding box center [482, 166] width 238 height 13
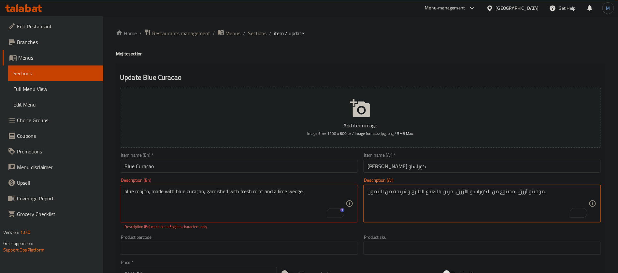
click at [534, 190] on textarea "موخيتو أزرق، مصنوع من الكوراساو الأزرق، مزين بالنعناع الطازج وشريحة من الليمون." at bounding box center [478, 203] width 221 height 31
paste textarea "هيتو"
type textarea "موهيتو أزرق، مصنوع من الكوراساو الأزرق، مزين بالنعناع الطازج وشريحة من الليمون."
click at [242, 208] on textarea "blue mojito, made with blue curaçao, garnished with fresh mint and a lime wedge." at bounding box center [234, 203] width 221 height 31
click at [198, 193] on textarea "blue mojito, made with blue curaçao, garnished with fresh mint and a lime wedge." at bounding box center [234, 203] width 221 height 31
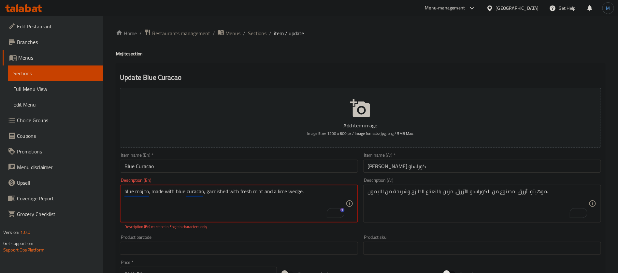
type textarea "blue mojito, made with blue curacao, garnished with fresh mint and a lime wedge."
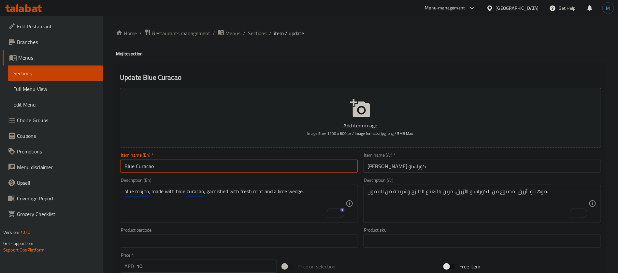
click at [328, 167] on input "Blue Curacao" at bounding box center [239, 166] width 238 height 13
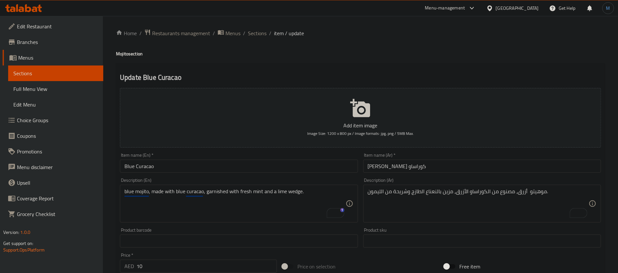
click at [117, 55] on h4 "Mojito section" at bounding box center [360, 53] width 489 height 7
copy h4 "Mojito"
click at [178, 167] on input "Blue Curacao" at bounding box center [239, 166] width 238 height 13
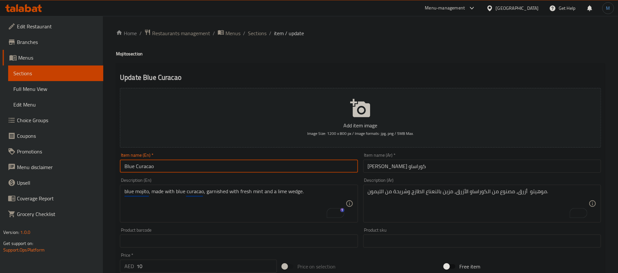
paste input "Mojito"
click at [137, 169] on input "Blue Curacao Mojito" at bounding box center [239, 166] width 238 height 13
click at [145, 168] on input "Blue Curacao Mojito" at bounding box center [239, 166] width 238 height 13
drag, startPoint x: 145, startPoint y: 168, endPoint x: 123, endPoint y: 168, distance: 21.8
click at [123, 168] on input "Blue Curacao Mojito" at bounding box center [239, 166] width 238 height 13
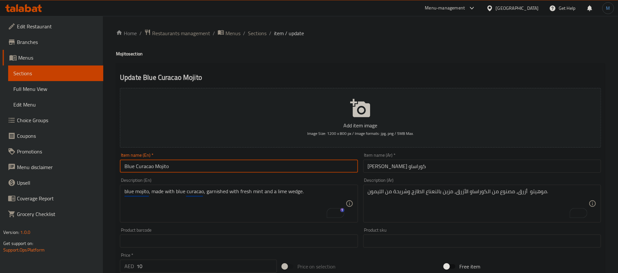
type input "Blue Curacao Mojito"
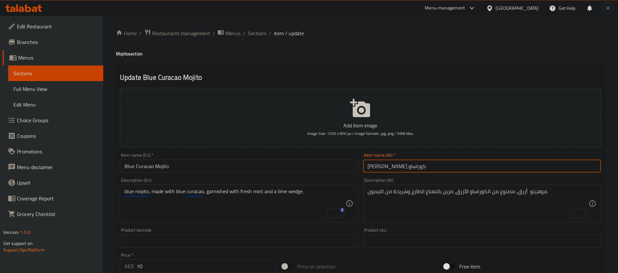
click at [397, 166] on input "[PERSON_NAME] كوراساو" at bounding box center [482, 166] width 238 height 13
click at [390, 167] on input "[PERSON_NAME] كوراساو" at bounding box center [482, 166] width 238 height 13
click at [378, 167] on input "[PERSON_NAME] كوراساو" at bounding box center [482, 166] width 238 height 13
paste input "راب"
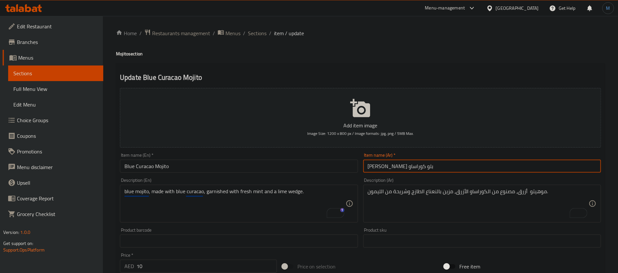
click at [398, 169] on input "[PERSON_NAME] بلو كوراساو" at bounding box center [482, 166] width 238 height 13
click at [389, 165] on input "[PERSON_NAME] كوراساو" at bounding box center [482, 166] width 238 height 13
click at [379, 168] on input "[PERSON_NAME] كوراساو" at bounding box center [482, 166] width 238 height 13
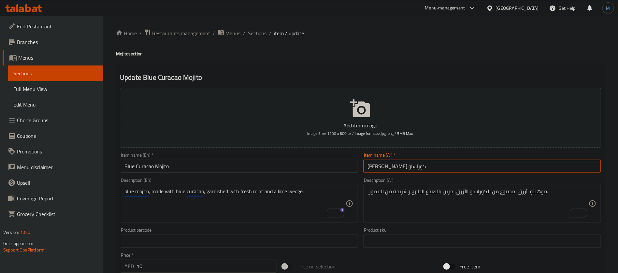
type input "[PERSON_NAME] كوراساو"
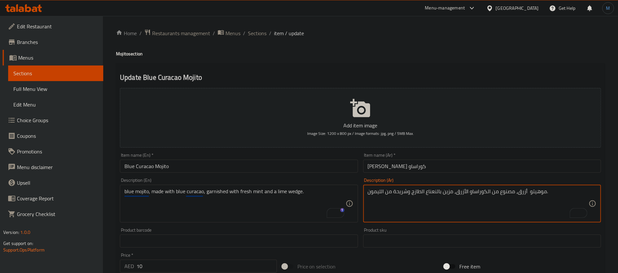
click at [487, 194] on textarea "موهيتو أزرق، مصنوع من الكوراساو الأزرق، مزين بالنعناع الطازج وشريحة من الليمون." at bounding box center [478, 203] width 221 height 31
click at [464, 191] on textarea "موهيتو أزرق، مصنوع من الكوراساو الأزرق، مزين بالنعناع الطازج وشريحة من الليمون." at bounding box center [478, 203] width 221 height 31
paste textarea "موهيتو"
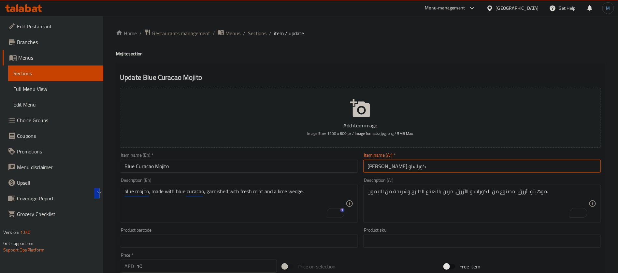
click at [387, 165] on input "موهيتو بلو كوراساو" at bounding box center [482, 166] width 238 height 13
click at [388, 165] on input "موهيتو بلو كوراساو" at bounding box center [482, 166] width 238 height 13
click at [379, 165] on input "موهيتو بلو كوراساو" at bounding box center [482, 166] width 238 height 13
click at [379, 169] on input "موهيتو بلو كوراساو" at bounding box center [482, 166] width 238 height 13
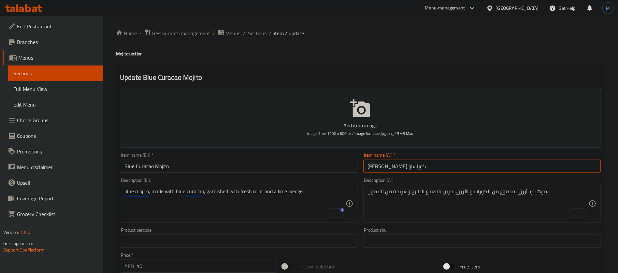
click at [484, 187] on div "موهيتو أزرق، مصنوع من الكوراساو الأزرق، مزين بالنعناع الطازج وشريحة من الليمون.…" at bounding box center [482, 204] width 238 height 38
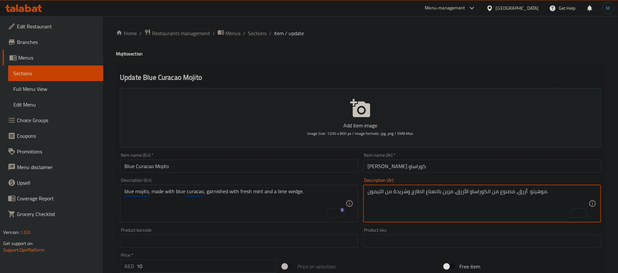
click at [484, 187] on div "موهيتو أزرق، مصنوع من الكوراساو الأزرق، مزين بالنعناع الطازج وشريحة من الليمون.…" at bounding box center [482, 204] width 238 height 38
paste textarea "بلو كوراساو"
click at [409, 194] on textarea "موهيتو أزرق، مصنوع من بلو كوراساو، مزين بالنعناع الطازج وشريحة من الليمون." at bounding box center [478, 203] width 221 height 31
paste textarea "شراب بلو كوراساو"
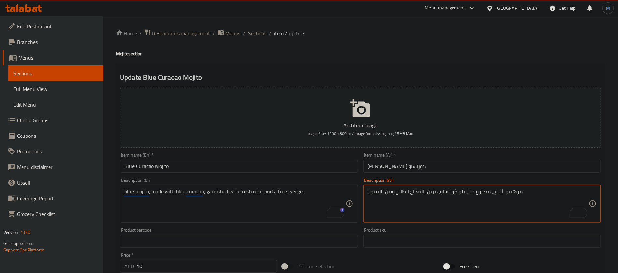
paste textarea "يدجز"
type textarea "موهيتو أزرق، مصنوع من بلو كوراساو، مزين بالنعناع الطازج وويدجز من الحامض"
click at [419, 164] on input "موهيتو بلو كوراساو" at bounding box center [482, 166] width 238 height 13
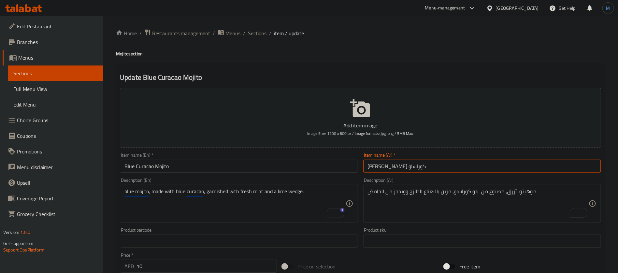
click at [400, 166] on input "موهيتو بلو كوراساو" at bounding box center [482, 166] width 238 height 13
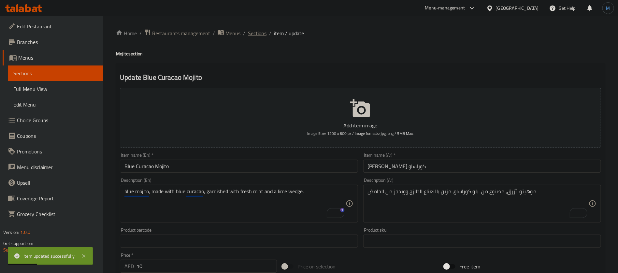
click at [260, 29] on span "Sections" at bounding box center [257, 33] width 19 height 8
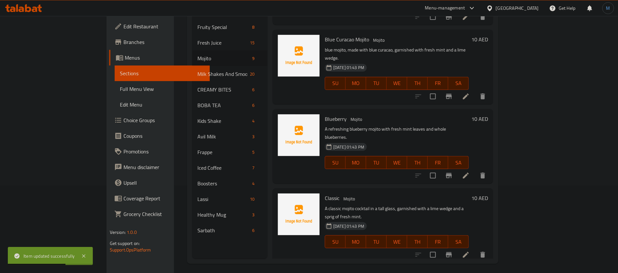
scroll to position [91, 0]
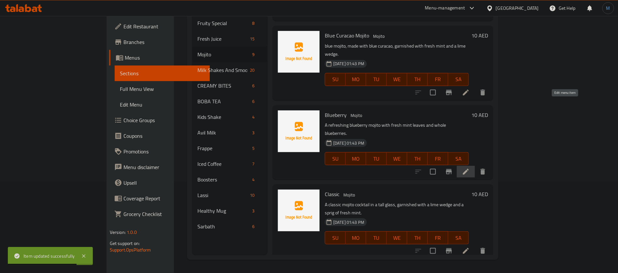
click at [470, 168] on icon at bounding box center [466, 172] width 8 height 8
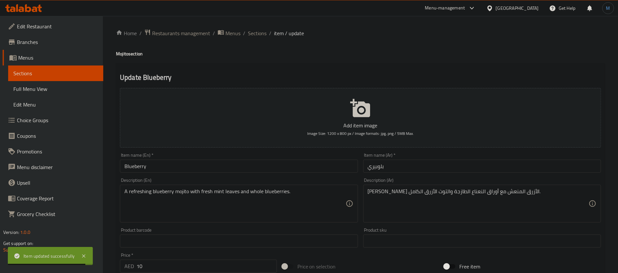
click at [427, 160] on input "بلوبيري" at bounding box center [482, 166] width 238 height 13
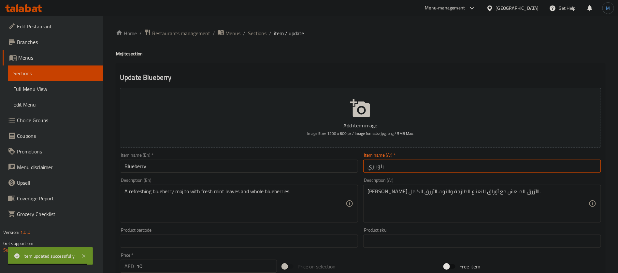
click at [426, 166] on input "بلوبيري" at bounding box center [482, 166] width 238 height 13
paste input "موهيتو"
type input "موهيتو بلوبيري"
click at [247, 163] on input "Blueberry" at bounding box center [239, 166] width 238 height 13
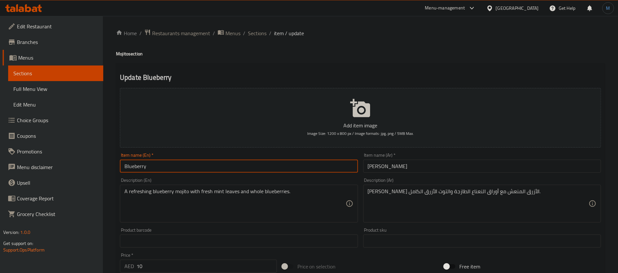
type input "Blueberry Mojito"
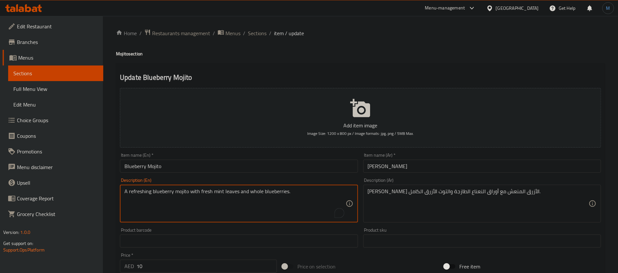
click at [256, 190] on textarea "A refreshing blueberry mojito with fresh mint leaves and whole blueberries." at bounding box center [234, 203] width 221 height 31
click at [401, 163] on input "موهيتو بلوبيري" at bounding box center [482, 166] width 238 height 13
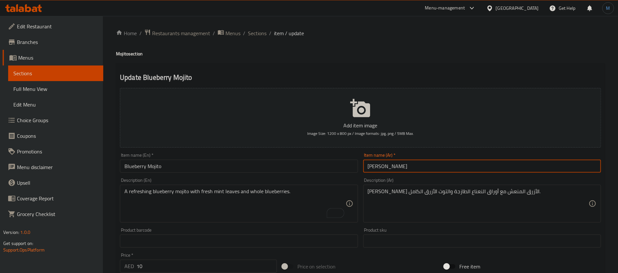
click at [400, 170] on input "موهيتو بلوبيري" at bounding box center [482, 166] width 238 height 13
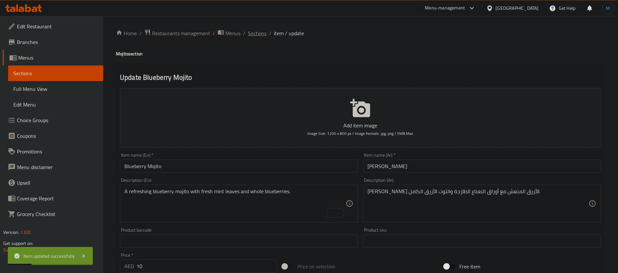
click at [258, 36] on span "Sections" at bounding box center [257, 33] width 19 height 8
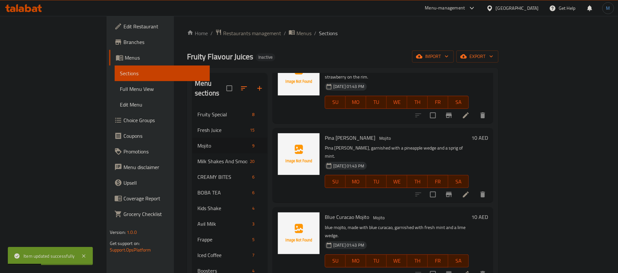
scroll to position [91, 0]
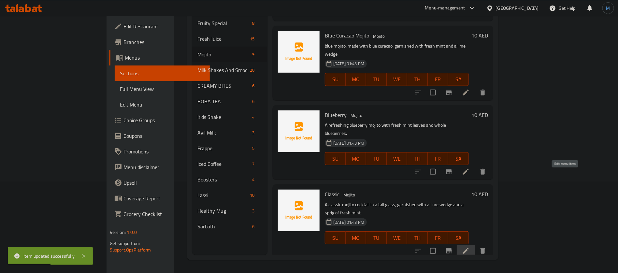
click at [470, 247] on icon at bounding box center [466, 251] width 8 height 8
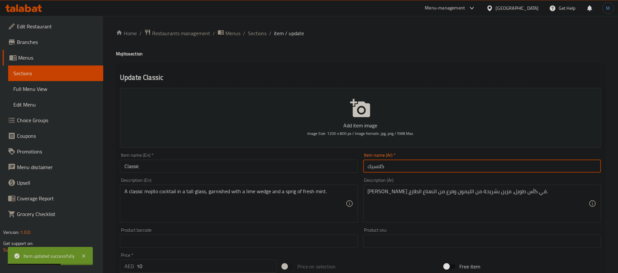
click at [420, 163] on input "كلاسيك" at bounding box center [482, 166] width 238 height 13
paste input "موهيتو"
type input "موهيتو كلاسيك"
click at [253, 158] on div "Item name (En)   * Classic Item name (En) *" at bounding box center [239, 163] width 238 height 20
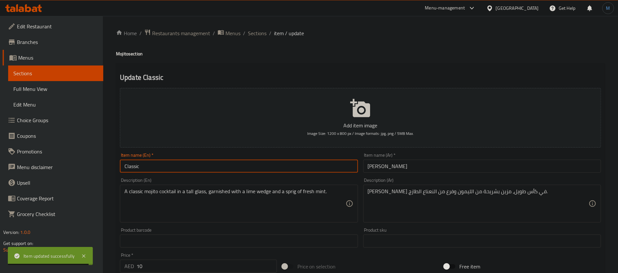
click at [245, 167] on input "Classic" at bounding box center [239, 166] width 238 height 13
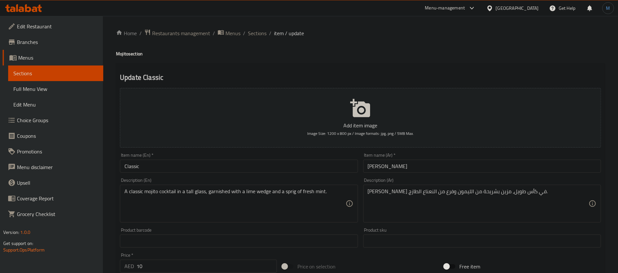
click at [126, 52] on h4 "Mojito section" at bounding box center [360, 53] width 489 height 7
copy h4 "Mojito"
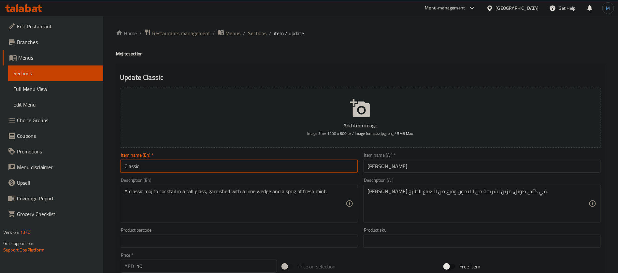
click at [174, 162] on input "Classic" at bounding box center [239, 166] width 238 height 13
paste input "Mojito"
type input "Classic Mojito"
drag, startPoint x: 505, startPoint y: 192, endPoint x: 508, endPoint y: 194, distance: 3.8
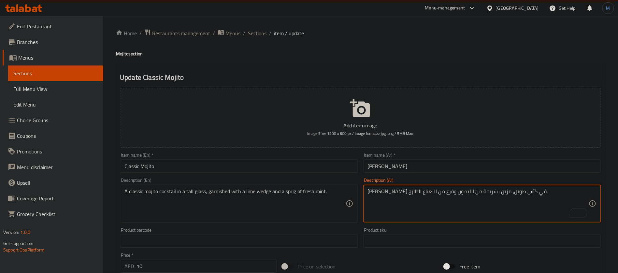
click at [453, 192] on textarea "موهيتو كلاسيك في كأس طويل، مزين بشريحة من الليمون وفرع من النعناع الطازج." at bounding box center [478, 203] width 221 height 31
paste textarea "ويدجز"
paste textarea "يدجز"
type textarea "موهيتو كلاسيك في كأس طويل، مزين بويدجز من الحامض وسبرينج من النعناع الطازج."
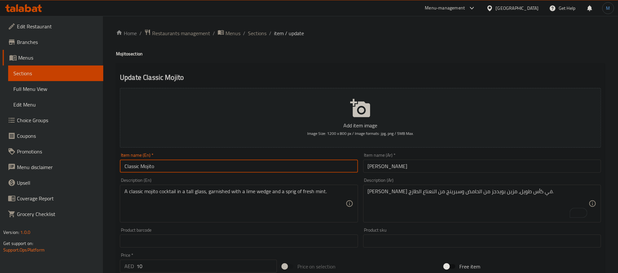
click at [293, 170] on input "Classic Mojito" at bounding box center [239, 166] width 238 height 13
click at [261, 28] on div "Home / Restaurants management / Menus / Sections / item / update Mojito section…" at bounding box center [360, 238] width 515 height 444
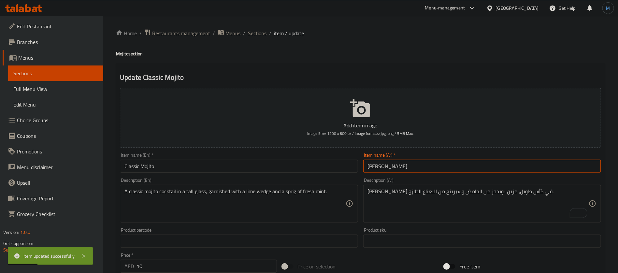
click at [390, 167] on input "موهيتو كلاسيك" at bounding box center [482, 166] width 238 height 13
click at [260, 32] on span "Sections" at bounding box center [257, 33] width 19 height 8
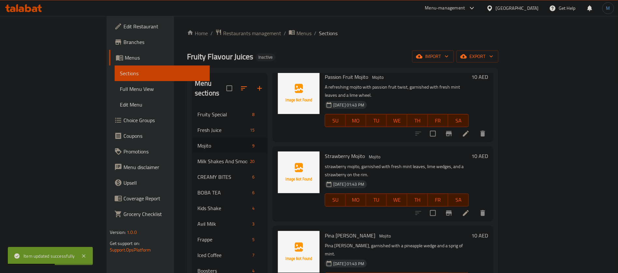
scroll to position [91, 0]
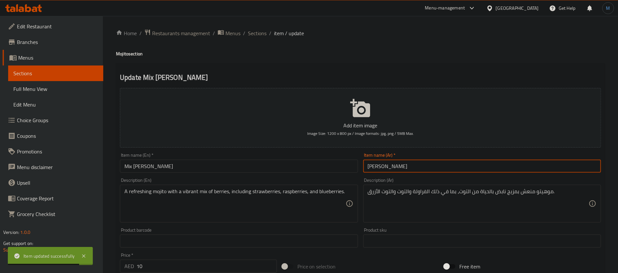
click at [410, 170] on input "[PERSON_NAME]" at bounding box center [482, 166] width 238 height 13
paste input "موهيتو"
type input "موهيتو [PERSON_NAME]"
click at [125, 55] on h4 "Mojito section" at bounding box center [360, 53] width 489 height 7
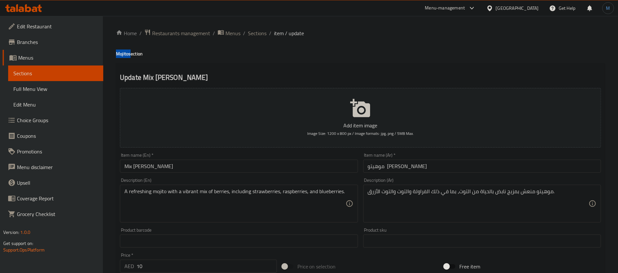
click at [125, 55] on h4 "Mojito section" at bounding box center [360, 53] width 489 height 7
copy h4 "Mojito"
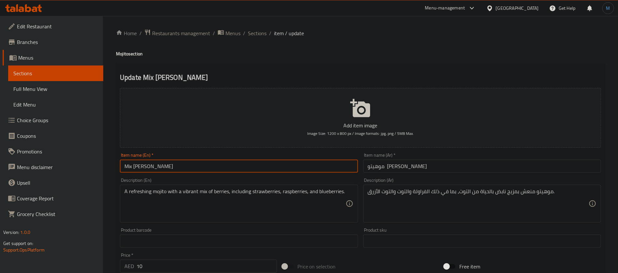
click at [183, 165] on input "Mix [PERSON_NAME]" at bounding box center [239, 166] width 238 height 13
paste input "Mojito"
type input "Mix [PERSON_NAME]"
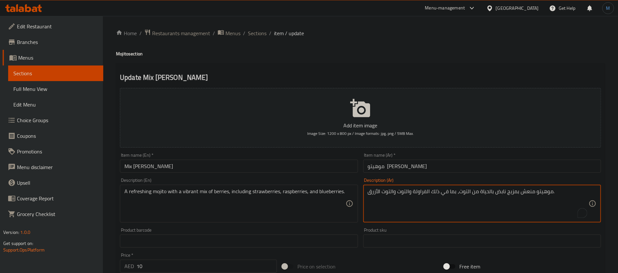
click at [502, 194] on textarea "موهيتو منعش بمزيج نابض بالحياة من التوت، بما في ذلك الفراولة والتوت والتوت الأز…" at bounding box center [478, 203] width 221 height 31
click at [480, 192] on textarea "موهيتو منعش بمزيج نابض بالحياة من التوت، بما في ذلك الفراولة والتوت والتوت الأز…" at bounding box center [478, 203] width 221 height 31
type textarea "موهيتو منعش بمزيج من التوت، بما في ذلك الفراولة والتوت والتوت الأزرق."
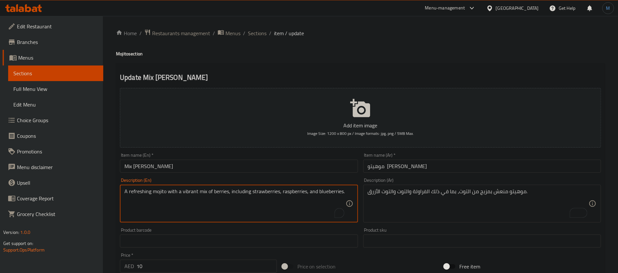
click at [190, 193] on textarea "A refreshing mojito with a vibrant mix of berries, including strawberries, rasp…" at bounding box center [234, 203] width 221 height 31
click at [265, 189] on textarea "A refreshing mojito with mix of berries, including strawberries, raspberries, a…" at bounding box center [234, 203] width 221 height 31
type textarea "A refreshing mojito with mix of berries, including strawberries, raspberries, a…"
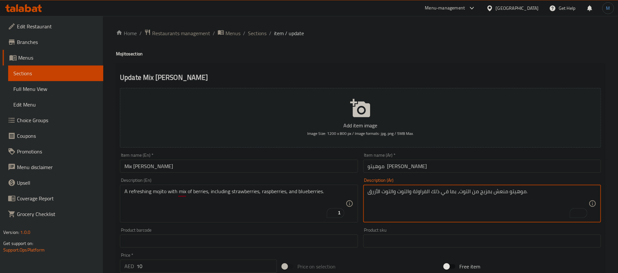
click at [405, 193] on textarea "موهيتو منعش بمزيج من التوت، بما في ذلك الفراولة والتوت والتوت الأزرق." at bounding box center [478, 203] width 221 height 31
paste textarea "توت بري أحمر"
type textarea "موهيتو منعش بمزيج من التوت، بما في ذلك الفراولة توت بري أحمر والتوت الأزرق."
click at [256, 174] on div "Item name (En)   * Mix [PERSON_NAME] Item name (En) *" at bounding box center [238, 162] width 243 height 25
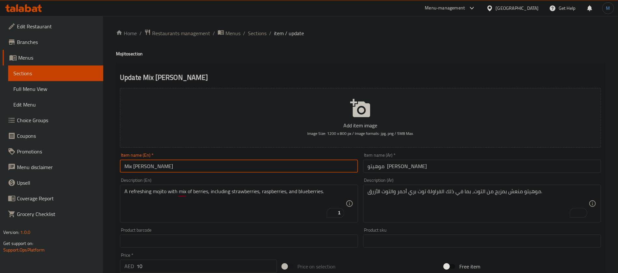
click at [255, 164] on input "Mix [PERSON_NAME]" at bounding box center [239, 166] width 238 height 13
click at [249, 34] on span "Sections" at bounding box center [257, 33] width 19 height 8
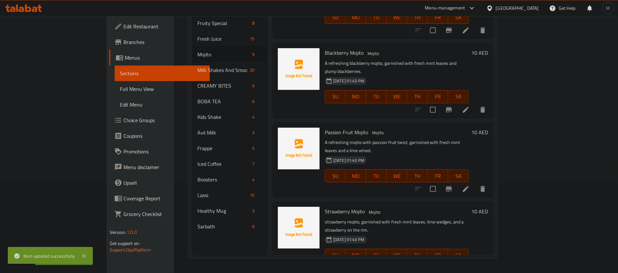
scroll to position [383, 0]
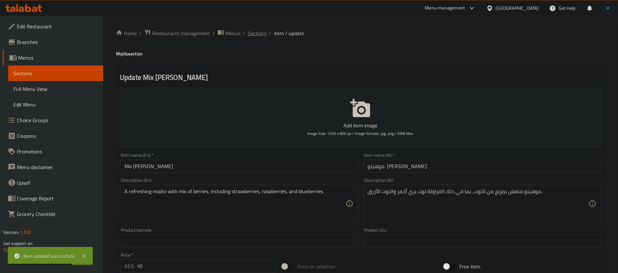
click at [265, 31] on span "Sections" at bounding box center [257, 33] width 19 height 8
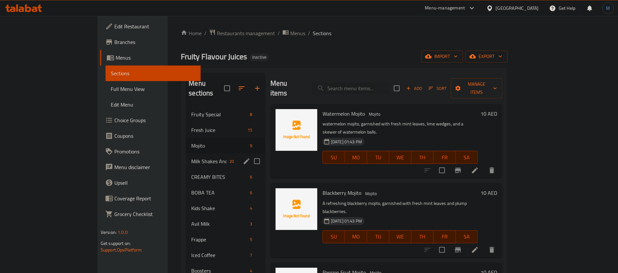
click at [186, 153] on div "Milk Shakes And Smoothies 20" at bounding box center [225, 161] width 79 height 16
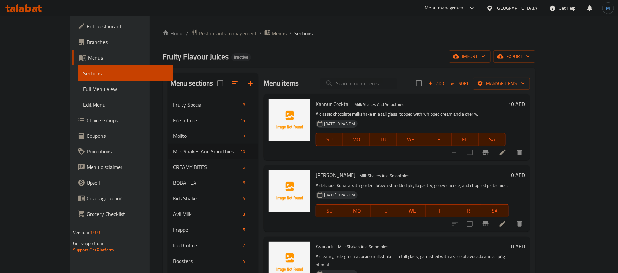
click at [512, 151] on li at bounding box center [502, 153] width 18 height 12
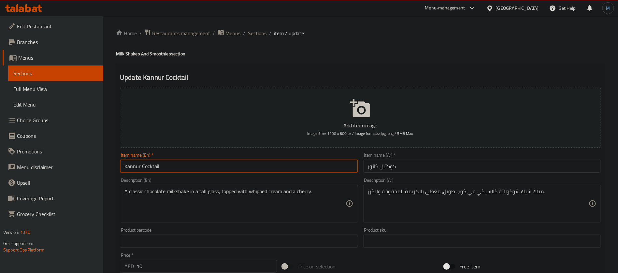
click at [319, 168] on input "Kannur Cocktail" at bounding box center [239, 166] width 238 height 13
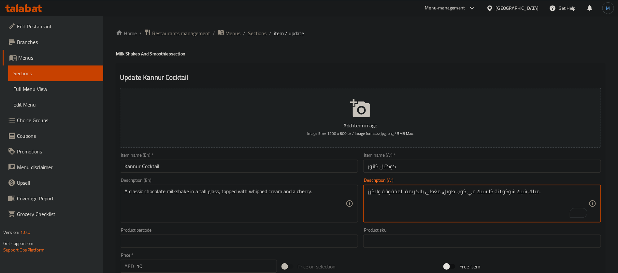
type textarea "ميلك شيك شوكولاتة كلاسيك في كوب طويل، مغطى بالكريمة المخفوقة والكرز."
click at [270, 169] on input "Kannur Cocktail" at bounding box center [239, 166] width 238 height 13
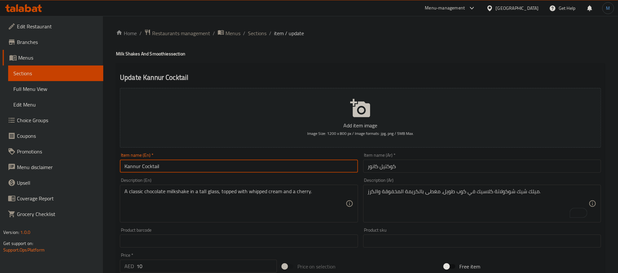
click at [261, 33] on span "Sections" at bounding box center [257, 33] width 19 height 8
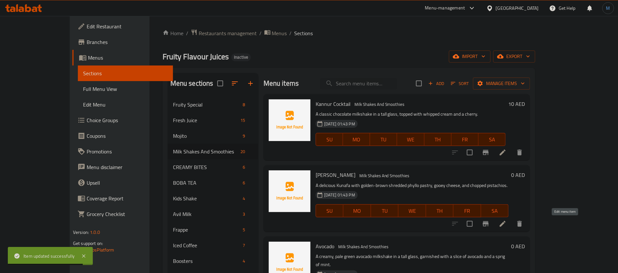
click at [505, 222] on icon at bounding box center [503, 224] width 6 height 6
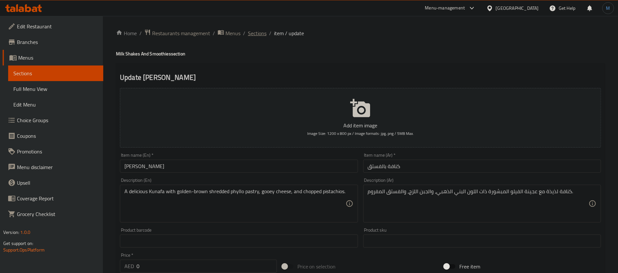
click at [260, 31] on span "Sections" at bounding box center [257, 33] width 19 height 8
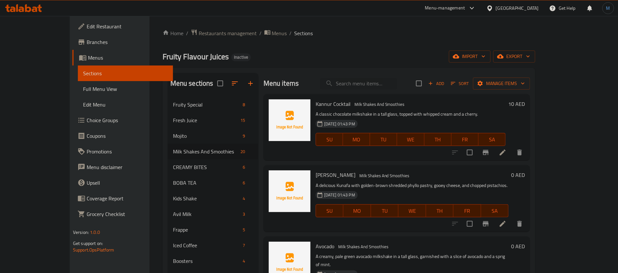
click at [316, 172] on span "[PERSON_NAME]" at bounding box center [336, 175] width 40 height 10
drag, startPoint x: 308, startPoint y: 172, endPoint x: 320, endPoint y: 173, distance: 12.1
click at [320, 173] on span "[PERSON_NAME]" at bounding box center [336, 175] width 40 height 10
copy span "[PERSON_NAME]"
click at [512, 227] on li at bounding box center [502, 224] width 18 height 12
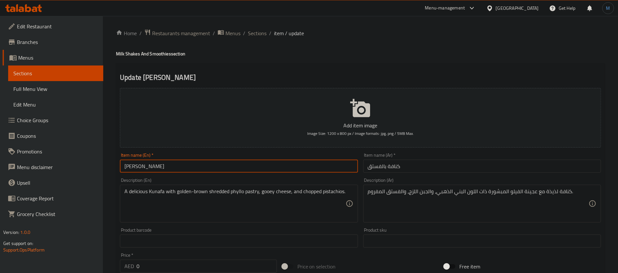
click at [301, 160] on input "[PERSON_NAME]" at bounding box center [239, 166] width 238 height 13
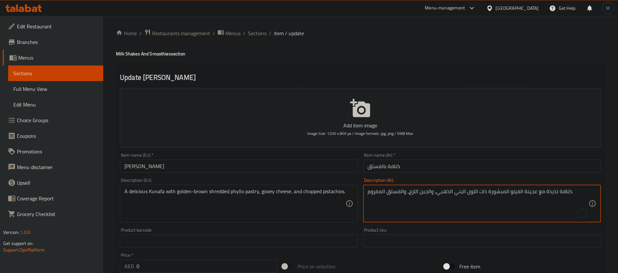
click at [527, 196] on textarea "كنافة لذيذة مع عجينة الفيلو المبشورة ذات اللون البني الذهبي، والجبن اللزج، والف…" at bounding box center [478, 203] width 221 height 31
type textarea "كنافة لذيذة مع معجنات الفيلو المبشورة ذات اللون البني الذهبي، والجبن اللزج، وال…"
click at [287, 174] on div "Item name (En)   * [PERSON_NAME] Item name (En) *" at bounding box center [238, 162] width 243 height 25
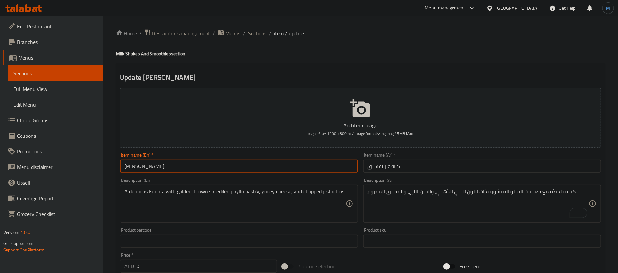
click at [288, 170] on input "[PERSON_NAME]" at bounding box center [239, 166] width 238 height 13
click at [251, 34] on span "Sections" at bounding box center [257, 33] width 19 height 8
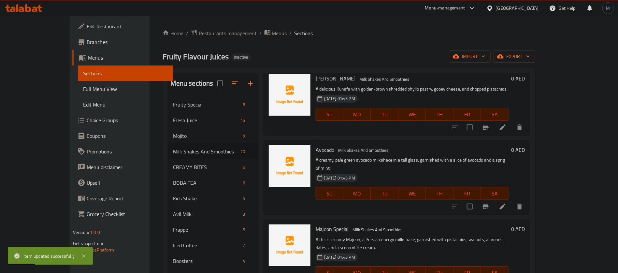
scroll to position [98, 0]
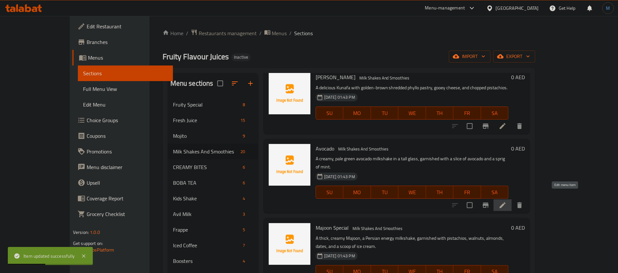
click at [506, 201] on icon at bounding box center [503, 205] width 8 height 8
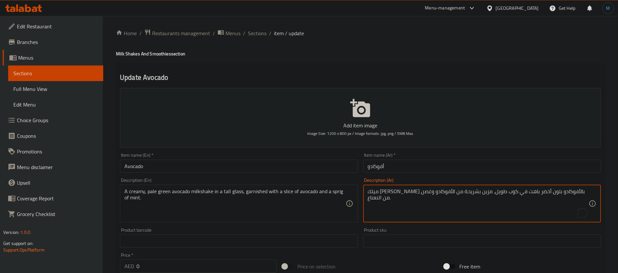
click at [491, 190] on textarea "ميلك شيك كريمي بالأفوكادو بلون أخضر باهت في كوب طويل، مزين بشريحة من الأفوكادو …" at bounding box center [478, 203] width 221 height 31
click at [385, 194] on textarea "ميلك شيك كريمي بالأفوكادو بلون أخضر بالي في كوب طويل، مزين بشريحة من الأفوكادو …" at bounding box center [478, 203] width 221 height 31
type textarea "ميلك [PERSON_NAME] بالأفوكادو بلون أخضر بالي في كوب طويل، مزين بشريحة من الأفوك…"
click at [324, 172] on input "Avocado" at bounding box center [239, 166] width 238 height 13
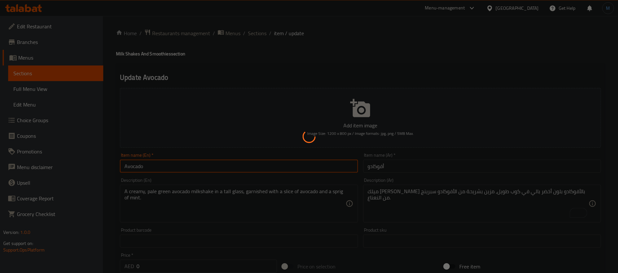
scroll to position [187, 0]
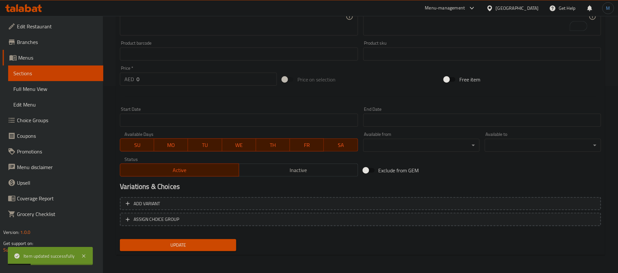
scroll to position [187, 0]
click at [230, 242] on span "Update" at bounding box center [178, 245] width 106 height 8
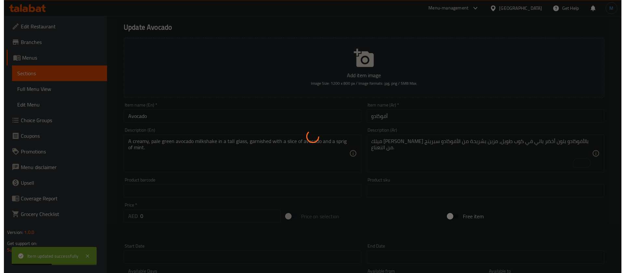
scroll to position [0, 0]
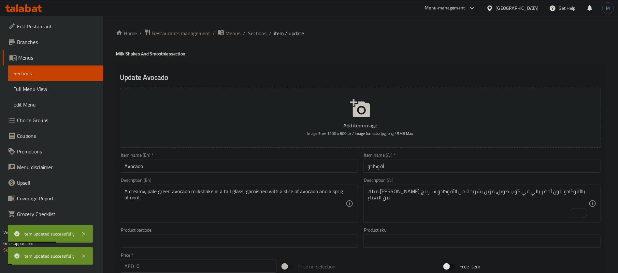
click at [246, 35] on ol "Home / Restaurants management / Menus / Sections / item / update" at bounding box center [360, 33] width 489 height 8
click at [256, 32] on span "Sections" at bounding box center [257, 33] width 19 height 8
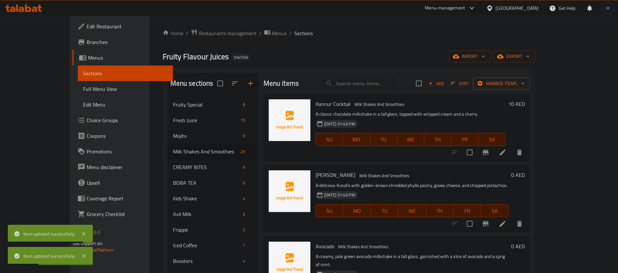
click at [525, 83] on span "Manage items" at bounding box center [501, 83] width 47 height 8
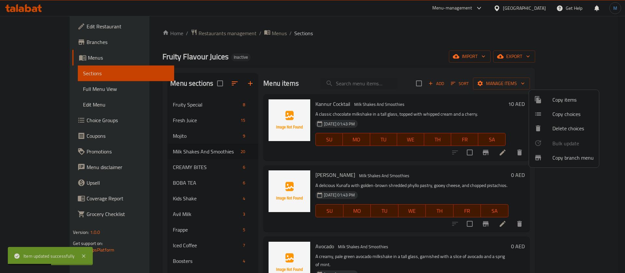
click at [569, 115] on span "Copy choices" at bounding box center [573, 114] width 41 height 8
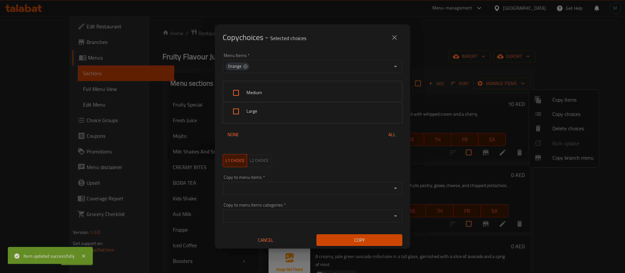
click at [265, 87] on div "Medium" at bounding box center [312, 93] width 179 height 19
checkbox input "true"
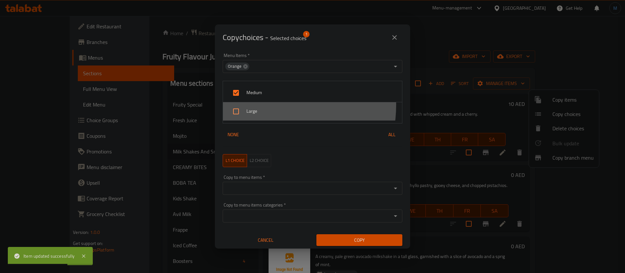
click at [264, 105] on div "Large" at bounding box center [312, 111] width 179 height 18
checkbox input "true"
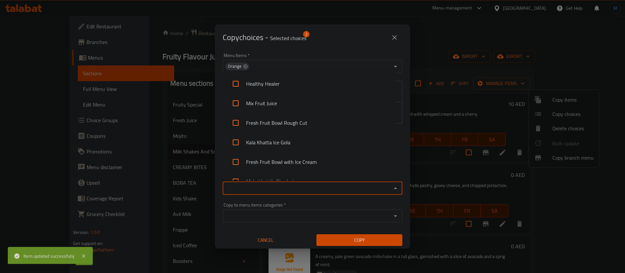
click at [299, 187] on input "Copy to menu items   *" at bounding box center [307, 188] width 165 height 9
paste input "Avocado"
type input "Avocado"
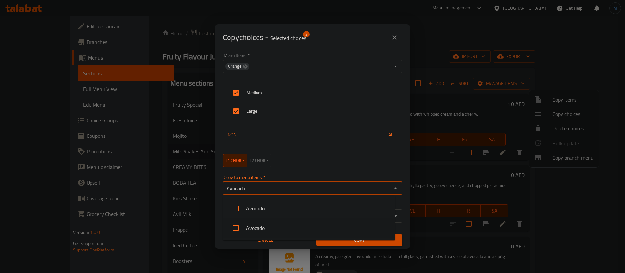
click at [281, 225] on li "Avocado" at bounding box center [309, 228] width 173 height 20
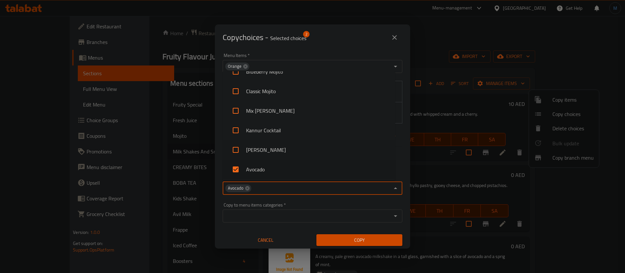
click at [309, 150] on li "[PERSON_NAME]" at bounding box center [309, 150] width 173 height 20
checkbox input "true"
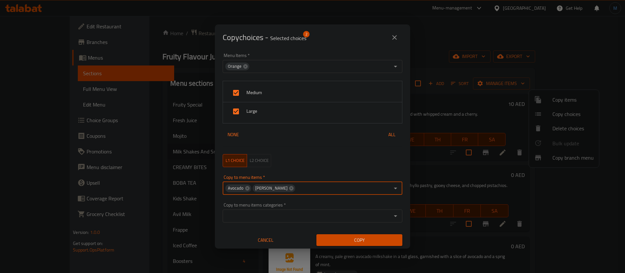
scroll to position [1, 0]
click at [316, 191] on input "Copy to menu items   *" at bounding box center [343, 186] width 94 height 9
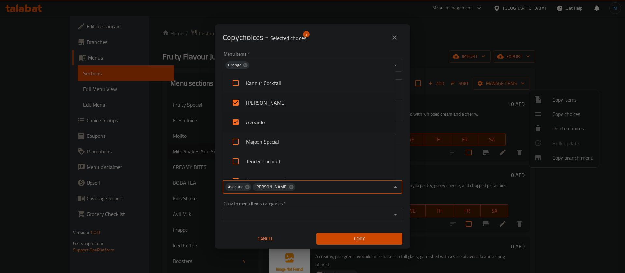
scroll to position [627, 0]
click at [298, 140] on li "Majoon Special" at bounding box center [309, 139] width 173 height 20
checkbox input "true"
click at [347, 184] on input "Copy to menu items   *" at bounding box center [362, 186] width 54 height 9
click at [300, 157] on li "Tender Coconut" at bounding box center [309, 158] width 173 height 20
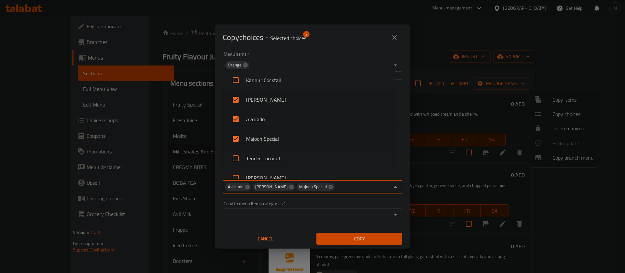
checkbox input "true"
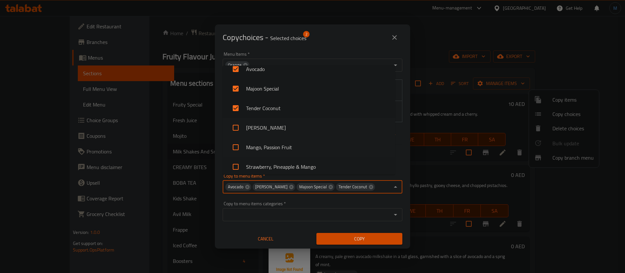
scroll to position [676, 0]
click at [301, 125] on li "[PERSON_NAME]" at bounding box center [309, 125] width 173 height 20
checkbox input "true"
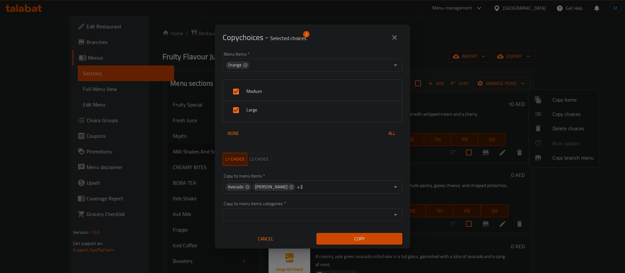
click at [308, 200] on div "Menu Items   * Orange Menu Items * Medium Large None All L1 choice L2 choice Co…" at bounding box center [313, 136] width 188 height 177
click at [313, 190] on input "Copy to menu items   *" at bounding box center [347, 186] width 86 height 9
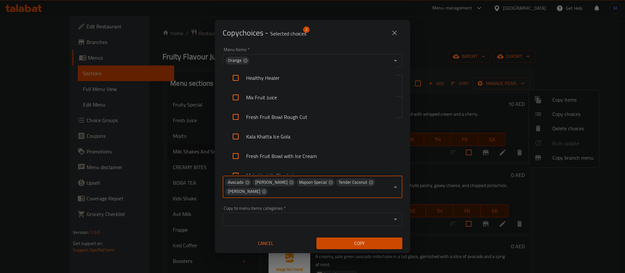
scroll to position [579, 0]
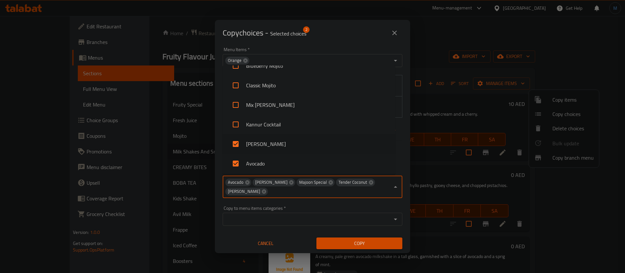
click at [302, 194] on input "Copy to menu items   *" at bounding box center [329, 191] width 121 height 9
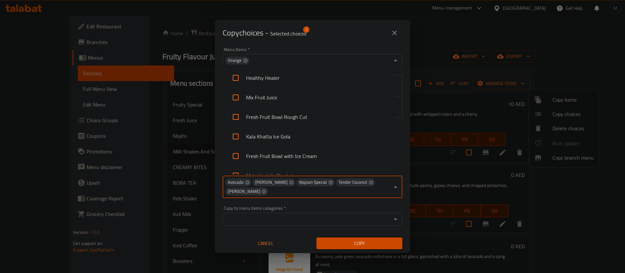
click at [303, 194] on input "Copy to menu items   *" at bounding box center [329, 191] width 121 height 9
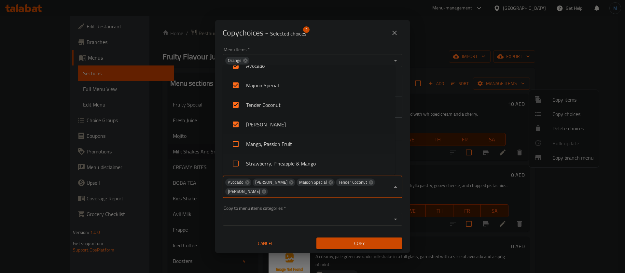
click at [303, 149] on li "Mango, Passion Fruit" at bounding box center [309, 144] width 173 height 20
checkbox input "true"
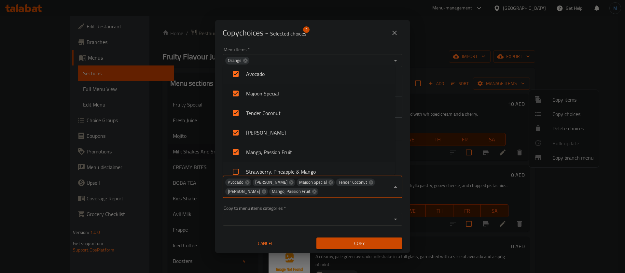
scroll to position [717, 0]
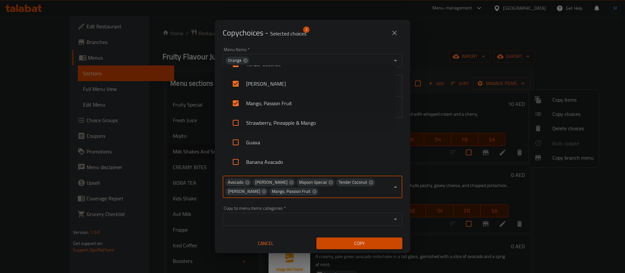
click at [307, 127] on li "Strawberry, Pineapple & Mango" at bounding box center [309, 123] width 173 height 20
checkbox input "true"
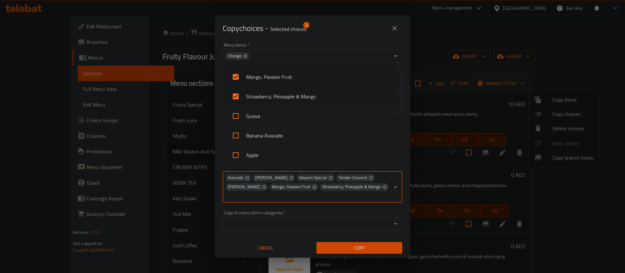
scroll to position [766, 0]
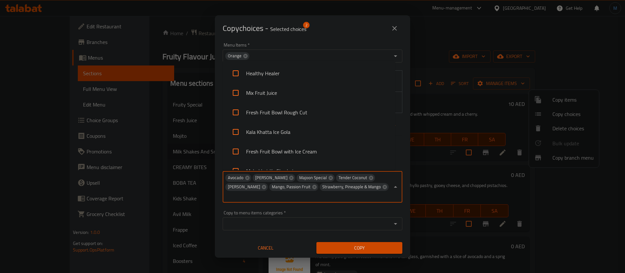
click at [319, 193] on input "Copy to menu items   *" at bounding box center [307, 195] width 165 height 9
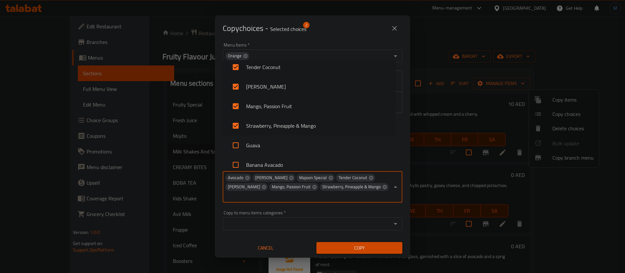
scroll to position [725, 0]
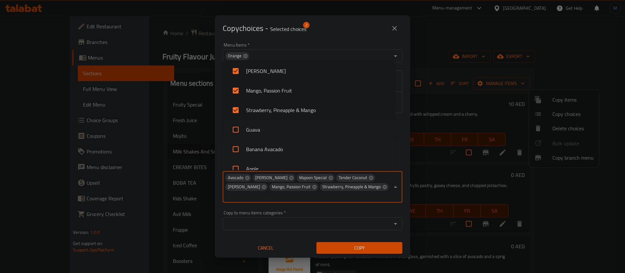
click at [298, 130] on li "Guava" at bounding box center [309, 130] width 173 height 20
checkbox input "true"
click at [296, 195] on input "Copy to menu items   *" at bounding box center [319, 195] width 142 height 9
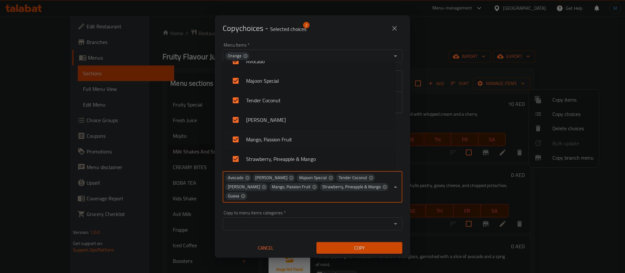
scroll to position [725, 0]
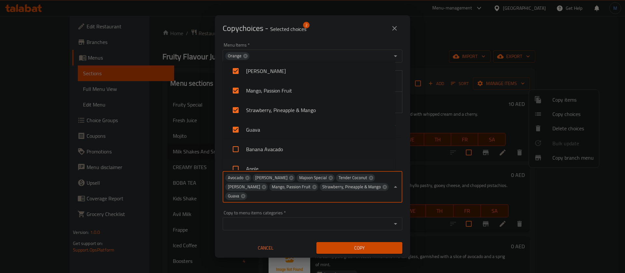
click at [293, 149] on li "Banana Avacado" at bounding box center [309, 149] width 173 height 20
checkbox input "true"
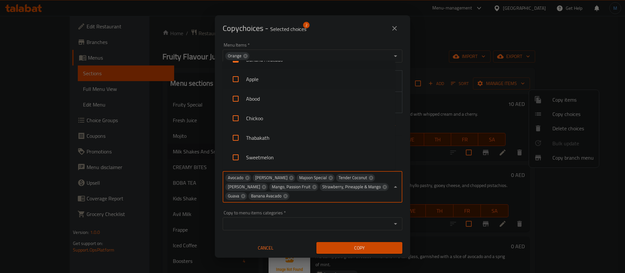
click at [283, 85] on li "Apple" at bounding box center [309, 79] width 173 height 20
checkbox input "true"
click at [321, 196] on input "Copy to menu items   *" at bounding box center [351, 195] width 78 height 9
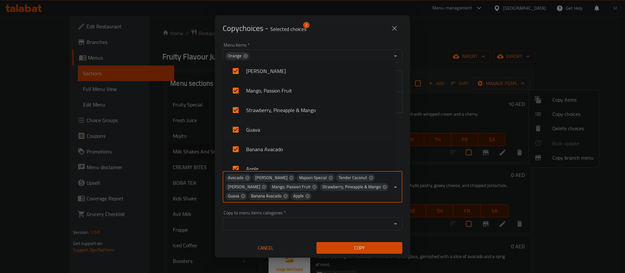
scroll to position [774, 0]
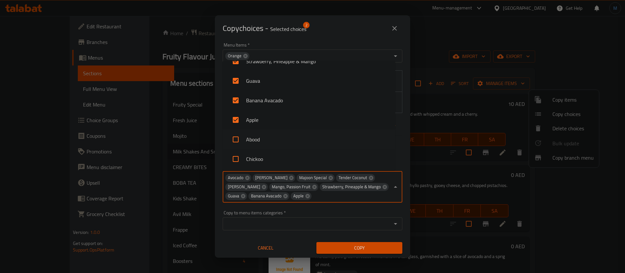
click at [290, 156] on li "Chickoo" at bounding box center [309, 159] width 173 height 20
checkbox input "true"
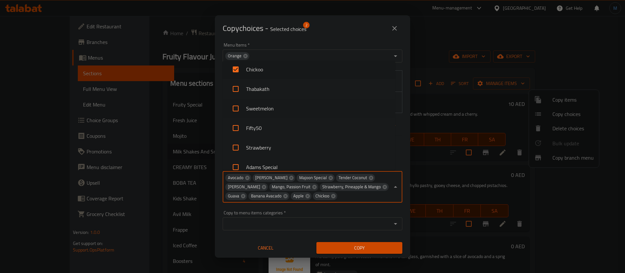
click at [287, 108] on li "Sweetmelon" at bounding box center [309, 109] width 173 height 20
checkbox input "true"
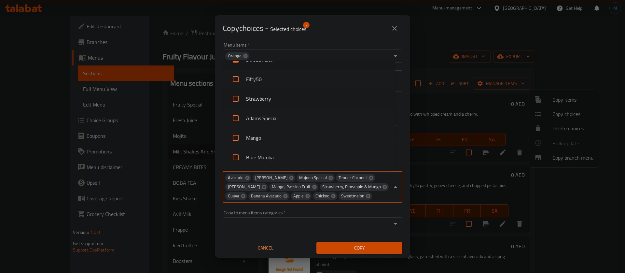
click at [282, 104] on li "Strawberry" at bounding box center [309, 99] width 173 height 20
checkbox input "true"
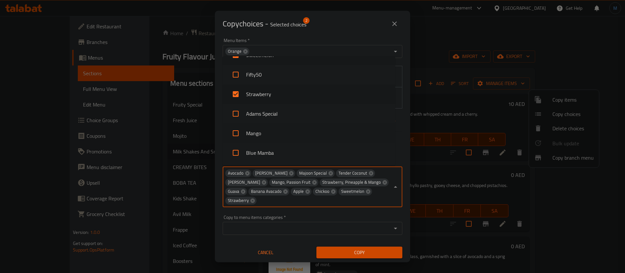
click at [285, 134] on li "Mango" at bounding box center [309, 133] width 173 height 20
checkbox input "true"
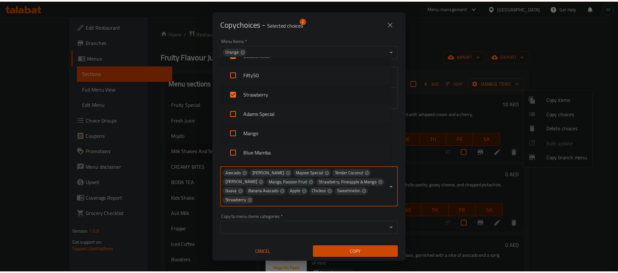
scroll to position [668, 0]
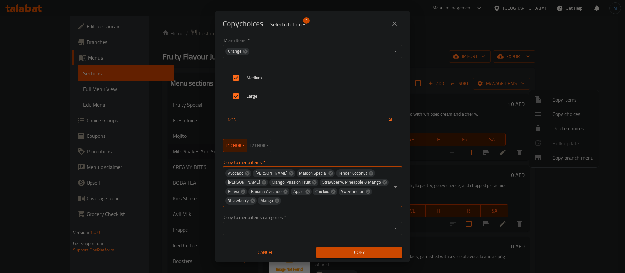
click at [362, 254] on div "Copy choices - Selected choices 2 Menu Items   * Orange Menu Items * Medium Lar…" at bounding box center [312, 136] width 625 height 273
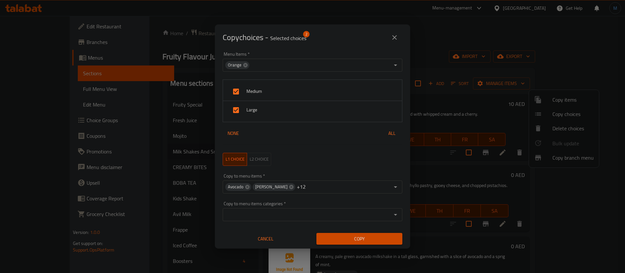
click at [367, 241] on span "Copy" at bounding box center [360, 239] width 76 height 8
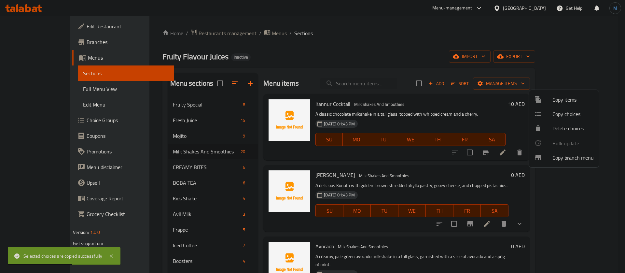
click at [368, 180] on div at bounding box center [312, 136] width 625 height 273
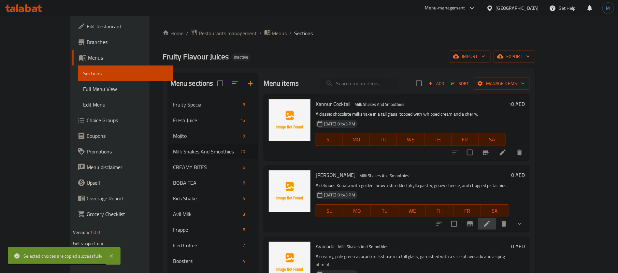
click at [496, 226] on li at bounding box center [487, 224] width 18 height 12
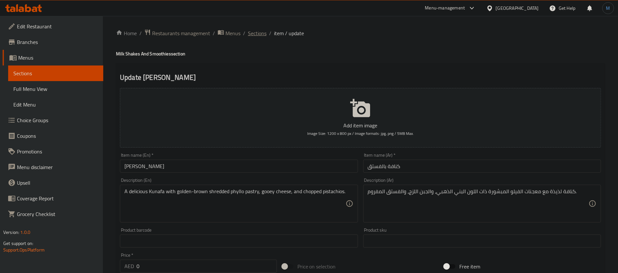
click at [265, 36] on span "Sections" at bounding box center [257, 33] width 19 height 8
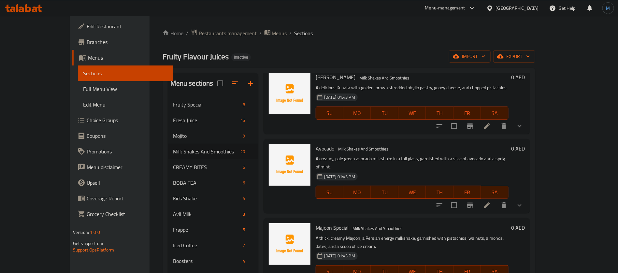
scroll to position [147, 0]
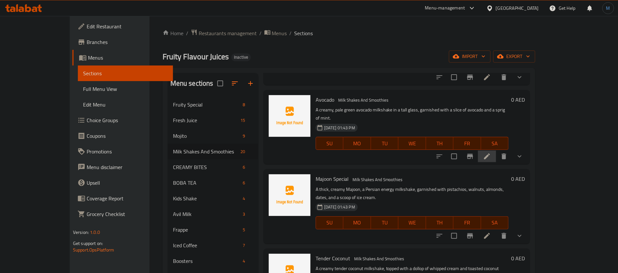
click at [496, 150] on li at bounding box center [487, 156] width 18 height 12
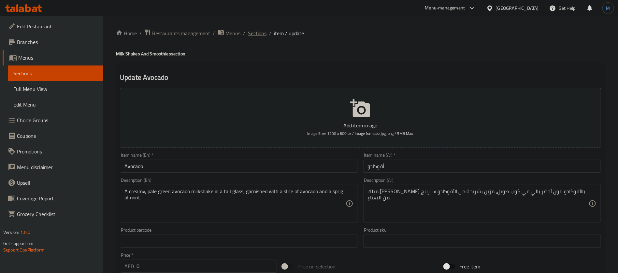
click at [254, 34] on span "Sections" at bounding box center [257, 33] width 19 height 8
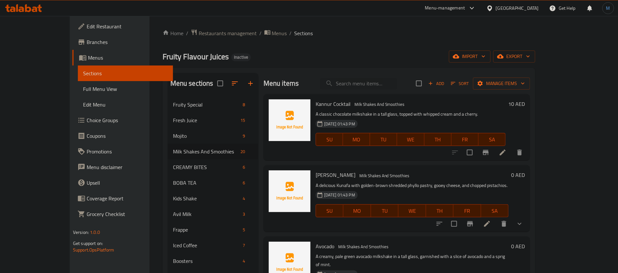
click at [496, 226] on li at bounding box center [487, 224] width 18 height 12
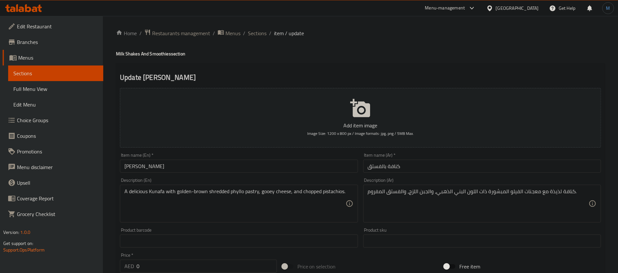
click at [262, 27] on div "Home / Restaurants management / Menus / Sections / item / update Milk Shakes An…" at bounding box center [360, 245] width 515 height 459
click at [261, 28] on div "Home / Restaurants management / Menus / Sections / item / update Milk Shakes An…" at bounding box center [360, 245] width 515 height 459
click at [261, 33] on span "Sections" at bounding box center [257, 33] width 19 height 8
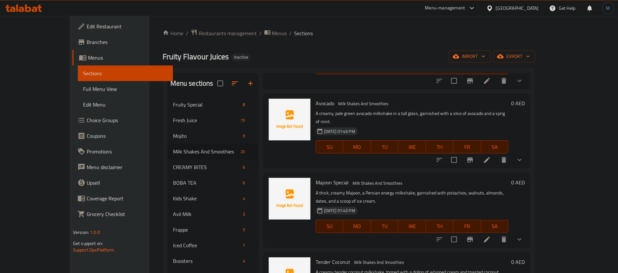
scroll to position [147, 0]
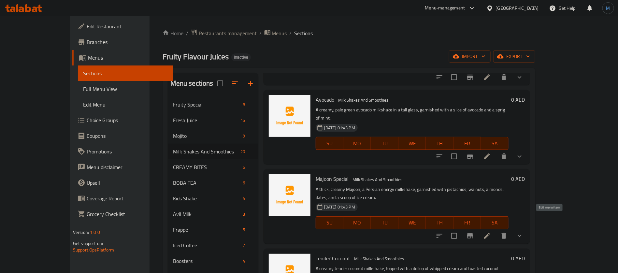
click at [491, 232] on icon at bounding box center [487, 236] width 8 height 8
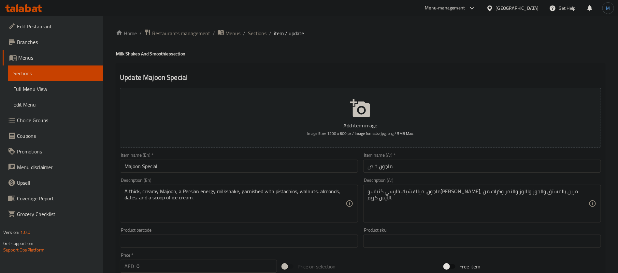
click at [156, 163] on input "Majoon Special" at bounding box center [239, 166] width 238 height 13
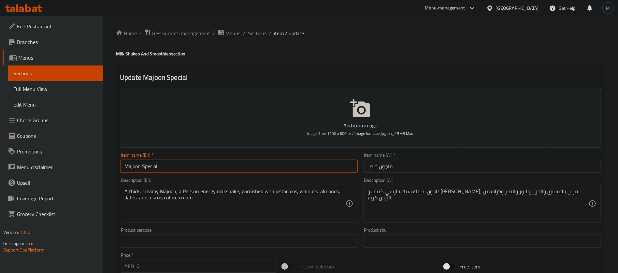
click at [156, 163] on input "Majoon Special" at bounding box center [239, 166] width 238 height 13
click at [412, 170] on input "ماجون خاص" at bounding box center [482, 166] width 238 height 13
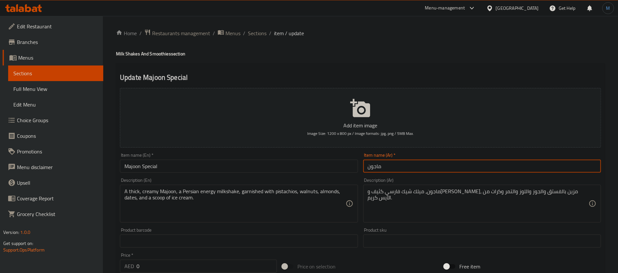
paste input "سبيشيال"
type input "[PERSON_NAME]"
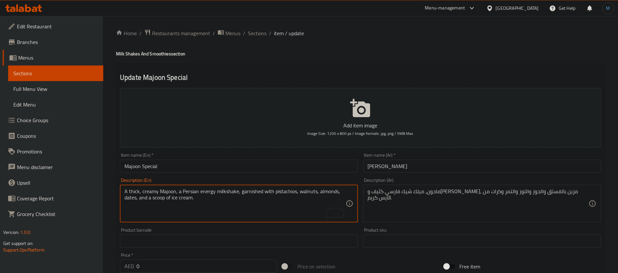
drag, startPoint x: 189, startPoint y: 189, endPoint x: 233, endPoint y: 194, distance: 44.9
click at [233, 194] on textarea "A thick, creamy Majoon, a Persian energy milkshake, garnished with pistachios, …" at bounding box center [234, 203] width 221 height 31
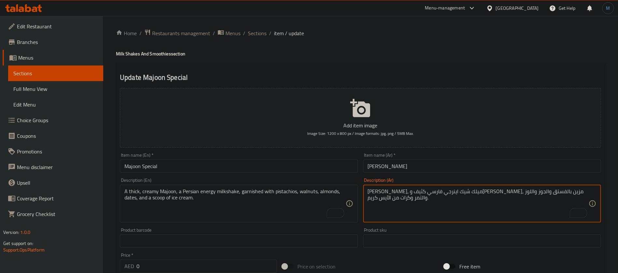
click at [394, 188] on textarea "ماجون، ميلك شيك اينرجي فارسي كثيف وكريمي، مزين بالفستق والجوز واللوز والتمر وكر…" at bounding box center [478, 203] width 221 height 31
type textarea "ماجون، ميلك شيك اينرجي فارسي كثيف وكريمي، مزين بالفستق والجوز واللوز والتمر وسك…"
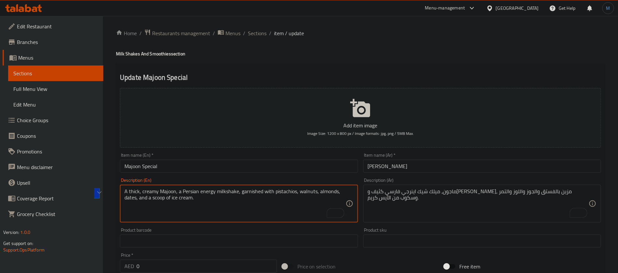
drag, startPoint x: 160, startPoint y: 199, endPoint x: 189, endPoint y: 205, distance: 30.3
click at [189, 205] on textarea "A thick, creamy Majoon, a Persian energy milkshake, garnished with pistachios, …" at bounding box center [234, 203] width 221 height 31
click at [326, 174] on div "Item name (En)   * Majoon Special Item name (En) *" at bounding box center [238, 162] width 243 height 25
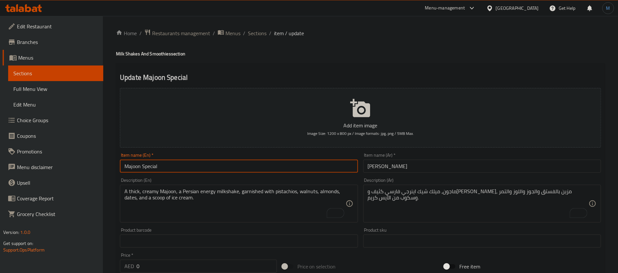
click at [326, 170] on input "Majoon Special" at bounding box center [239, 166] width 238 height 13
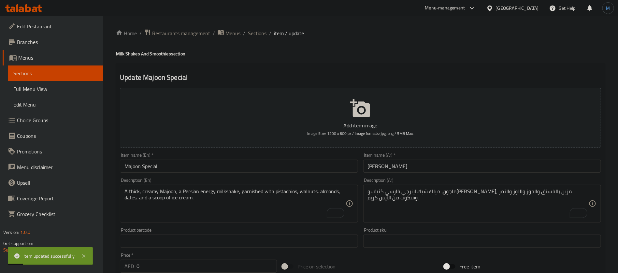
click at [249, 26] on div "Home / Restaurants management / Menus / Sections / item / update Milk Shakes An…" at bounding box center [360, 245] width 515 height 459
click at [252, 31] on span "Sections" at bounding box center [257, 33] width 19 height 8
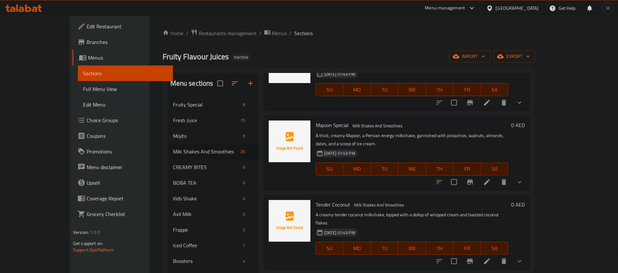
scroll to position [195, 0]
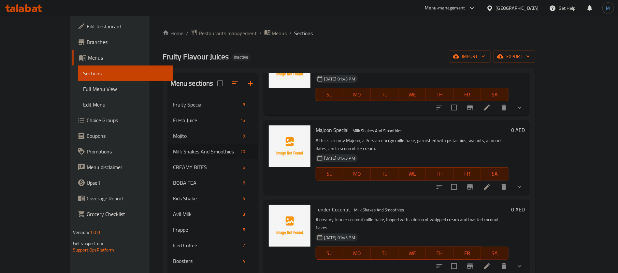
click at [496, 260] on li at bounding box center [487, 266] width 18 height 12
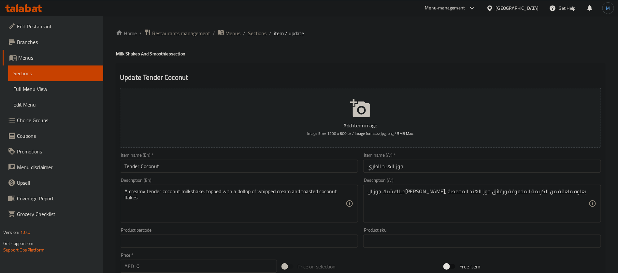
click at [379, 170] on input "جوز الهند الطري" at bounding box center [482, 166] width 238 height 13
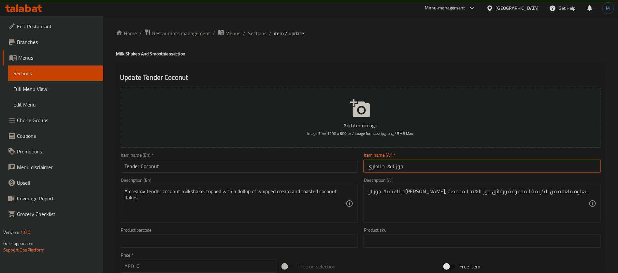
click at [379, 170] on input "جوز الهند الطري" at bounding box center [482, 166] width 238 height 13
type input "جوز الهند التندر"
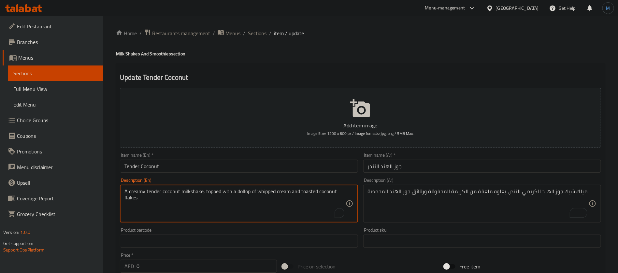
click at [239, 192] on textarea "A creamy tender coconut milkshake, topped with a dollop of whipped cream and to…" at bounding box center [234, 203] width 221 height 31
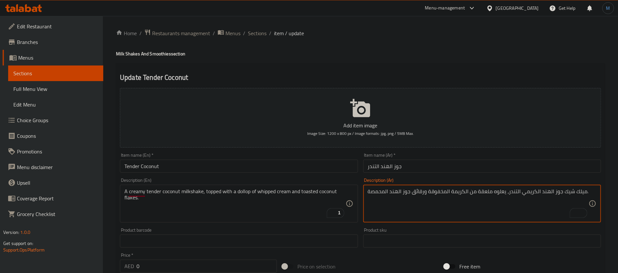
click at [487, 192] on textarea "ميلك شيك جوز الهند الكريمي التندر، يعلوه ملعقة من الكريمة المخفوقة ورقائق جوز ا…" at bounding box center [478, 203] width 221 height 31
paste textarea "مية صغيرة"
click at [391, 192] on textarea "ميلك شيك جوز الهند الكريمي التندر، يعلوه كمية صغيرة من الكريمة المخفوقة ورقائق …" at bounding box center [478, 203] width 221 height 31
click at [399, 193] on textarea "ميلك شيك جوز الهند الكريمي التندر، يعلوه كمية صغيرة من الكريمة المخفوقة ورقائق …" at bounding box center [478, 203] width 221 height 31
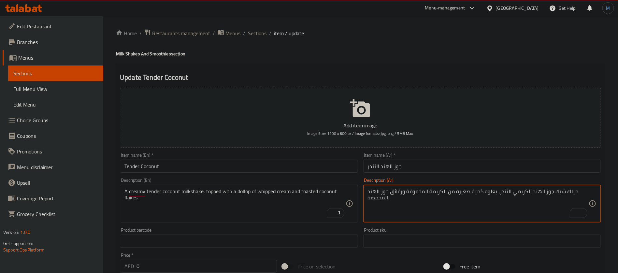
click at [399, 193] on textarea "ميلك شيك جوز الهند الكريمي التندر، يعلوه كمية صغيرة من الكريمة المخفوقة ورقائق …" at bounding box center [478, 203] width 221 height 31
type textarea "ميلك شيك جوز الهند الكريمي التندر، يعلوه كمية صغيرة من الكريمة المخفوقة وفلاكس …"
click at [410, 179] on div "Description (Ar) ميلك شيك جوز الهند الكريمي التندر، يعلوه كمية صغيرة من الكريمة…" at bounding box center [482, 200] width 238 height 45
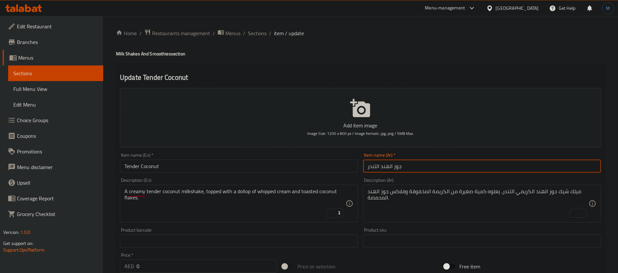
click at [411, 169] on input "جوز الهند التندر" at bounding box center [482, 166] width 238 height 13
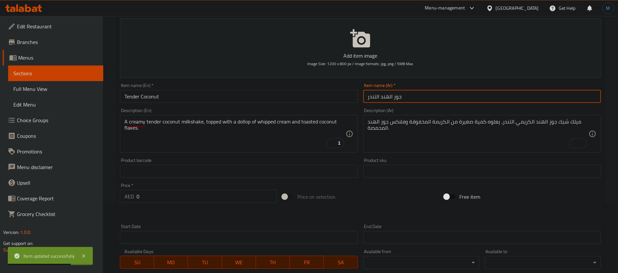
scroll to position [55, 0]
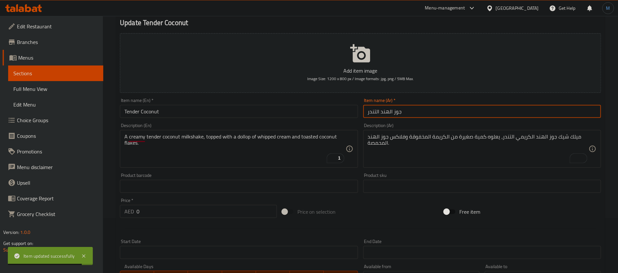
click at [297, 110] on input "Tender Coconut" at bounding box center [239, 111] width 238 height 13
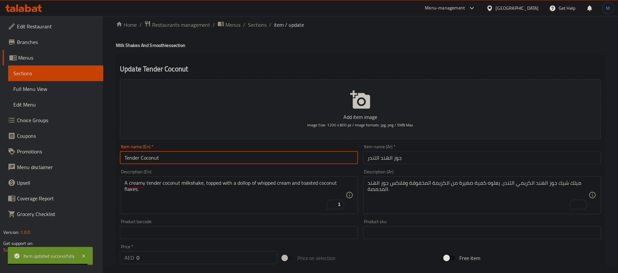
scroll to position [0, 0]
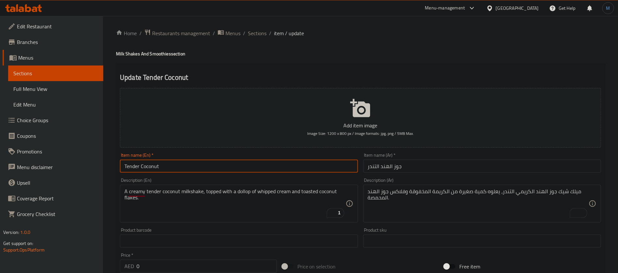
click at [262, 28] on div "Home / Restaurants management / Menus / Sections / item / update Milk Shakes An…" at bounding box center [360, 245] width 515 height 459
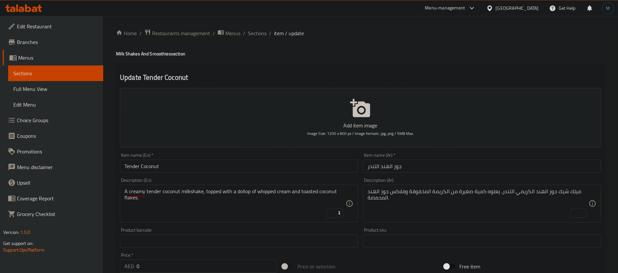
click at [262, 28] on div "Home / Restaurants management / Menus / Sections / item / update Milk Shakes An…" at bounding box center [360, 245] width 515 height 459
click at [265, 30] on span "Sections" at bounding box center [257, 33] width 19 height 8
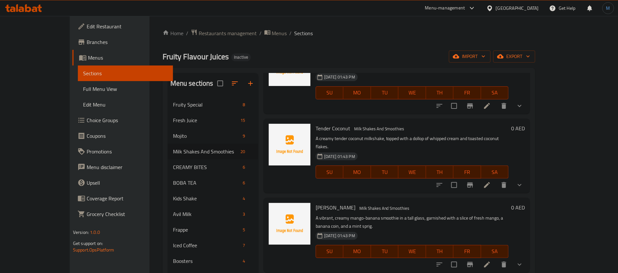
scroll to position [276, 0]
click at [490, 261] on icon at bounding box center [487, 264] width 6 height 6
